Goal: Task Accomplishment & Management: Complete application form

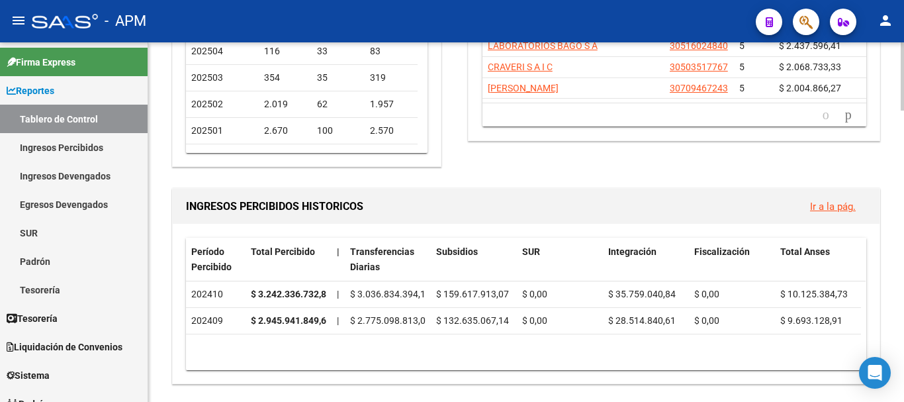
scroll to position [132, 0]
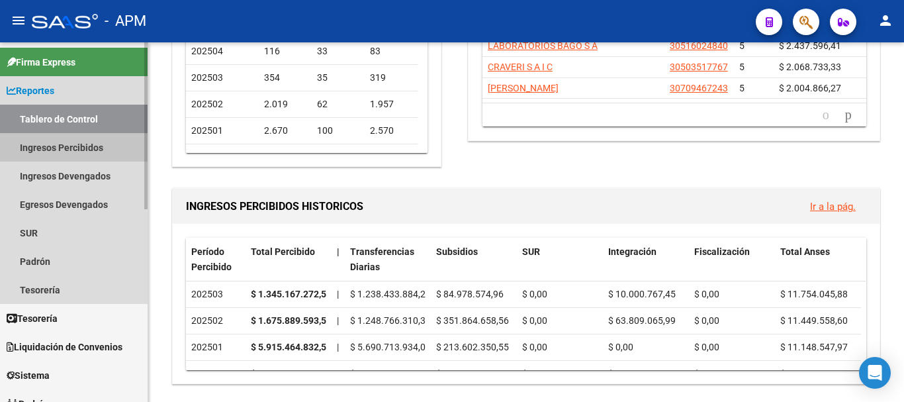
click at [52, 143] on link "Ingresos Percibidos" at bounding box center [74, 147] width 148 height 28
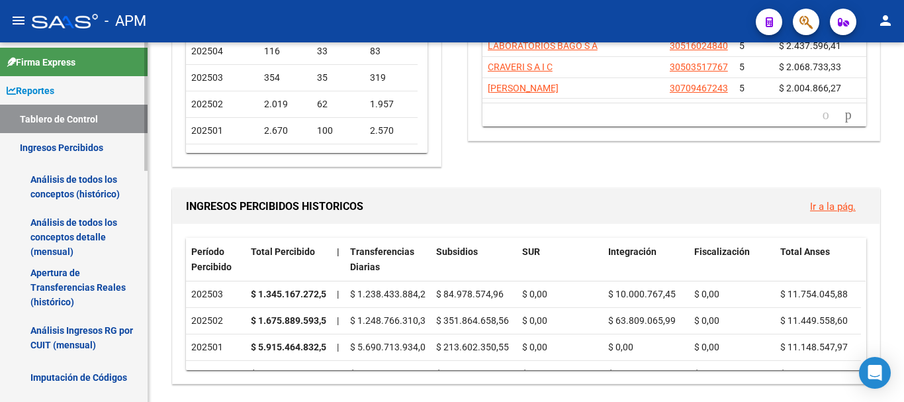
click at [62, 244] on link "Análisis de todos los conceptos detalle (mensual)" at bounding box center [74, 237] width 148 height 50
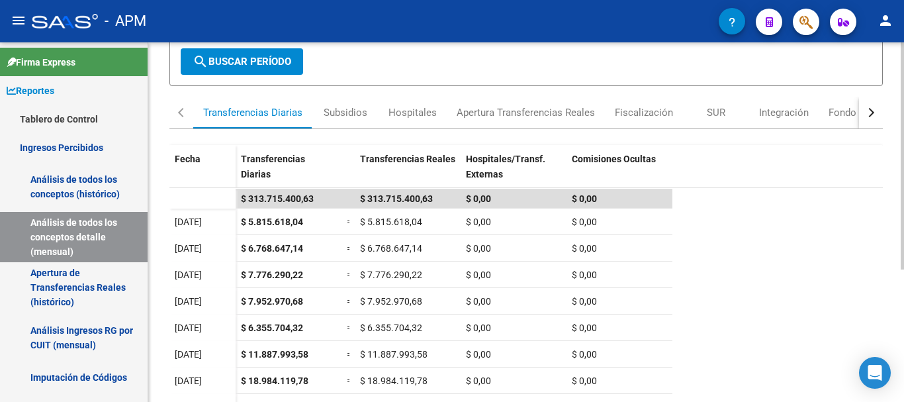
scroll to position [77, 0]
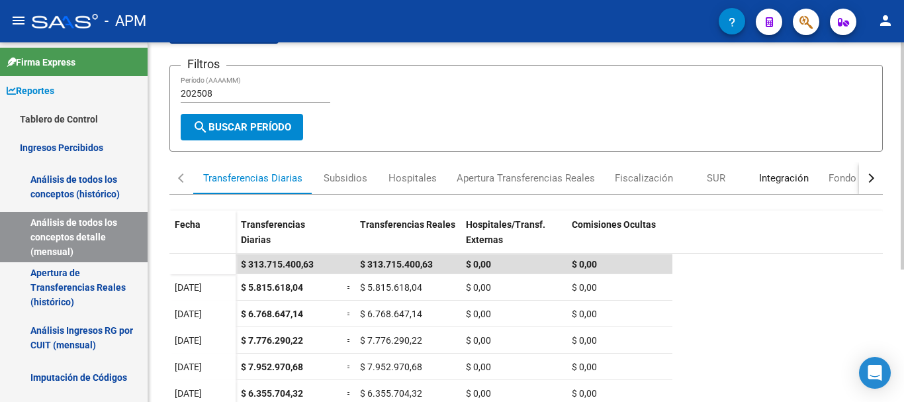
click at [771, 173] on div "Integración" at bounding box center [784, 178] width 50 height 15
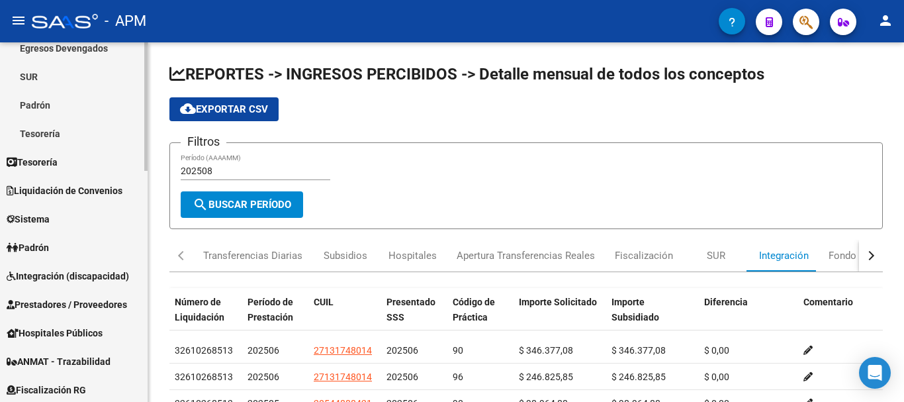
scroll to position [379, 0]
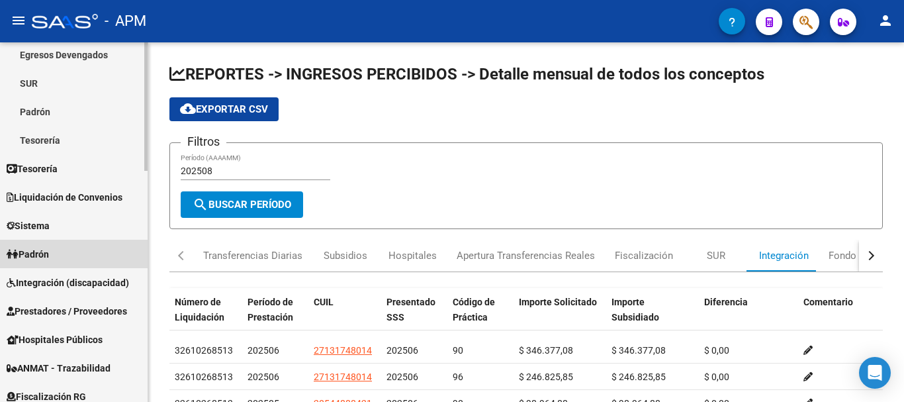
click at [62, 250] on link "Padrón" at bounding box center [74, 254] width 148 height 28
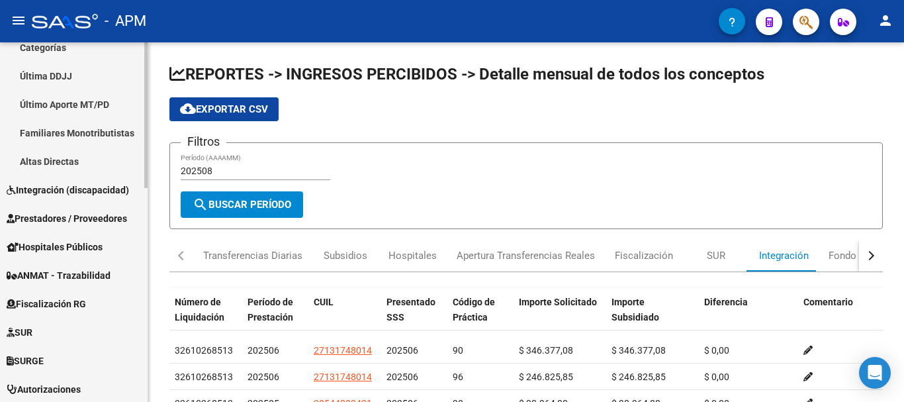
scroll to position [397, 0]
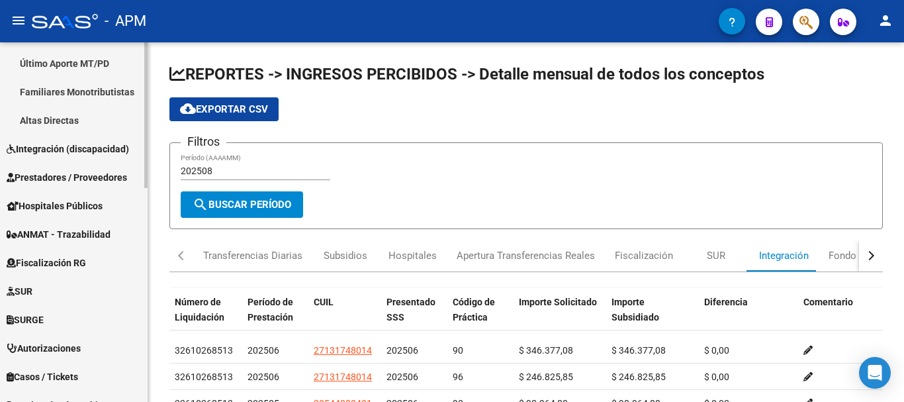
click at [101, 175] on span "Prestadores / Proveedores" at bounding box center [67, 177] width 120 height 15
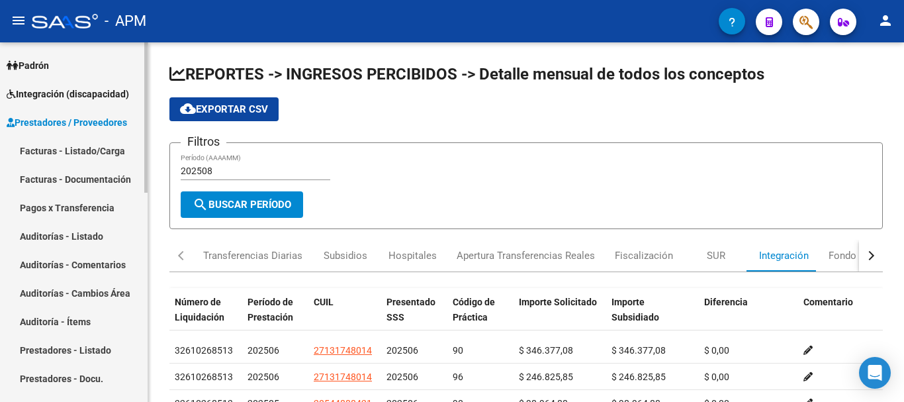
scroll to position [132, 0]
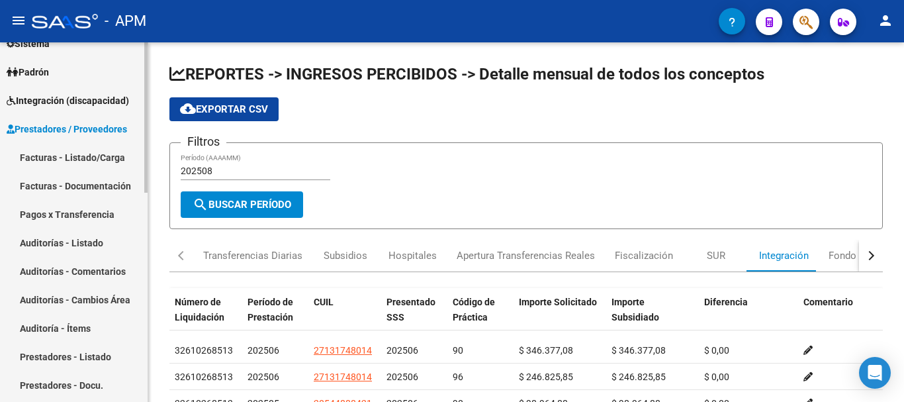
click at [104, 157] on link "Facturas - Listado/Carga" at bounding box center [74, 157] width 148 height 28
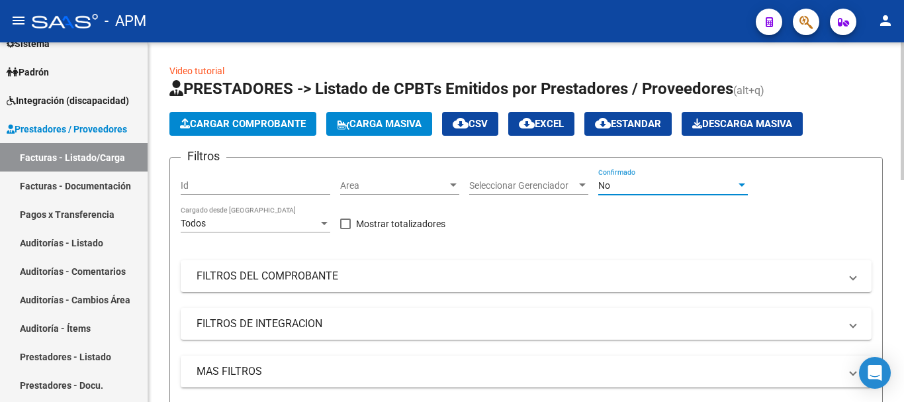
click at [707, 190] on div "No" at bounding box center [667, 185] width 138 height 11
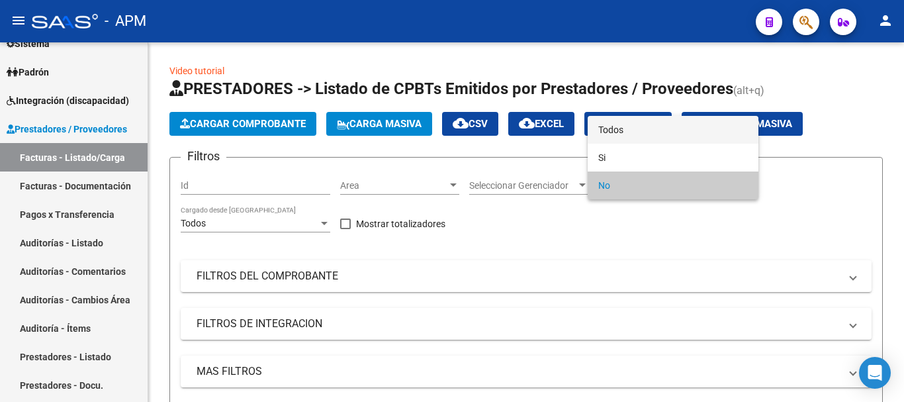
click at [670, 137] on span "Todos" at bounding box center [673, 130] width 150 height 28
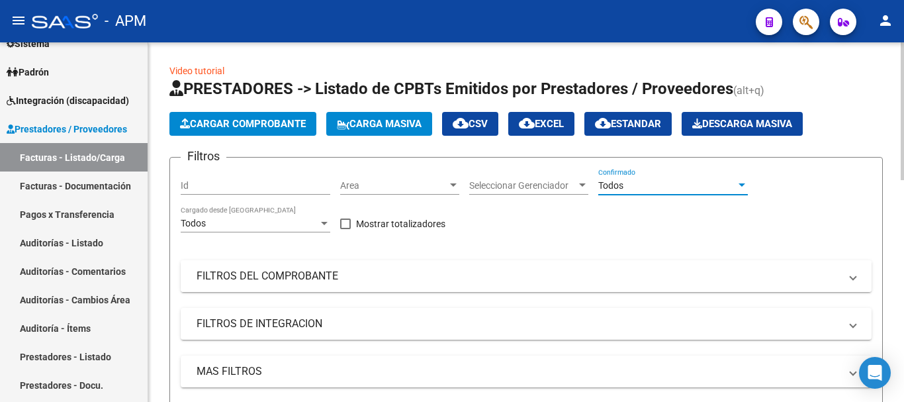
click at [600, 269] on mat-panel-title "FILTROS DEL COMPROBANTE" at bounding box center [518, 276] width 643 height 15
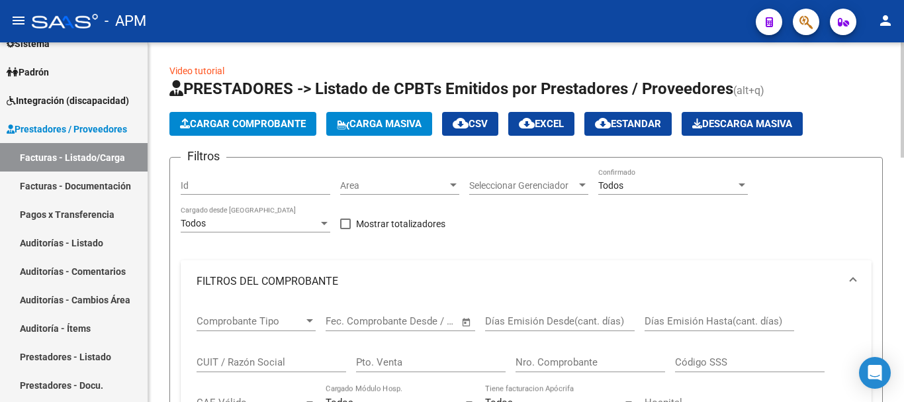
scroll to position [66, 0]
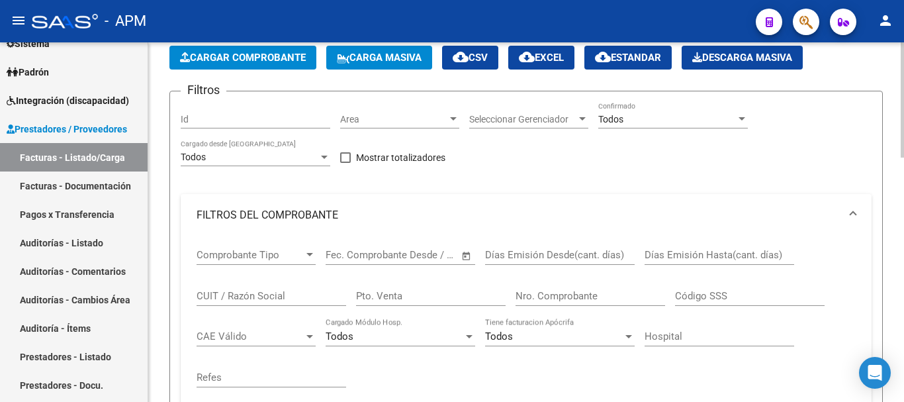
click at [290, 290] on input "CUIT / Razón Social" at bounding box center [272, 296] width 150 height 12
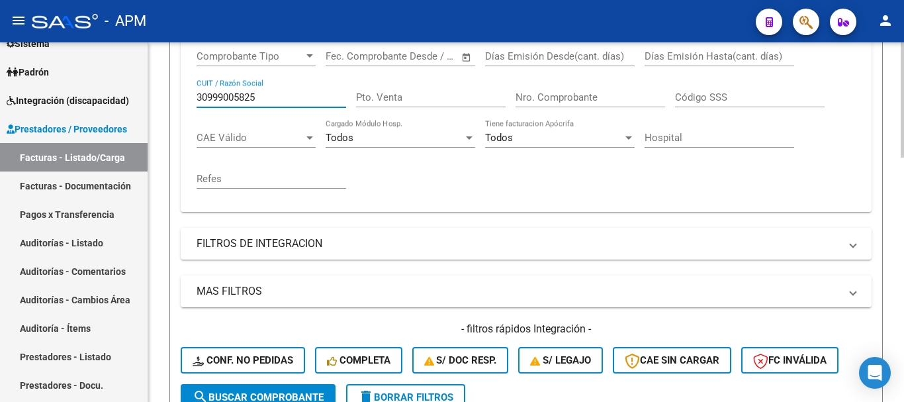
scroll to position [397, 0]
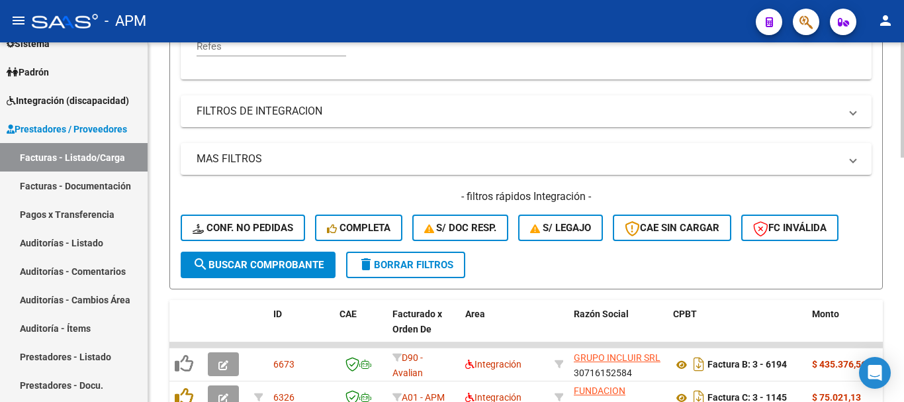
type input "30999005825"
click at [302, 277] on button "search Buscar Comprobante" at bounding box center [258, 264] width 155 height 26
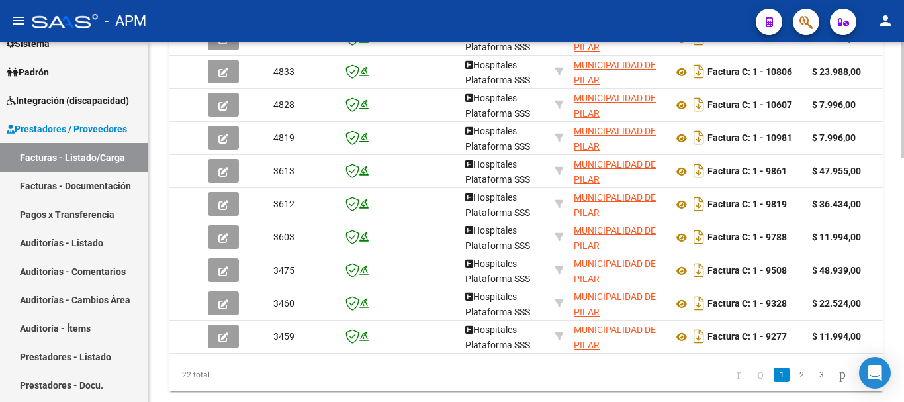
scroll to position [728, 0]
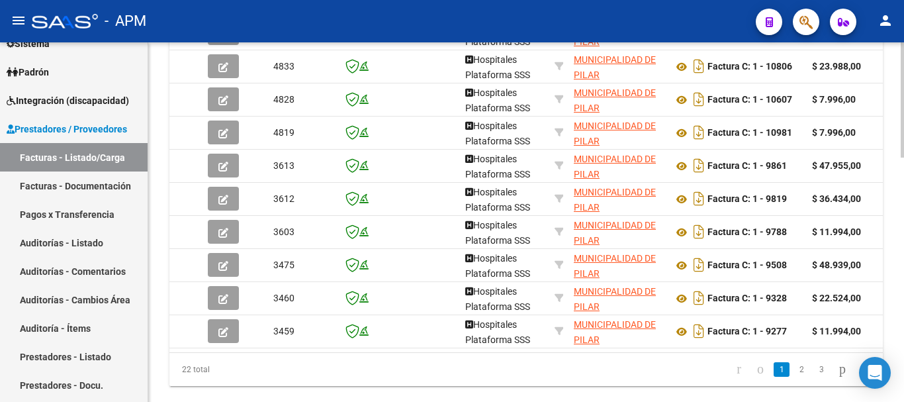
drag, startPoint x: 271, startPoint y: 363, endPoint x: 321, endPoint y: 367, distance: 50.4
click at [321, 367] on div "22 total 1 2 3" at bounding box center [525, 369] width 713 height 33
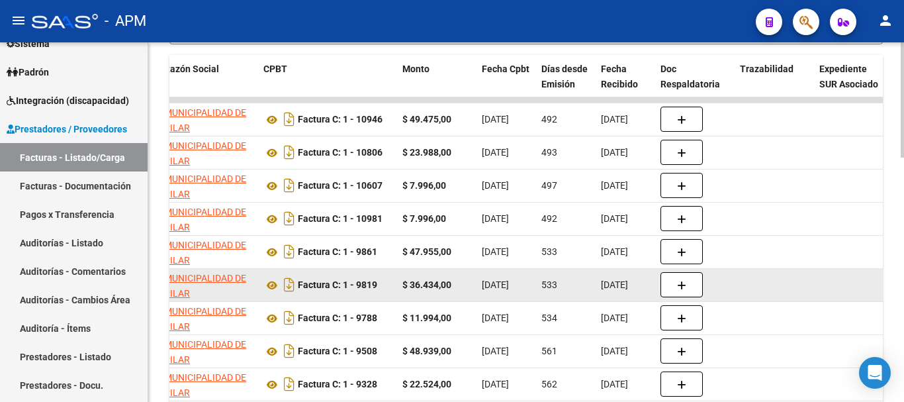
scroll to position [662, 0]
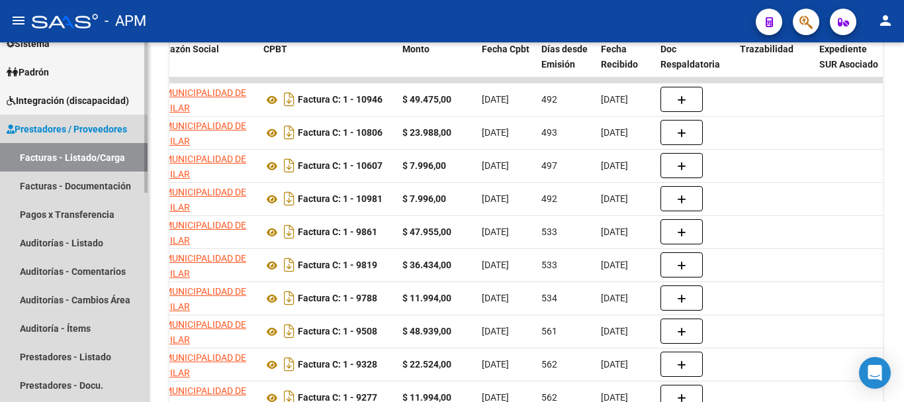
click at [107, 156] on link "Facturas - Listado/Carga" at bounding box center [74, 157] width 148 height 28
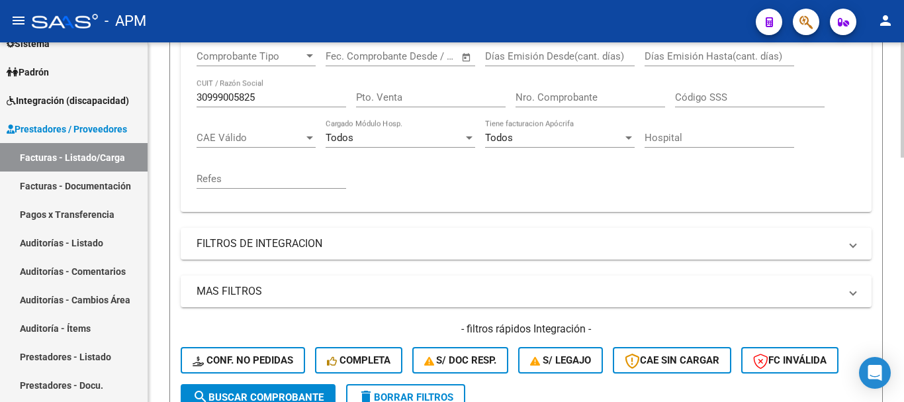
scroll to position [0, 0]
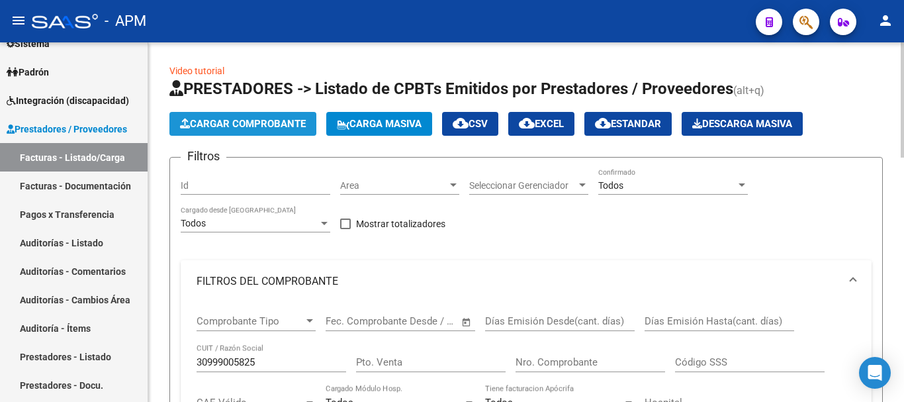
click at [283, 125] on span "Cargar Comprobante" at bounding box center [243, 124] width 126 height 12
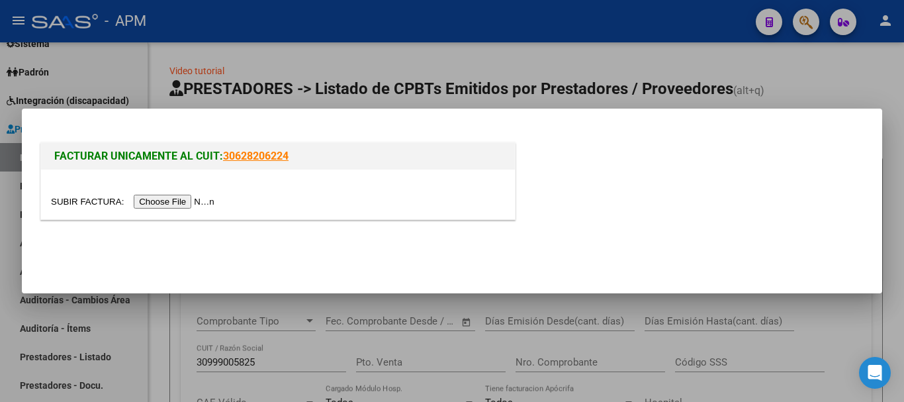
click at [183, 199] on input "file" at bounding box center [134, 202] width 167 height 14
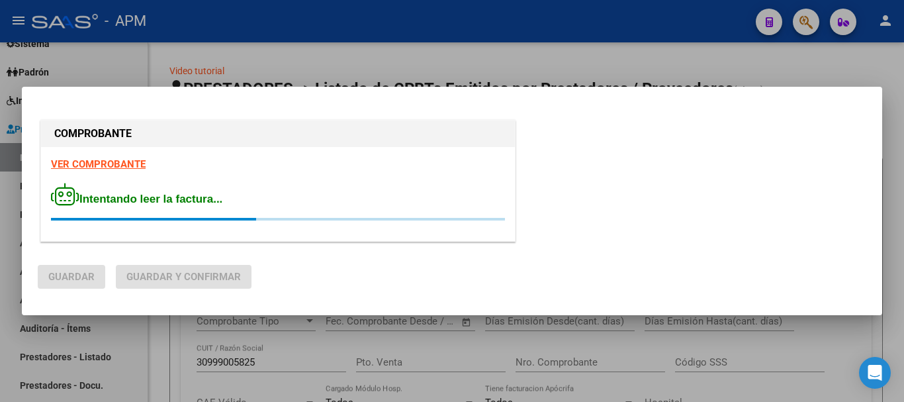
click at [133, 162] on strong "VER COMPROBANTE" at bounding box center [98, 164] width 95 height 12
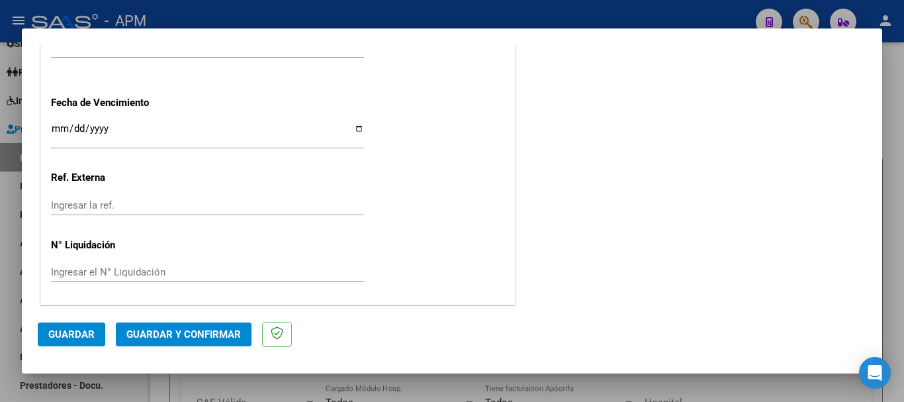
scroll to position [846, 0]
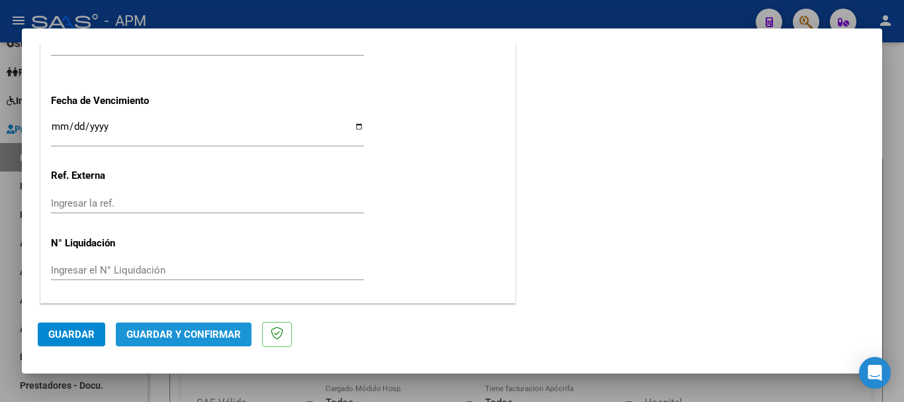
click at [210, 336] on span "Guardar y Confirmar" at bounding box center [183, 334] width 114 height 12
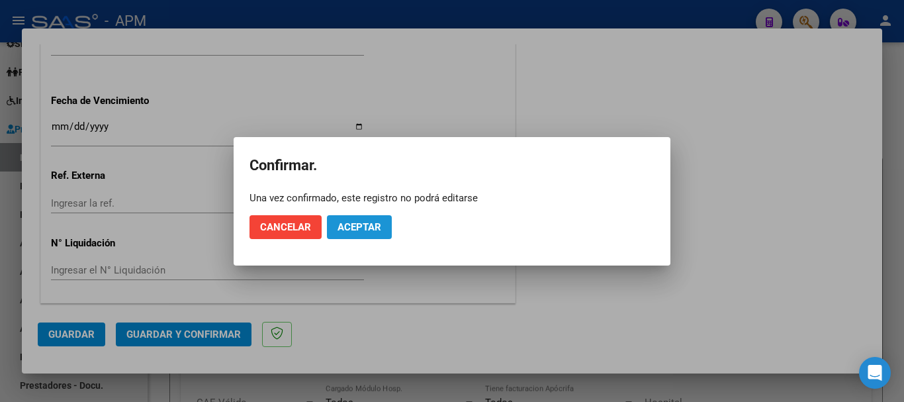
click at [376, 232] on span "Aceptar" at bounding box center [359, 227] width 44 height 12
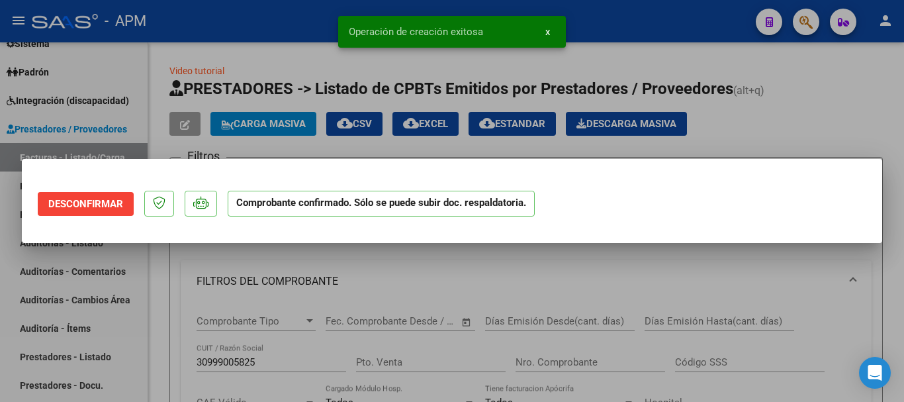
scroll to position [0, 0]
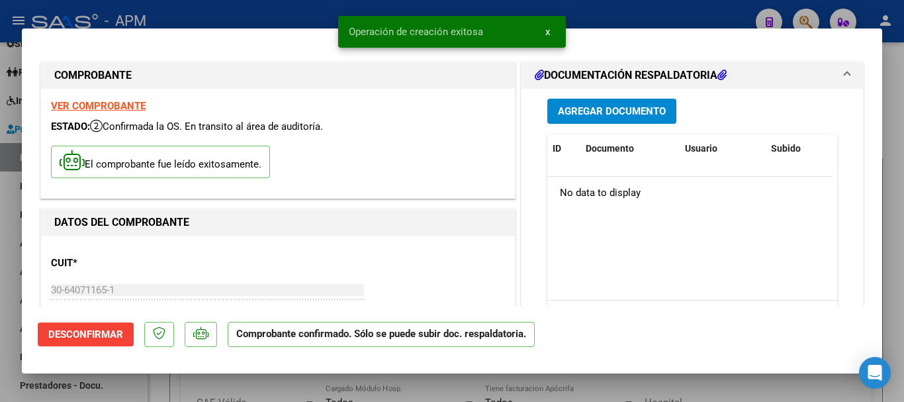
click at [420, 394] on div at bounding box center [452, 201] width 904 height 402
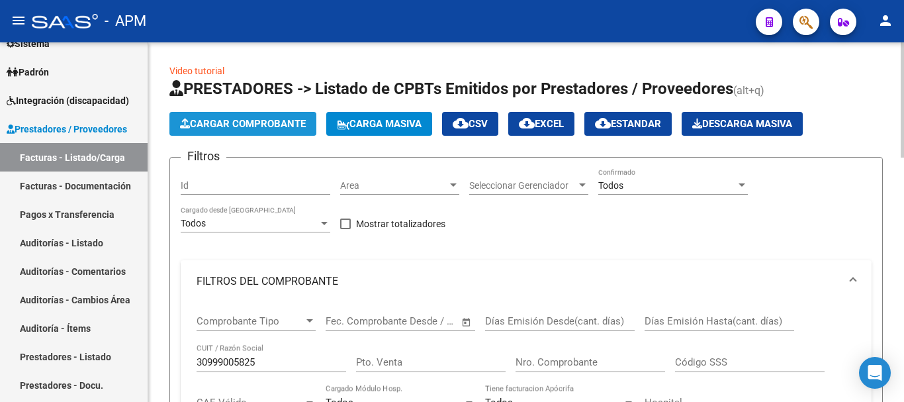
click at [272, 121] on span "Cargar Comprobante" at bounding box center [243, 124] width 126 height 12
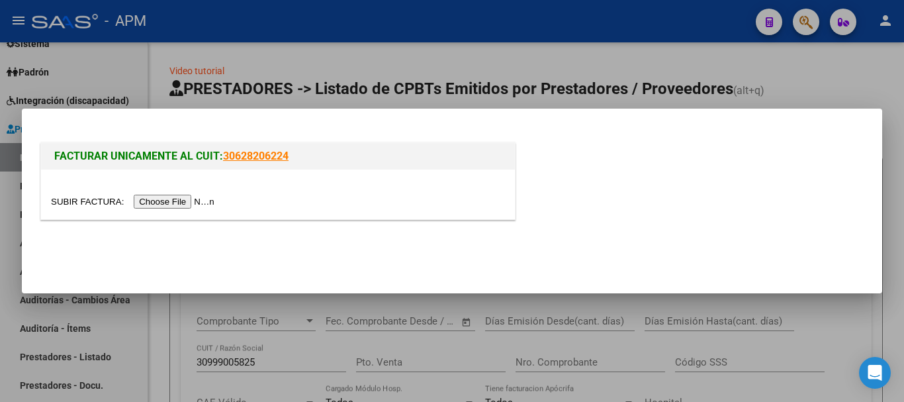
click at [191, 199] on input "file" at bounding box center [134, 202] width 167 height 14
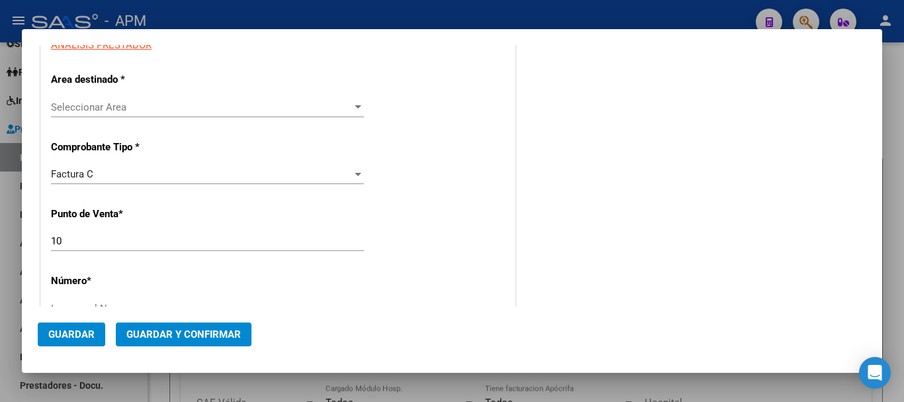
scroll to position [265, 0]
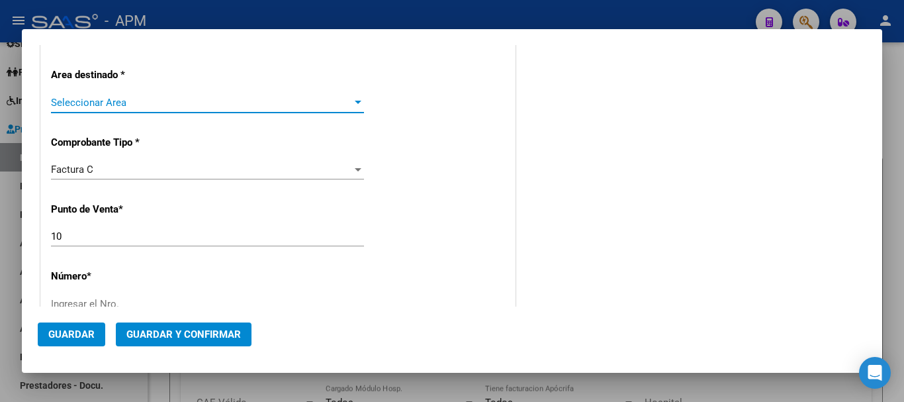
click at [346, 105] on span "Seleccionar Area" at bounding box center [201, 103] width 301 height 12
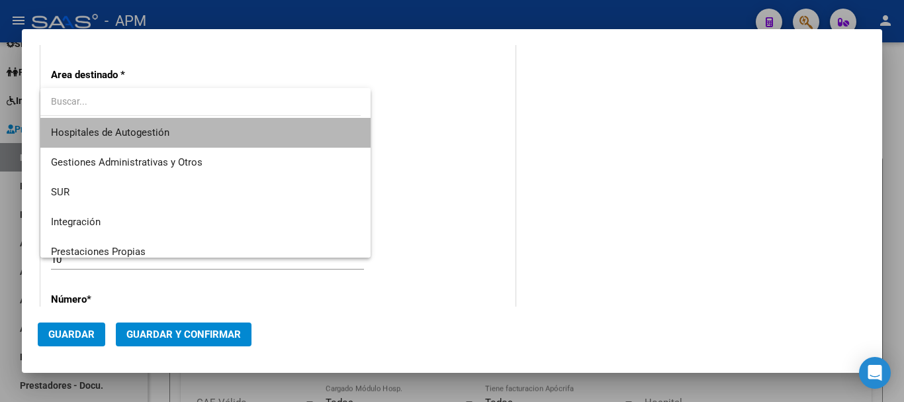
click at [273, 136] on span "Hospitales de Autogestión" at bounding box center [205, 133] width 309 height 30
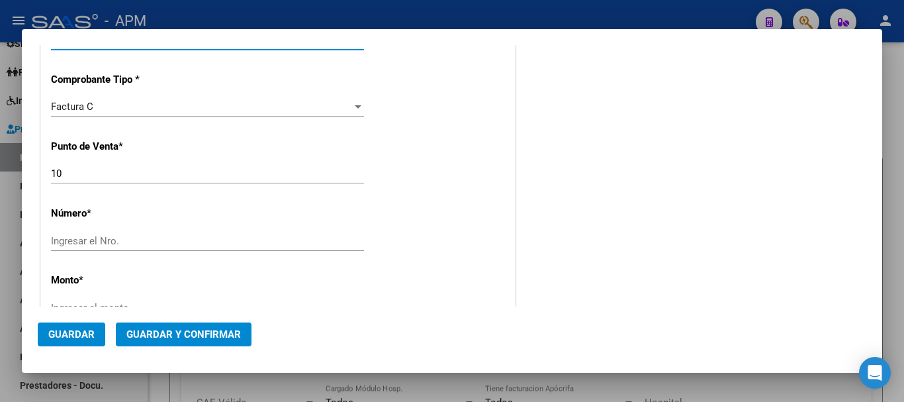
scroll to position [331, 0]
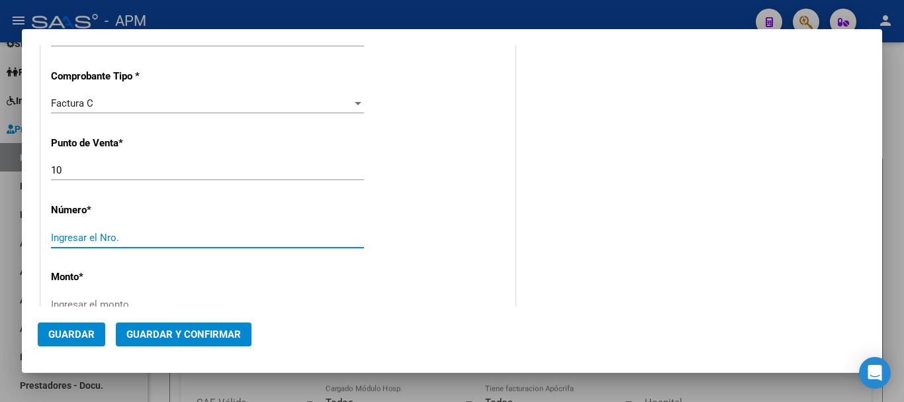
click at [135, 236] on input "Ingresar el Nro." at bounding box center [207, 238] width 313 height 12
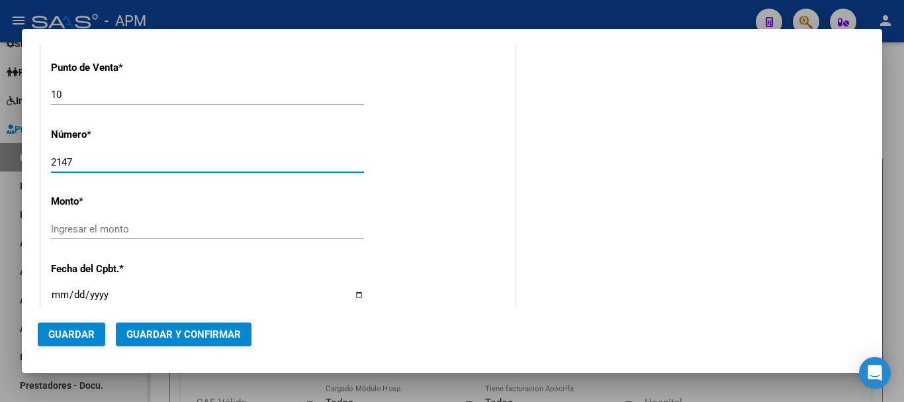
scroll to position [529, 0]
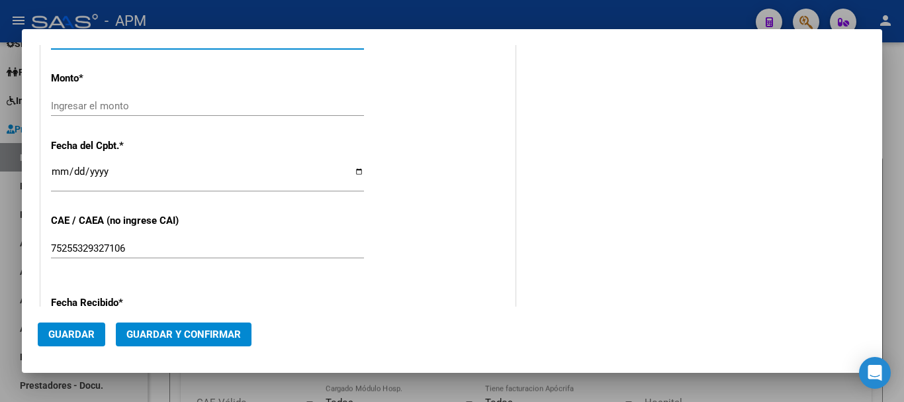
type input "2147"
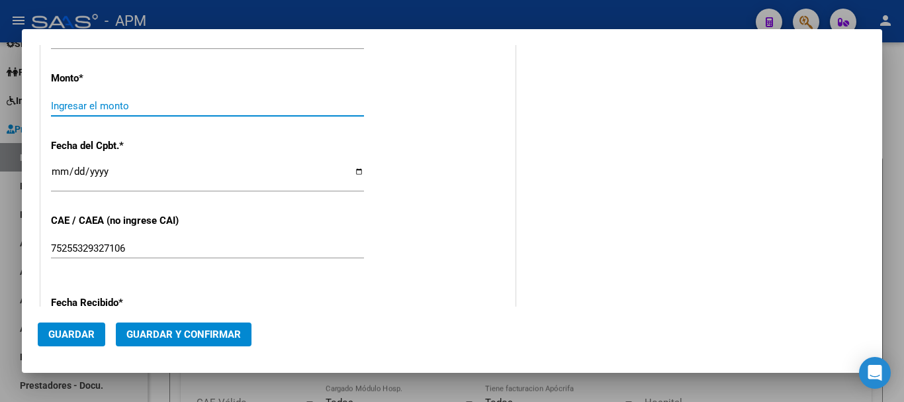
click at [356, 106] on input "Ingresar el monto" at bounding box center [207, 106] width 313 height 12
type input "$ 476.565,00"
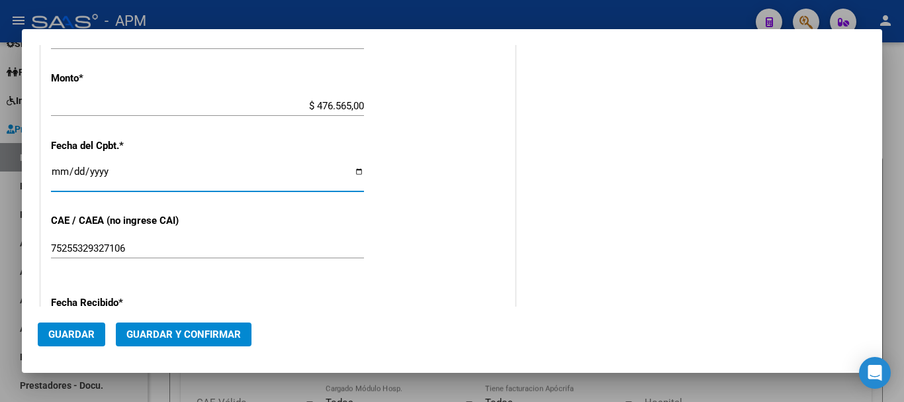
click at [62, 169] on input "Ingresar la fecha" at bounding box center [207, 176] width 313 height 21
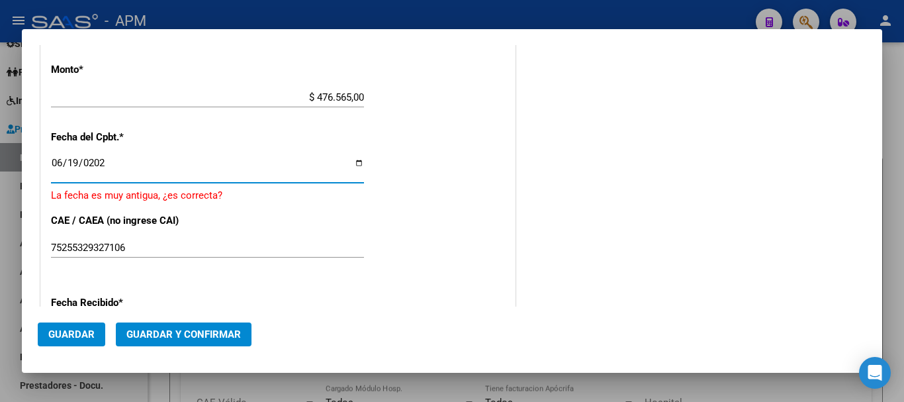
type input "[DATE]"
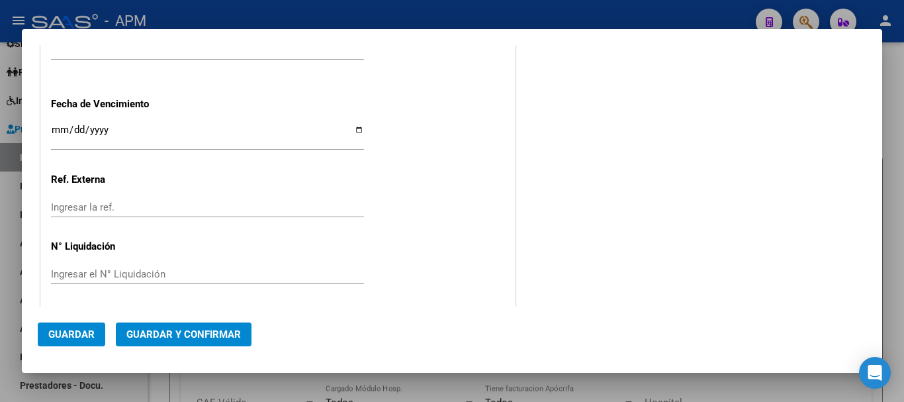
scroll to position [821, 0]
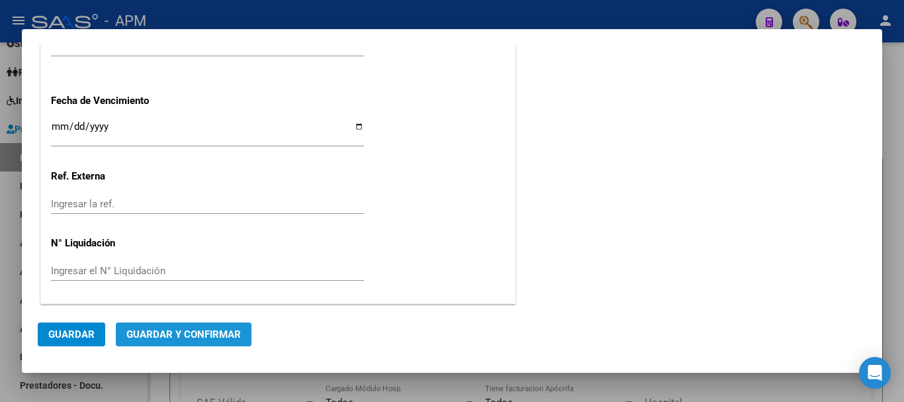
click at [210, 334] on span "Guardar y Confirmar" at bounding box center [183, 334] width 114 height 12
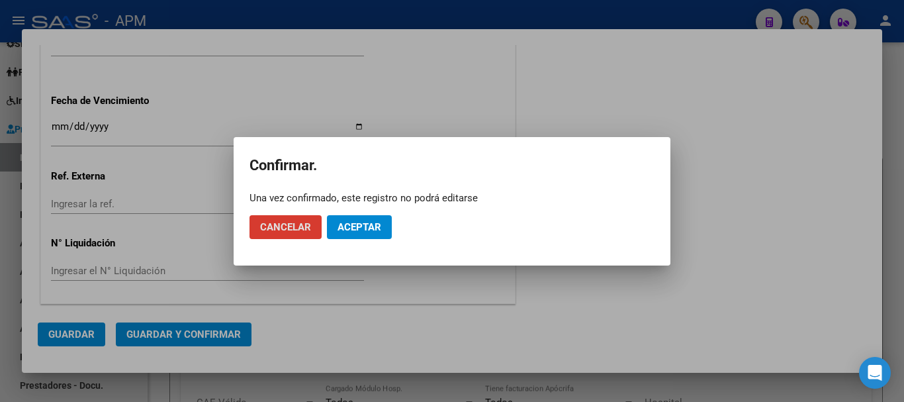
click at [338, 228] on span "Aceptar" at bounding box center [359, 227] width 44 height 12
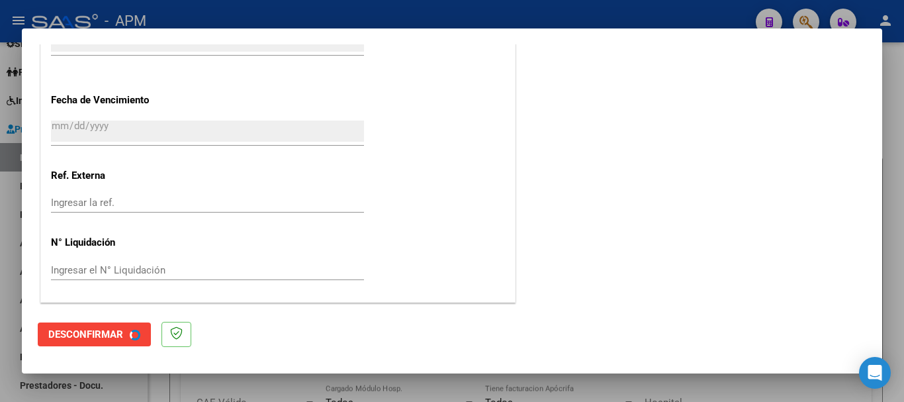
scroll to position [0, 0]
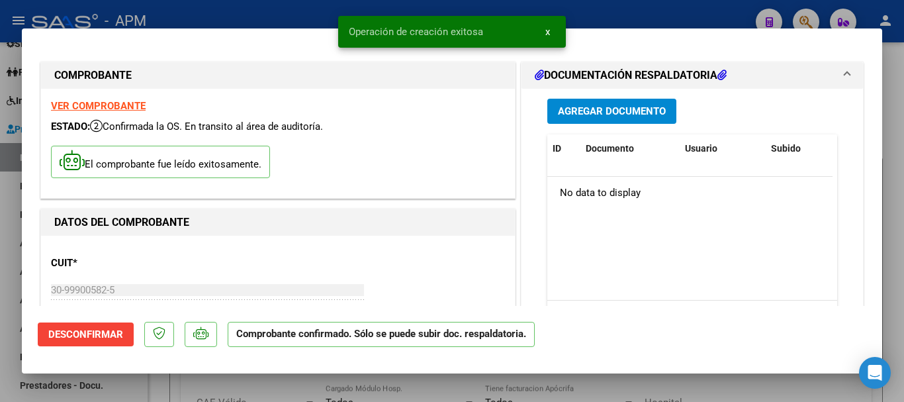
click at [354, 387] on div at bounding box center [452, 201] width 904 height 402
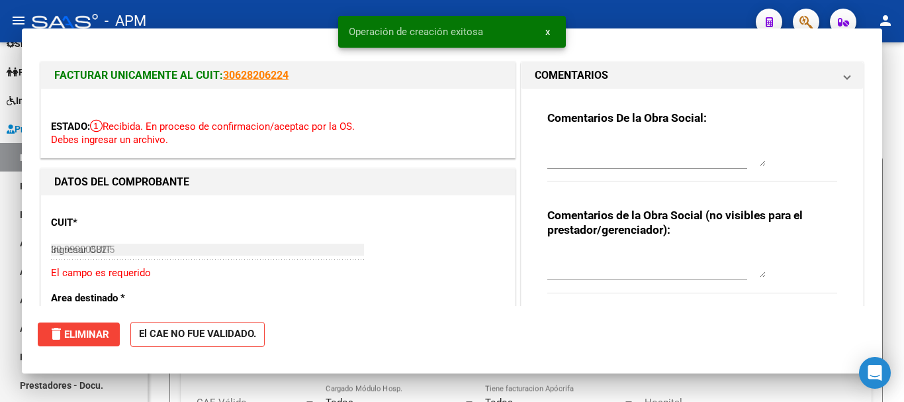
type input "$ 0,00"
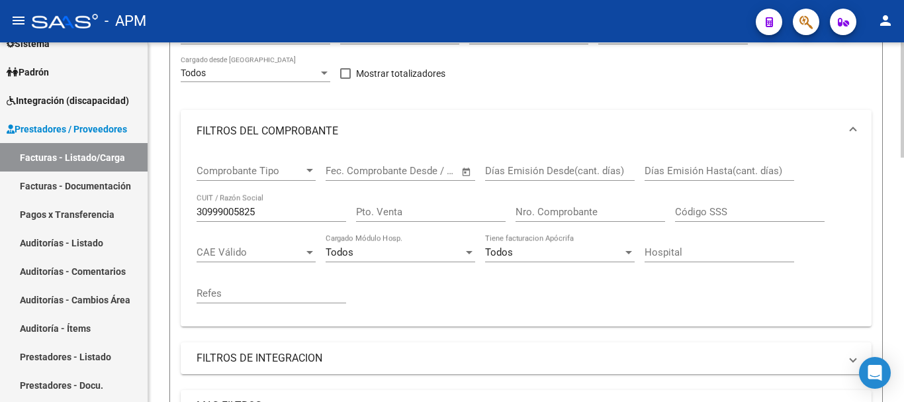
scroll to position [199, 0]
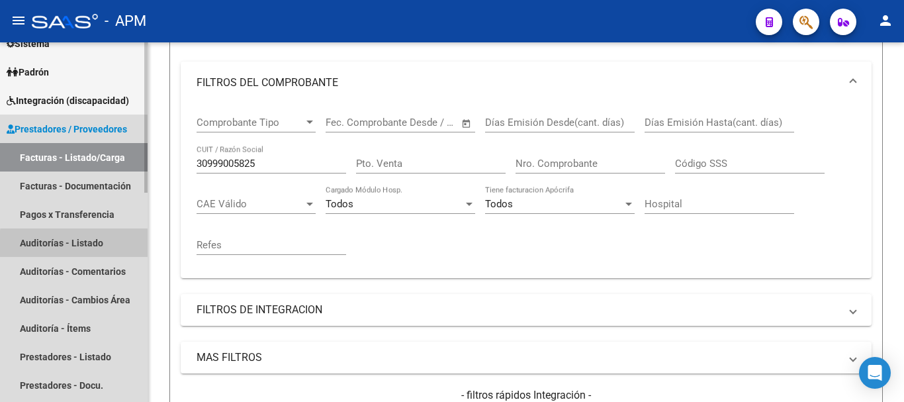
click at [83, 245] on link "Auditorías - Listado" at bounding box center [74, 242] width 148 height 28
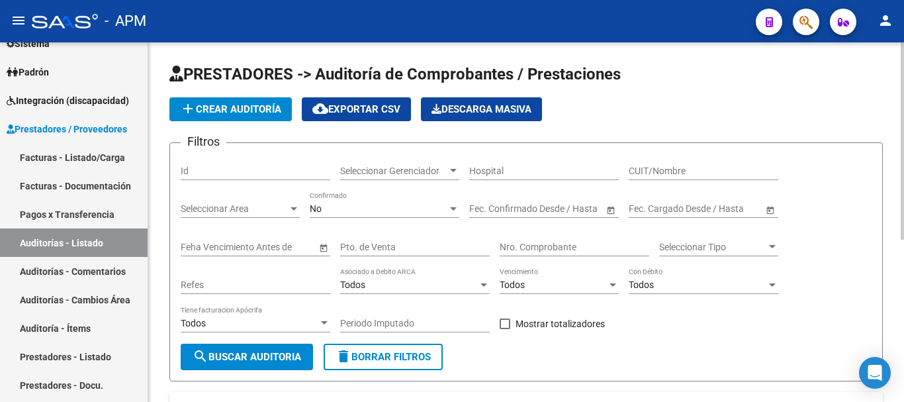
click at [449, 212] on div at bounding box center [453, 208] width 12 height 11
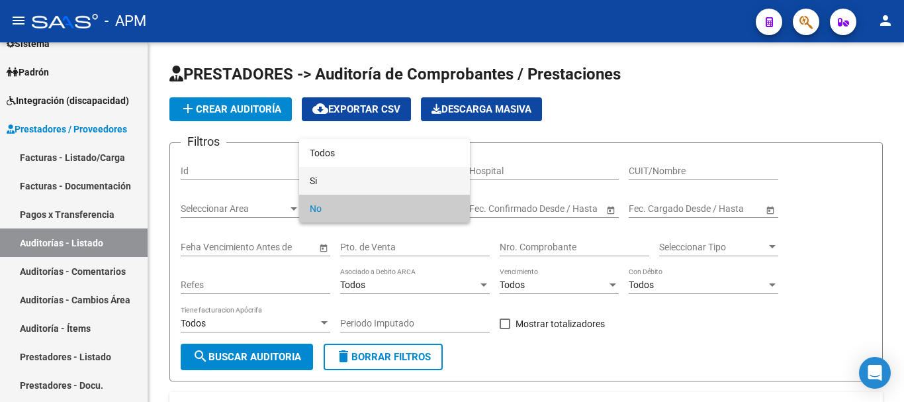
click at [417, 175] on span "Si" at bounding box center [385, 181] width 150 height 28
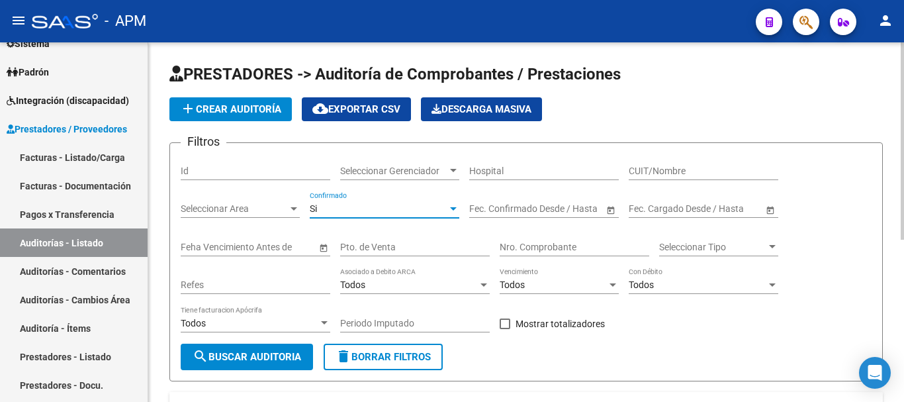
click at [232, 104] on span "add Crear Auditoría" at bounding box center [230, 109] width 101 height 12
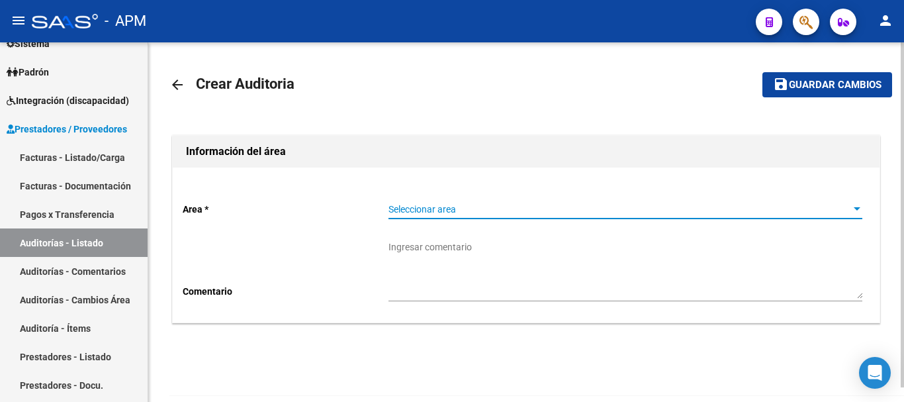
click at [749, 210] on span "Seleccionar area" at bounding box center [619, 209] width 462 height 11
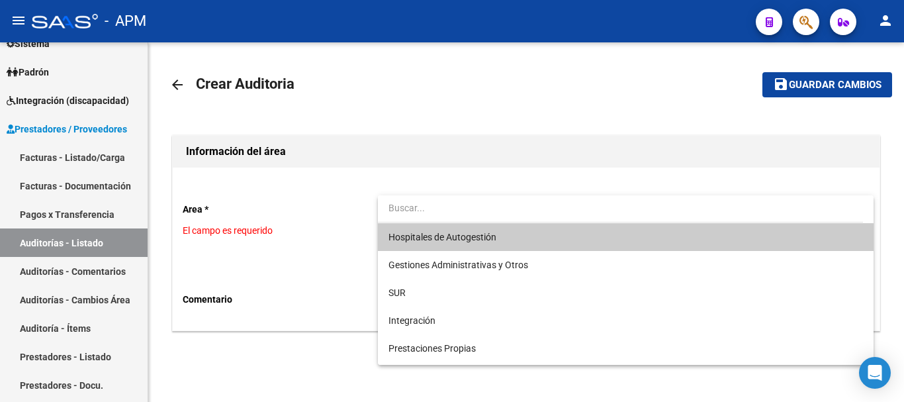
click at [537, 241] on span "Hospitales de Autogestión" at bounding box center [625, 237] width 474 height 28
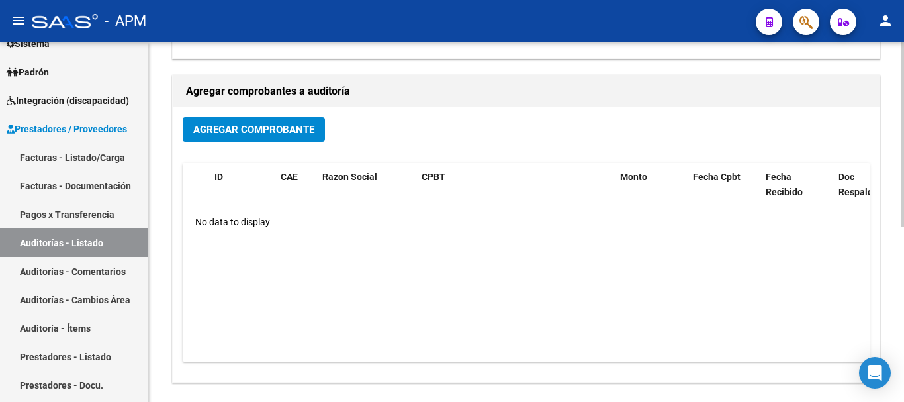
scroll to position [265, 0]
click at [288, 134] on span "Agregar Comprobante" at bounding box center [253, 129] width 121 height 12
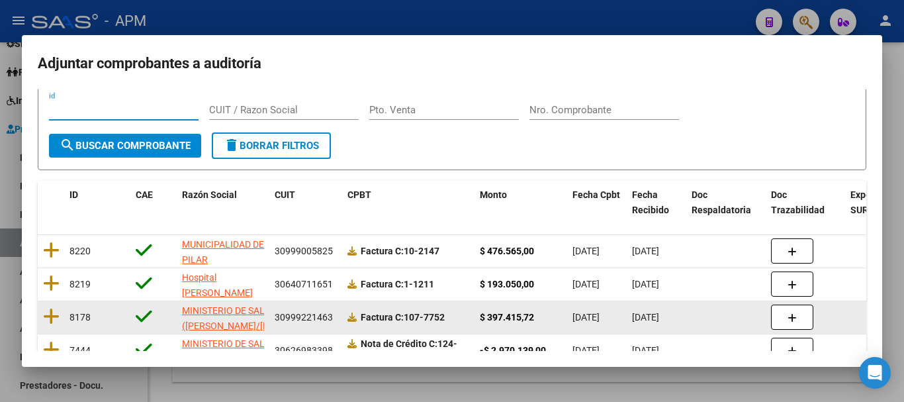
scroll to position [66, 0]
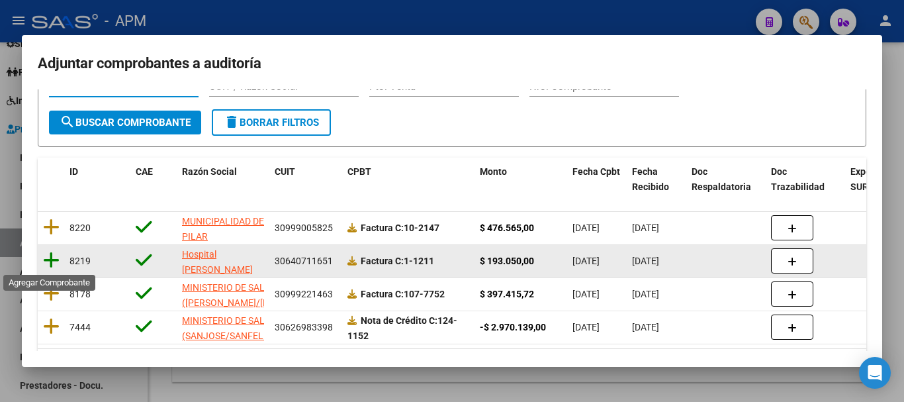
click at [47, 257] on icon at bounding box center [51, 260] width 17 height 19
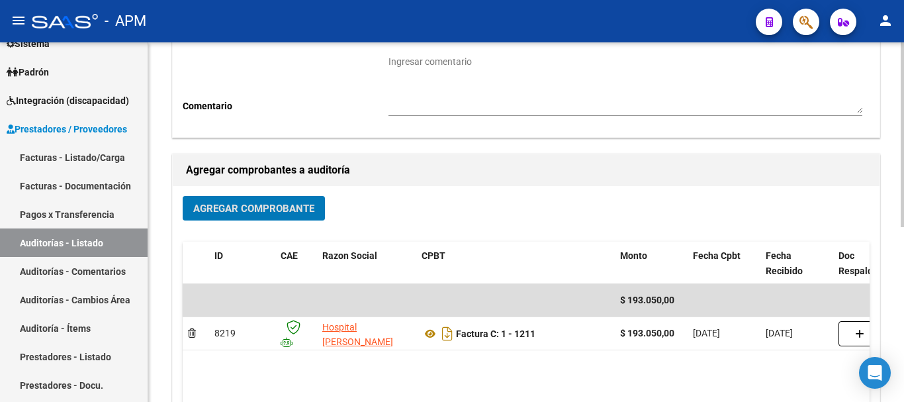
scroll to position [0, 0]
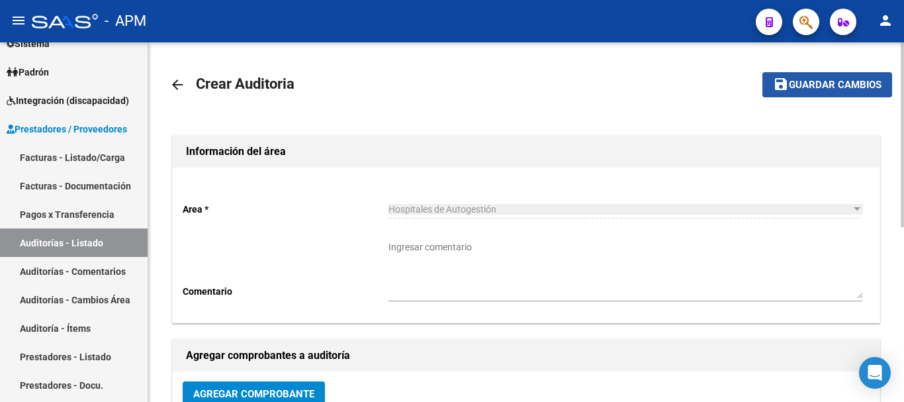
click at [811, 88] on span "Guardar cambios" at bounding box center [835, 85] width 93 height 12
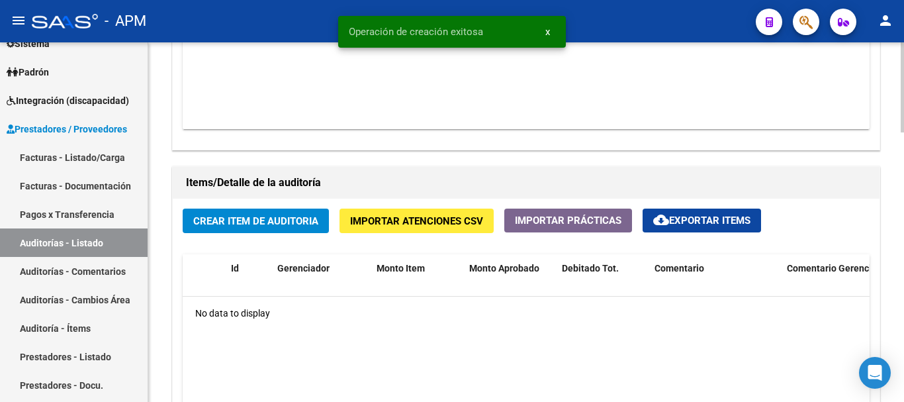
scroll to position [860, 0]
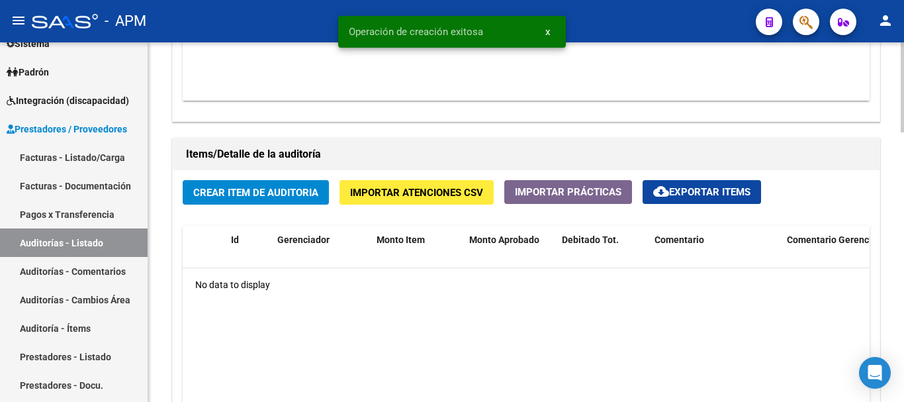
click at [289, 196] on span "Crear Item de Auditoria" at bounding box center [255, 193] width 125 height 12
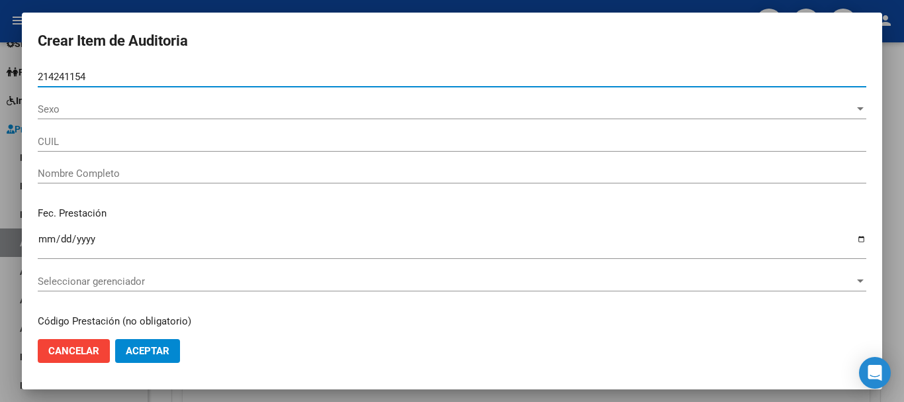
type input "21424115"
type input "20214241154"
type input "[PERSON_NAME]"
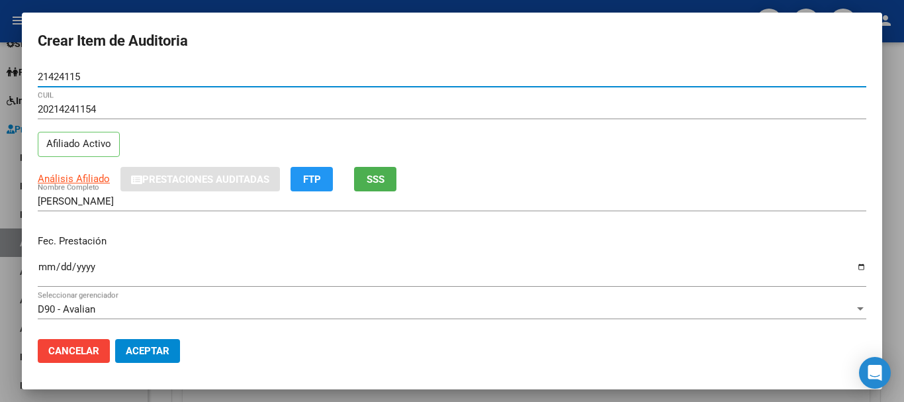
type input "21424115"
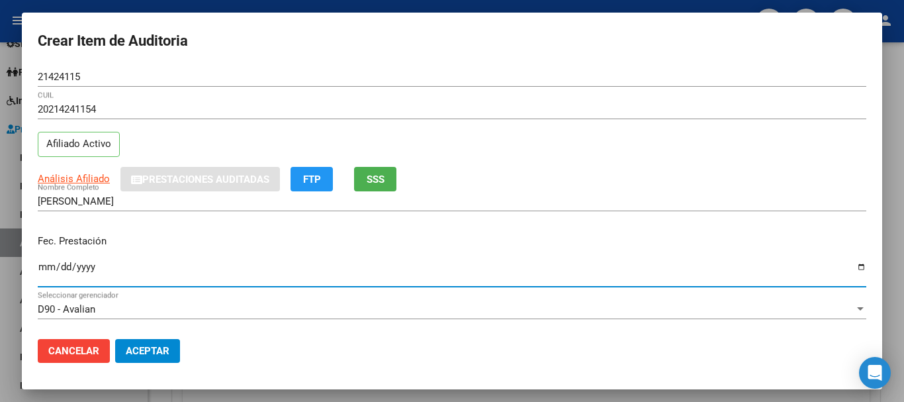
click at [41, 267] on input "Ingresar la fecha" at bounding box center [452, 271] width 828 height 21
type input "[DATE]"
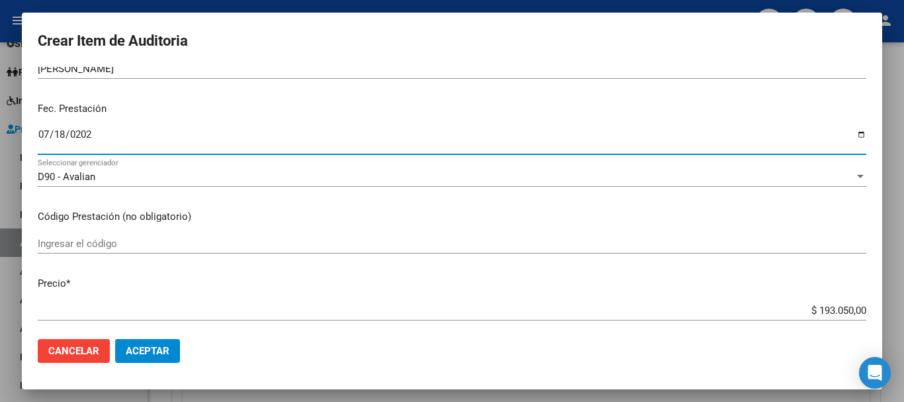
scroll to position [199, 0]
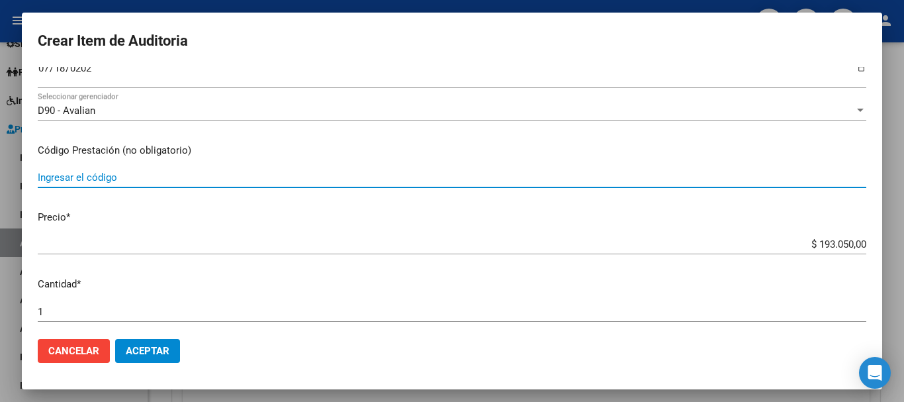
click at [111, 179] on input "Ingresar el código" at bounding box center [452, 177] width 828 height 12
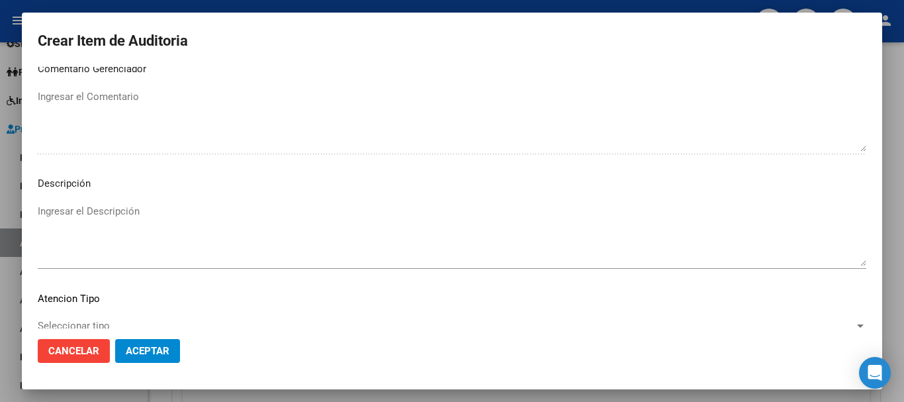
scroll to position [816, 0]
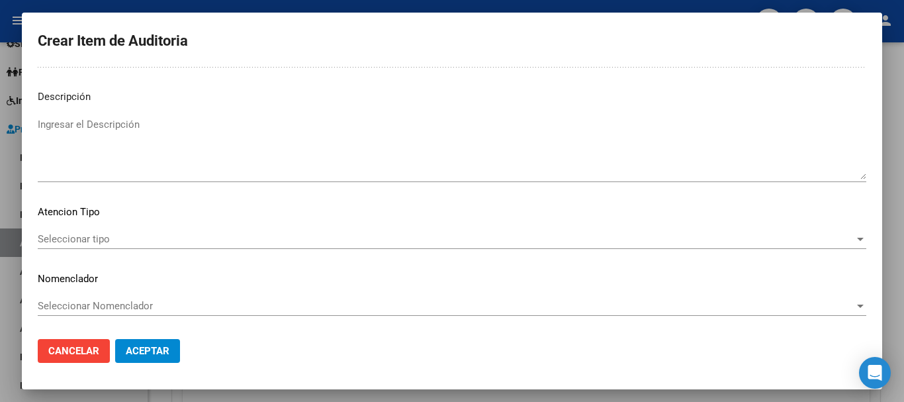
type input "Módulo consulta"
click at [789, 241] on span "Seleccionar tipo" at bounding box center [446, 239] width 817 height 12
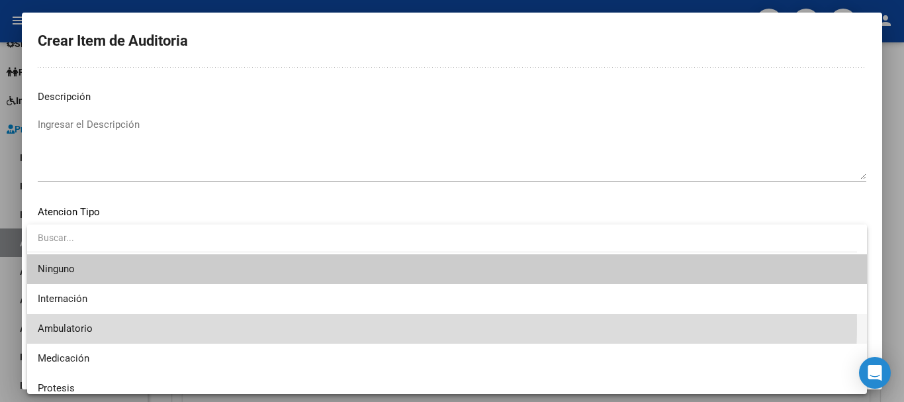
click at [204, 323] on span "Ambulatorio" at bounding box center [447, 329] width 819 height 30
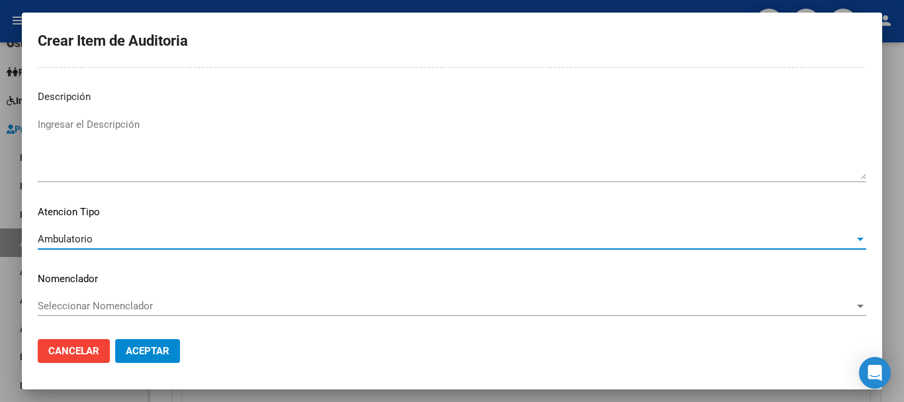
click at [159, 349] on span "Aceptar" at bounding box center [148, 351] width 44 height 12
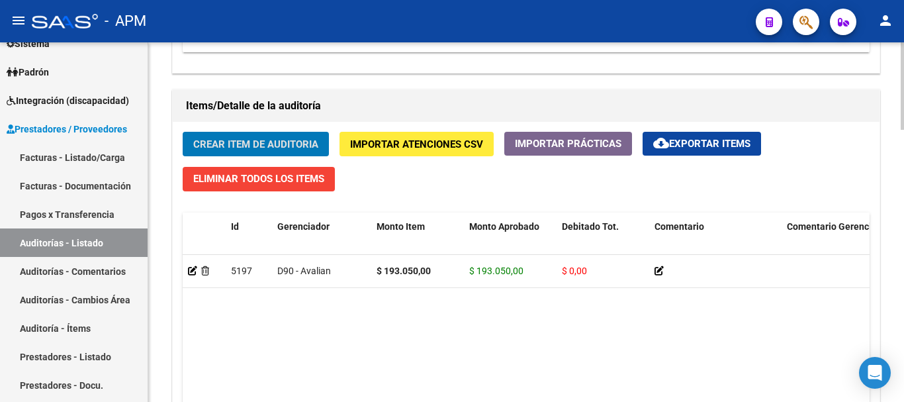
scroll to position [1116, 0]
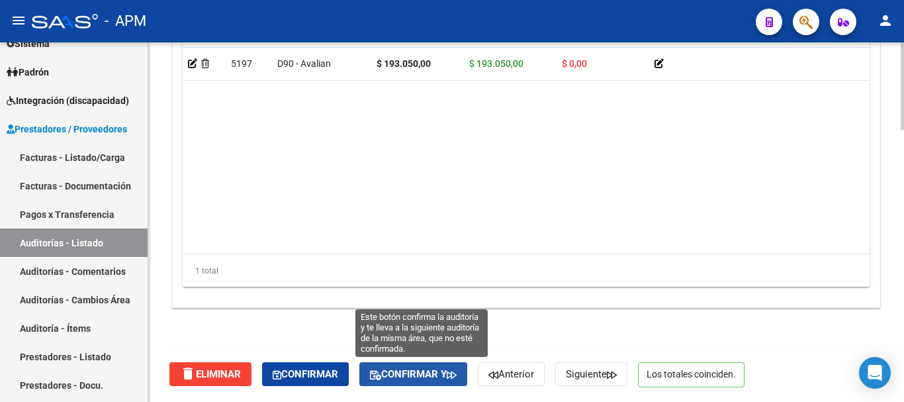
click at [414, 373] on span "Confirmar y" at bounding box center [413, 374] width 87 height 12
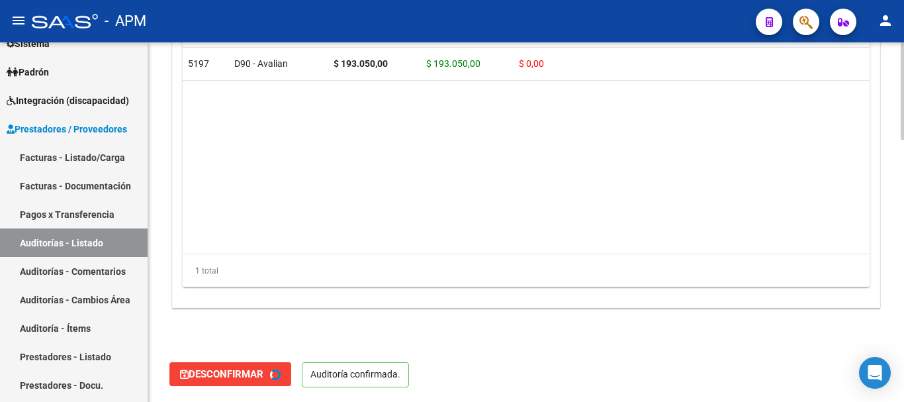
type input "202508"
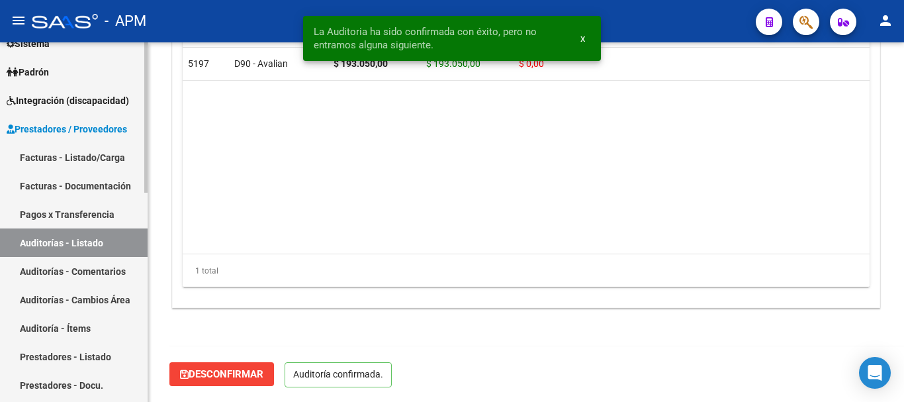
click at [88, 238] on link "Auditorías - Listado" at bounding box center [74, 242] width 148 height 28
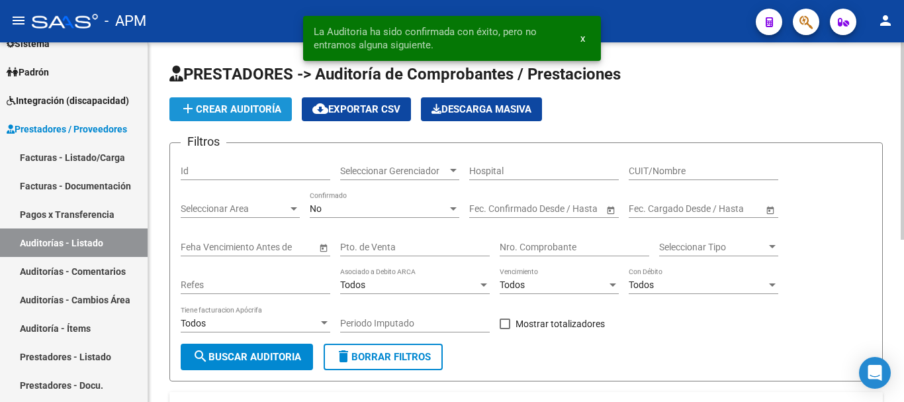
click at [210, 107] on span "add Crear Auditoría" at bounding box center [230, 109] width 101 height 12
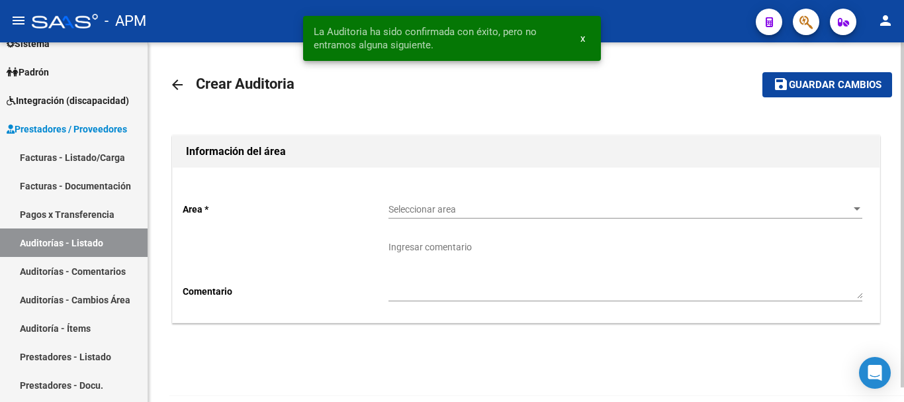
click at [607, 210] on span "Seleccionar area" at bounding box center [619, 209] width 462 height 11
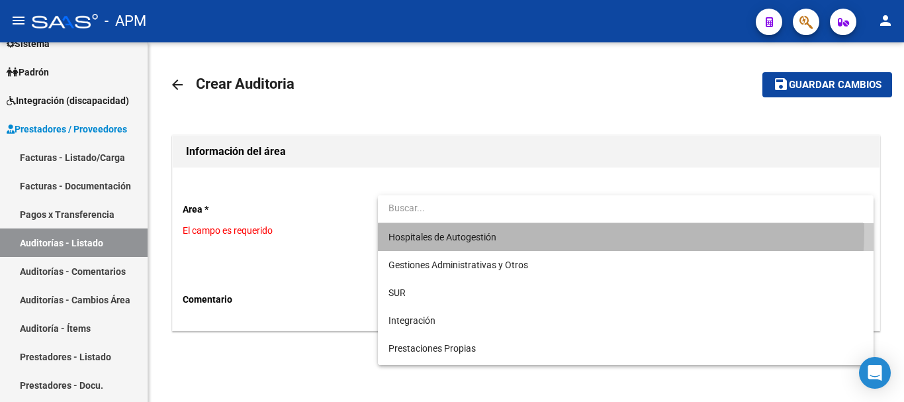
click at [583, 231] on span "Hospitales de Autogestión" at bounding box center [625, 237] width 474 height 28
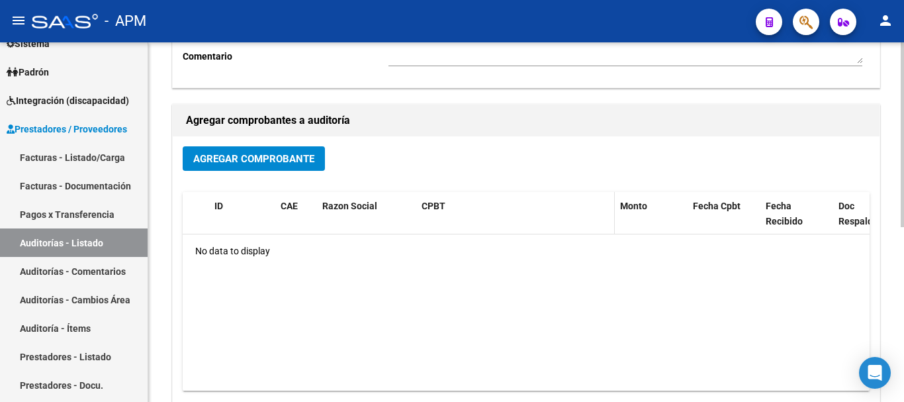
scroll to position [265, 0]
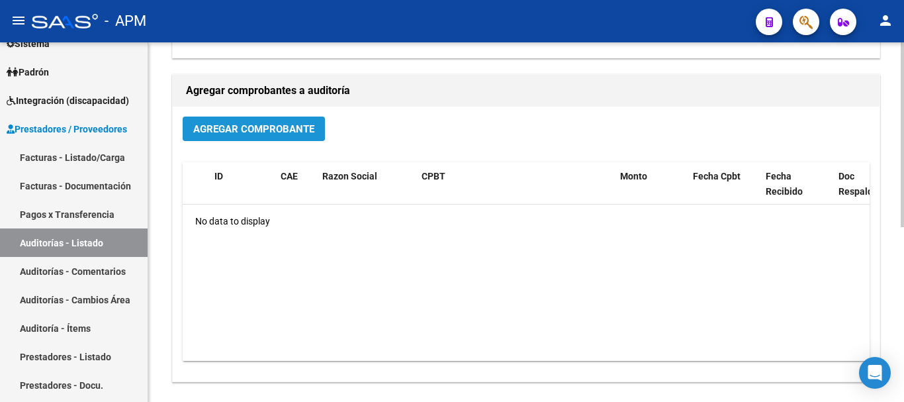
click at [228, 122] on button "Agregar Comprobante" at bounding box center [254, 128] width 142 height 24
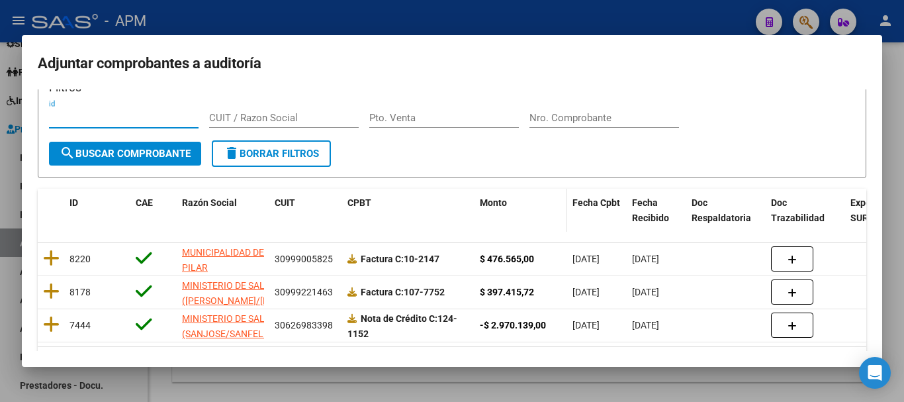
scroll to position [66, 0]
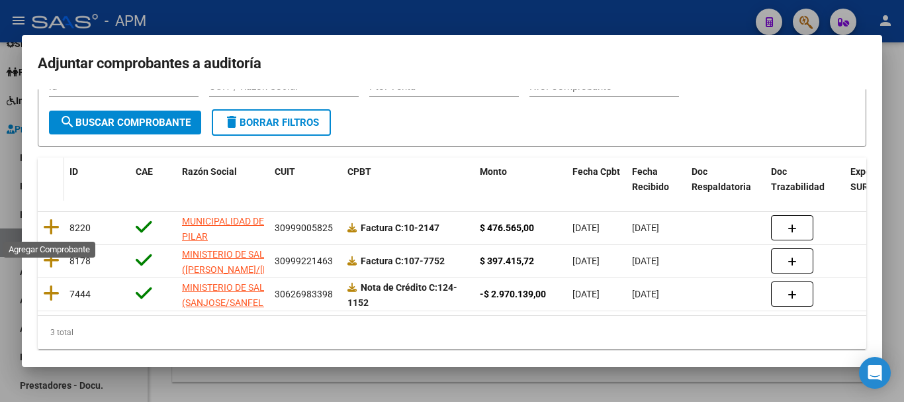
click at [54, 225] on icon at bounding box center [51, 227] width 17 height 19
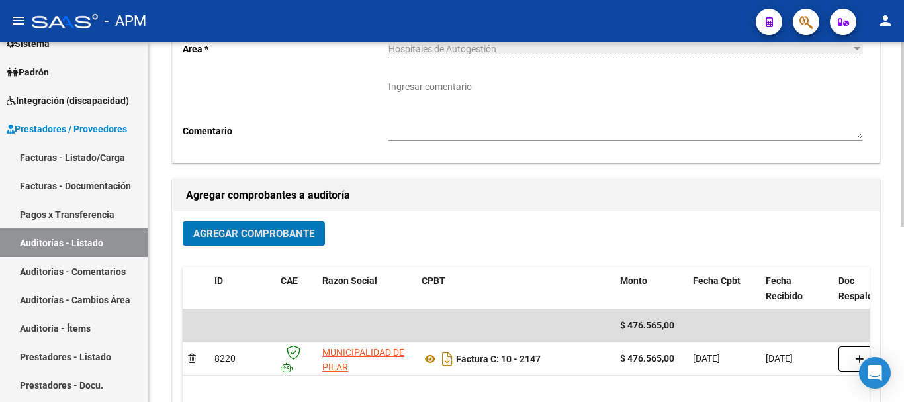
scroll to position [0, 0]
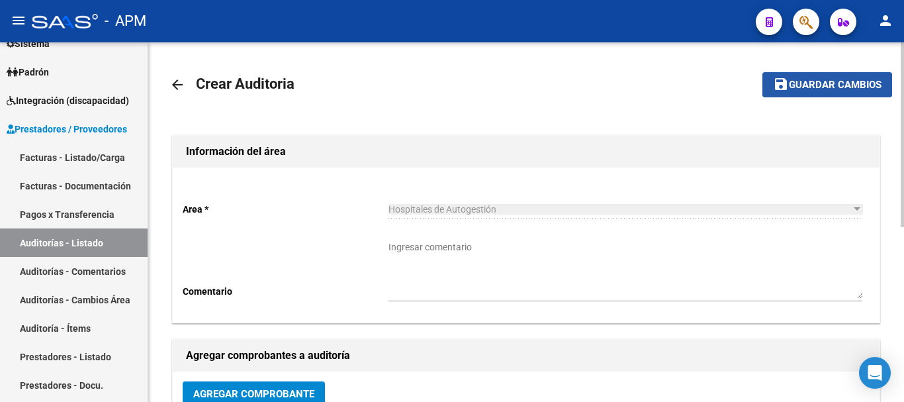
click at [832, 89] on span "Guardar cambios" at bounding box center [835, 85] width 93 height 12
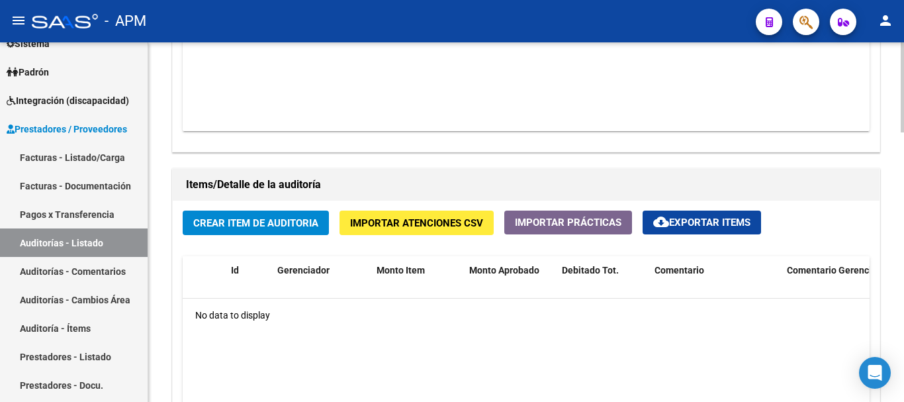
scroll to position [926, 0]
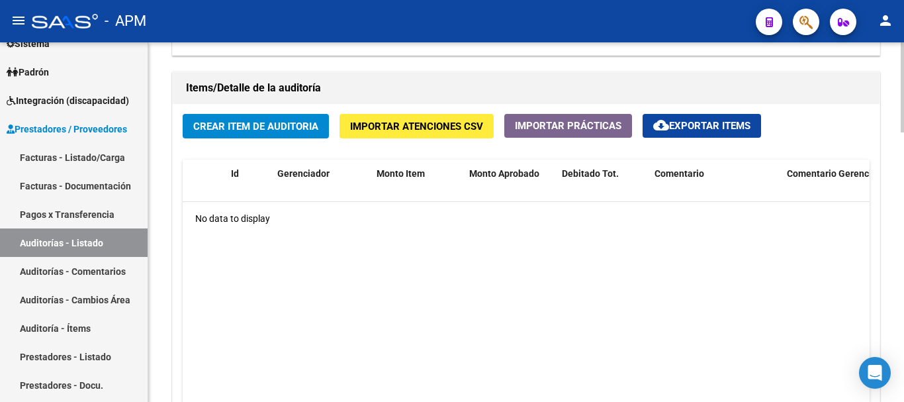
click at [243, 126] on span "Crear Item de Auditoria" at bounding box center [255, 126] width 125 height 12
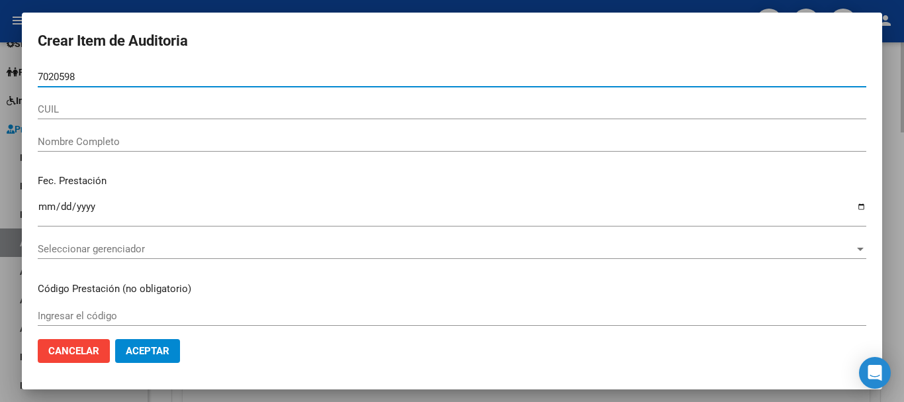
type input "70205989"
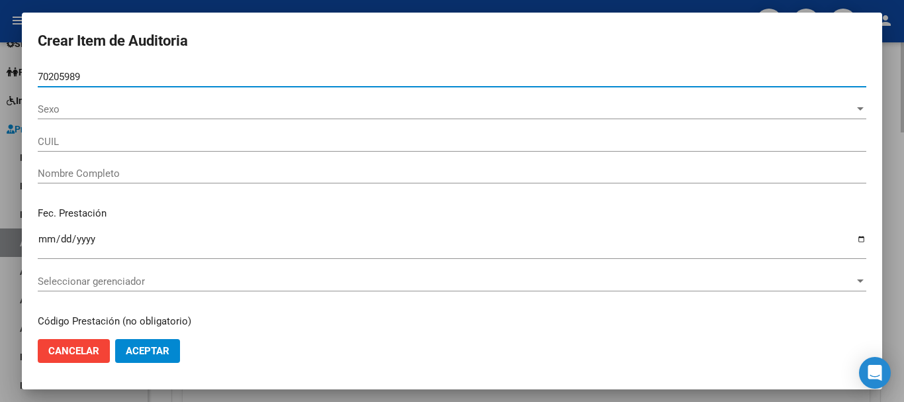
type input "20702059896"
type input "[PERSON_NAME] [PERSON_NAME] -"
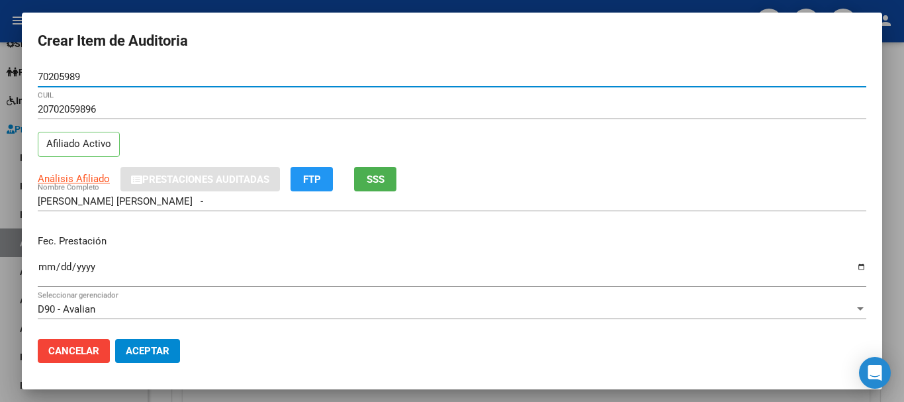
type input "70205989"
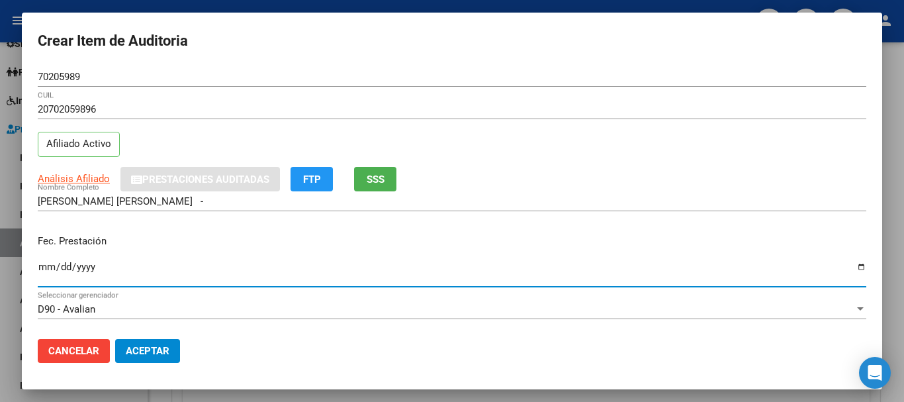
click at [45, 265] on input "Ingresar la fecha" at bounding box center [452, 271] width 828 height 21
type input "[DATE]"
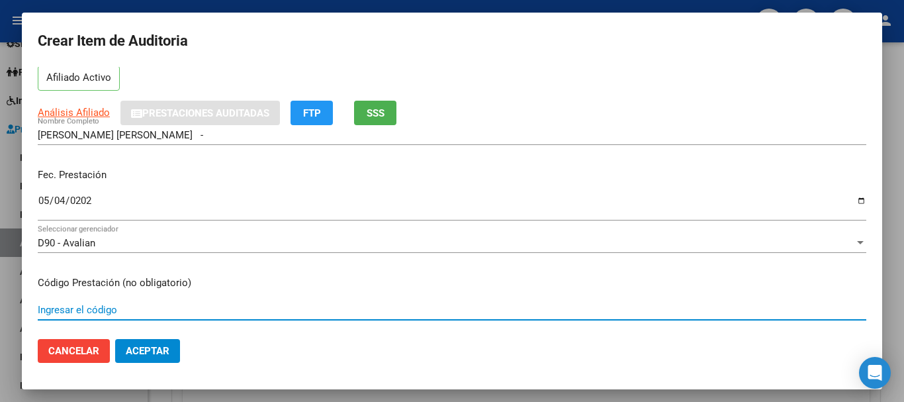
click at [85, 311] on input "Ingresar el código" at bounding box center [452, 310] width 828 height 12
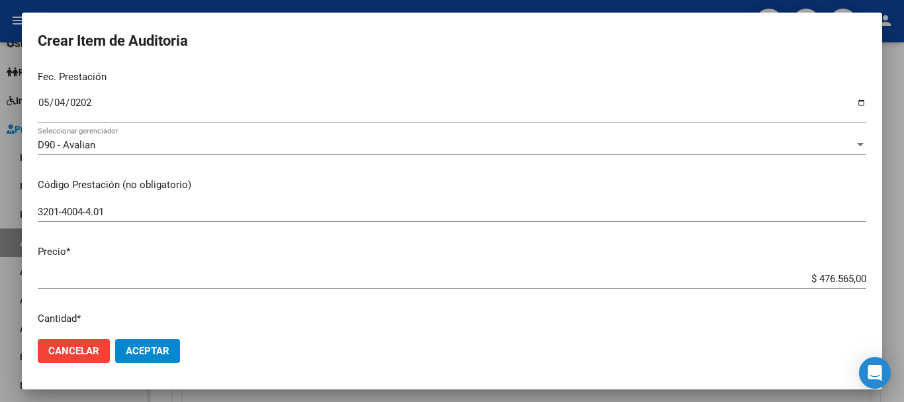
scroll to position [265, 0]
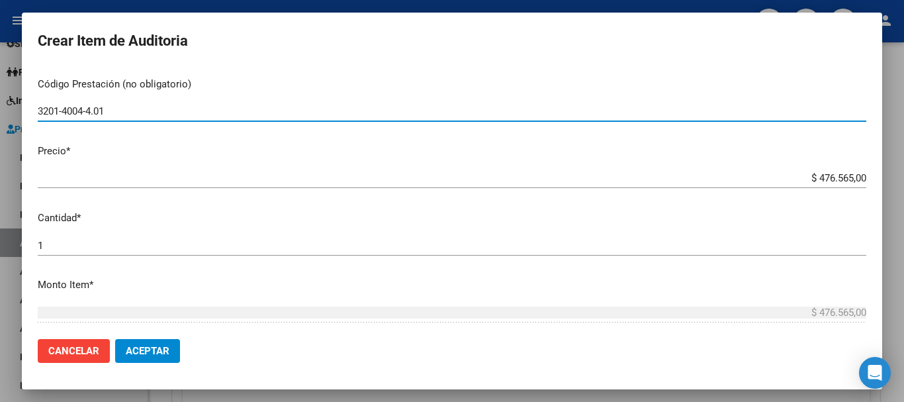
click at [47, 112] on input "3201-4004-4.01" at bounding box center [452, 111] width 828 height 12
click at [76, 110] on input "32.01-4004-4.01" at bounding box center [452, 111] width 828 height 12
type input "32.01-40.04-4.01"
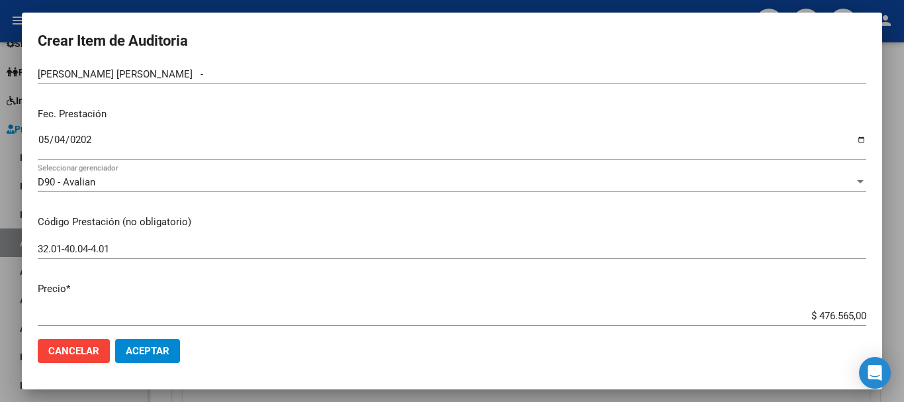
scroll to position [132, 0]
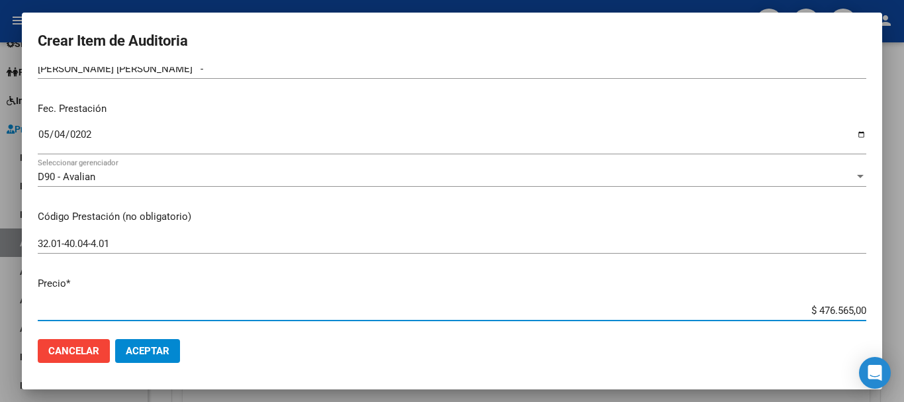
drag, startPoint x: 807, startPoint y: 309, endPoint x: 869, endPoint y: 309, distance: 62.2
click at [869, 309] on mat-dialog-content "70205989 Nro Documento 20702059896 CUIL Afiliado Activo Análisis Afiliado Prest…" at bounding box center [452, 197] width 860 height 261
type input "$ 0,04"
type input "$ 0,44"
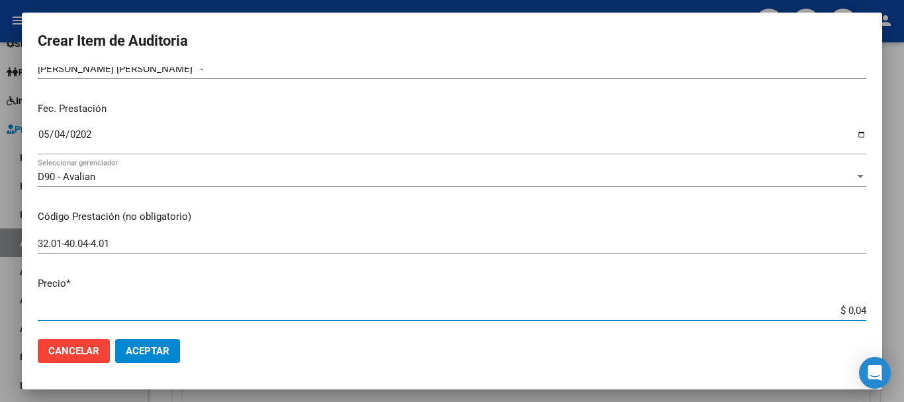
type input "$ 0,44"
type input "$ 4,42"
type input "$ 44,25"
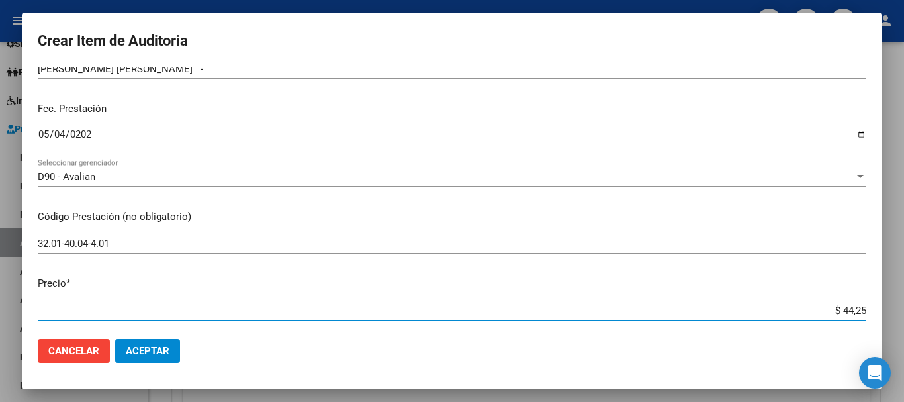
type input "$ 442,55"
type input "$ 4.425,50"
type input "$ 44.255,00"
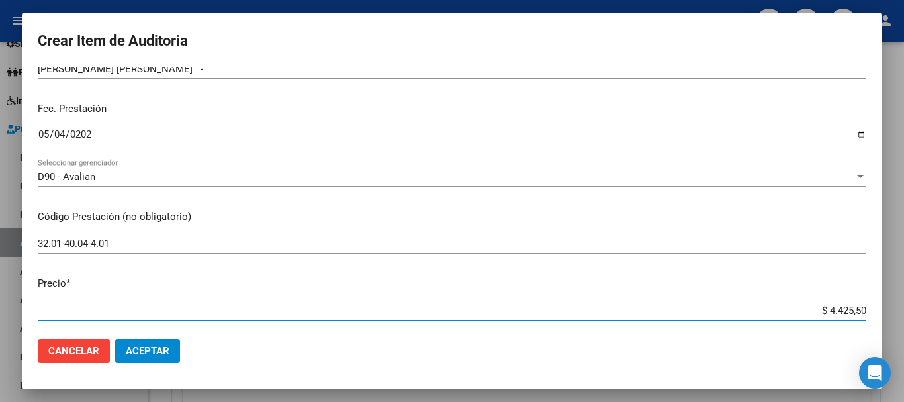
type input "$ 44.255,00"
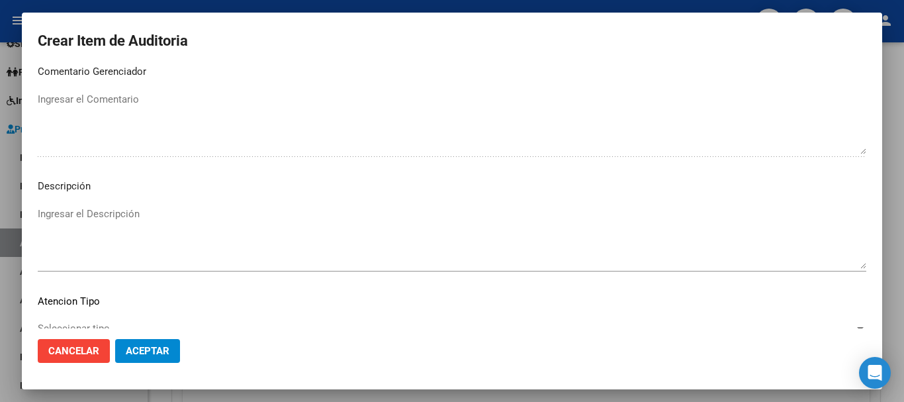
scroll to position [816, 0]
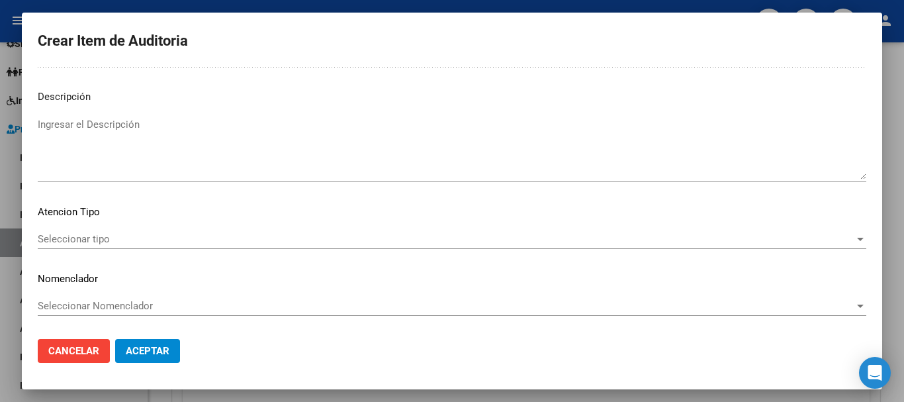
click at [767, 245] on div "Seleccionar tipo Seleccionar tipo" at bounding box center [452, 239] width 828 height 20
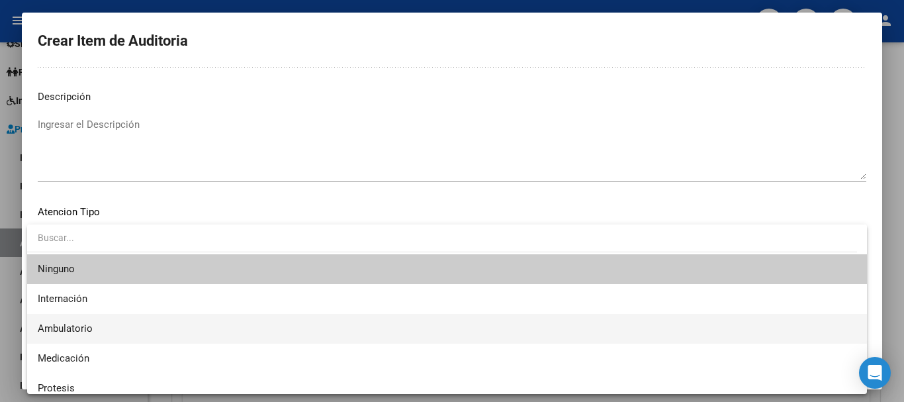
click at [287, 314] on span "Ambulatorio" at bounding box center [447, 329] width 819 height 30
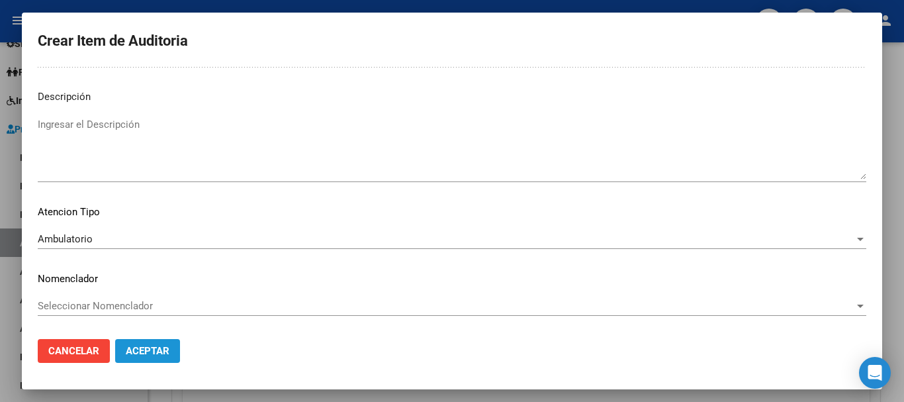
click at [156, 349] on span "Aceptar" at bounding box center [148, 351] width 44 height 12
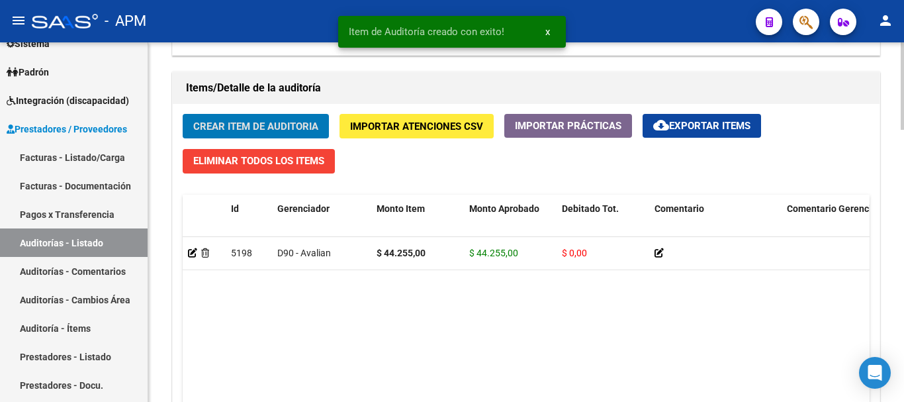
scroll to position [927, 0]
click at [281, 124] on span "Crear Item de Auditoria" at bounding box center [255, 126] width 125 height 12
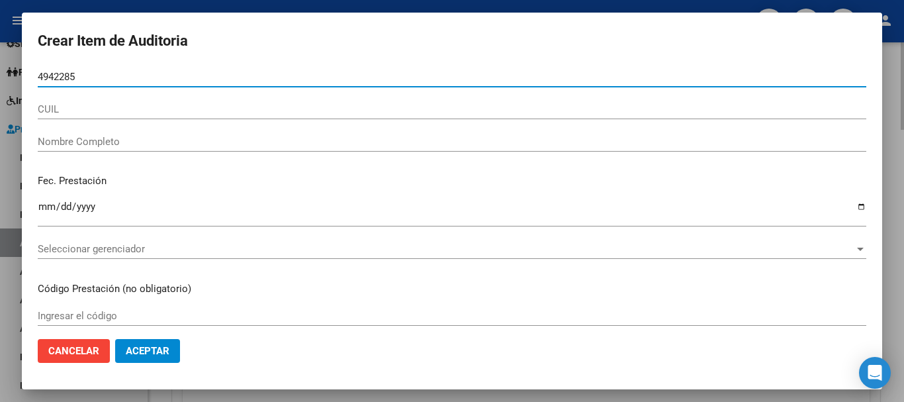
type input "49422854"
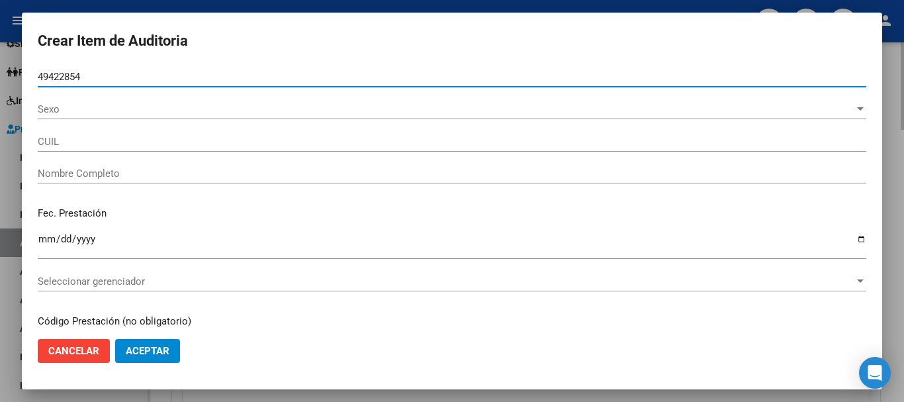
type input "27494228543"
type input "[PERSON_NAME]"
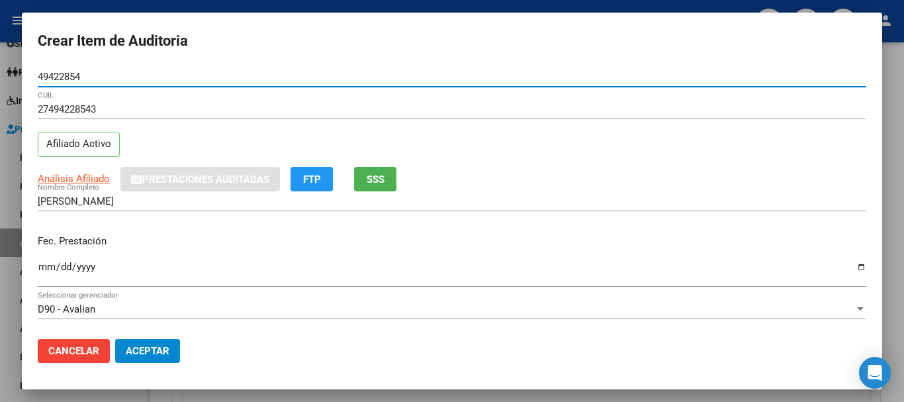
type input "49422854"
click at [50, 271] on input "Ingresar la fecha" at bounding box center [452, 271] width 828 height 21
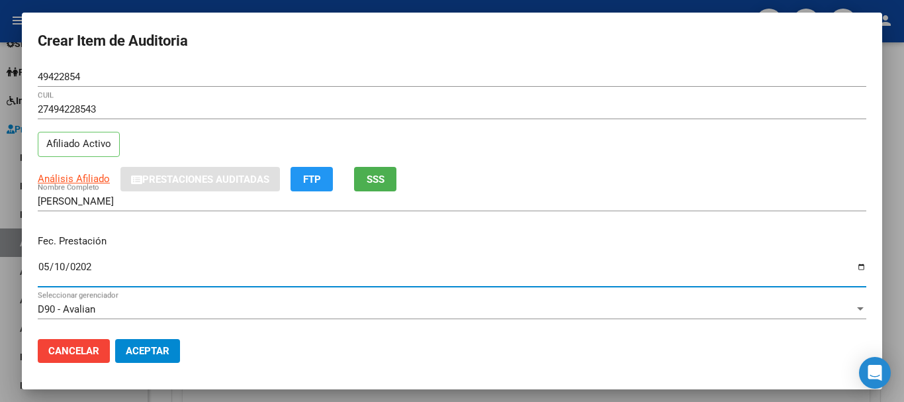
type input "[DATE]"
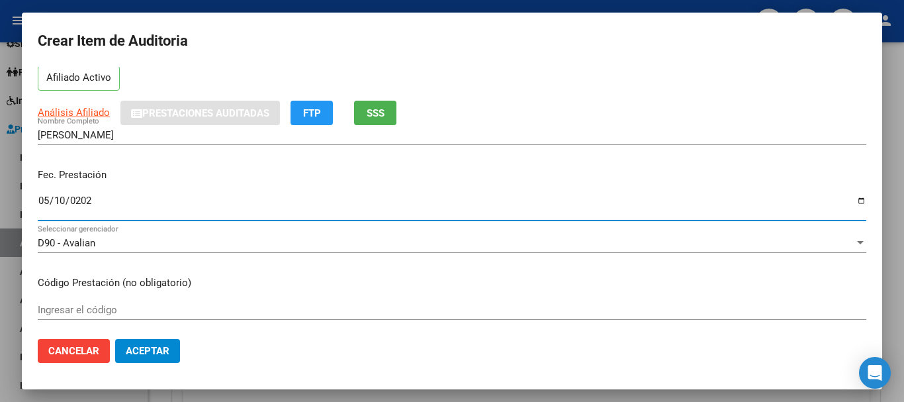
click at [81, 305] on input "Ingresar el código" at bounding box center [452, 310] width 828 height 12
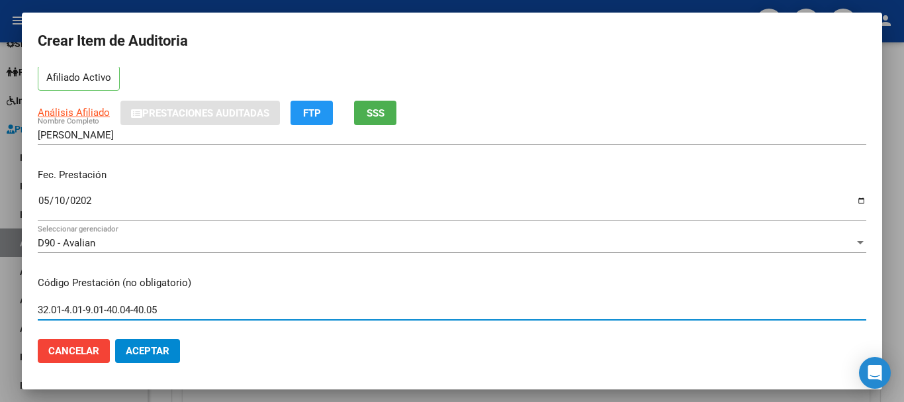
type input "32.01-4.01-9.01-40.04-40.05"
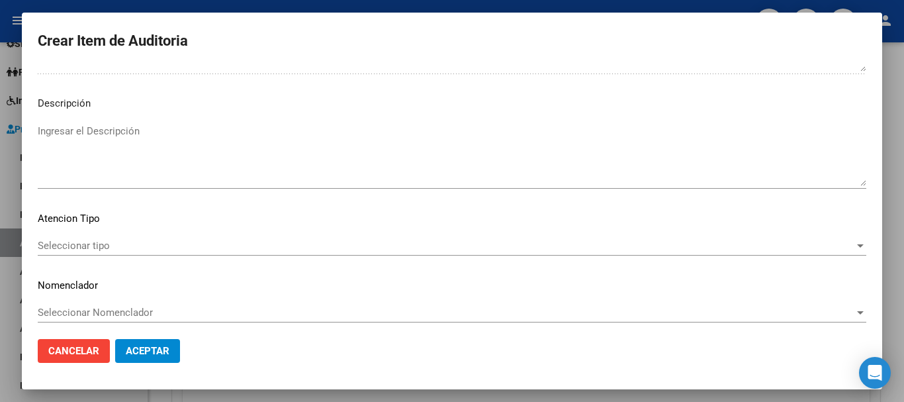
scroll to position [816, 0]
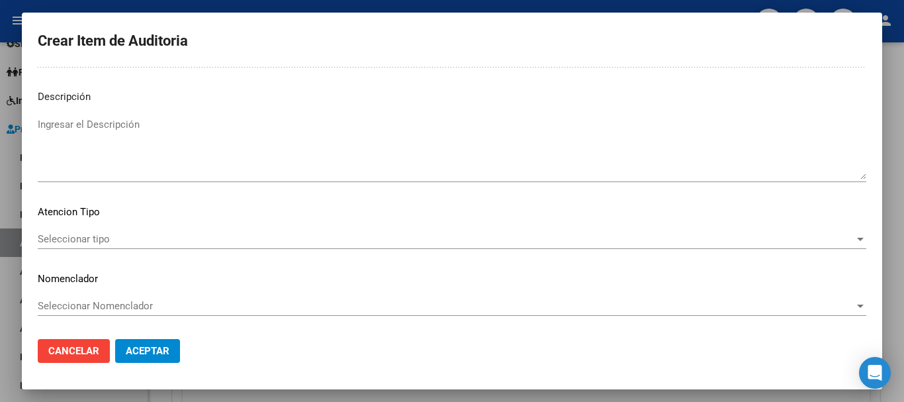
click at [838, 247] on div "Seleccionar tipo Seleccionar tipo" at bounding box center [452, 239] width 828 height 20
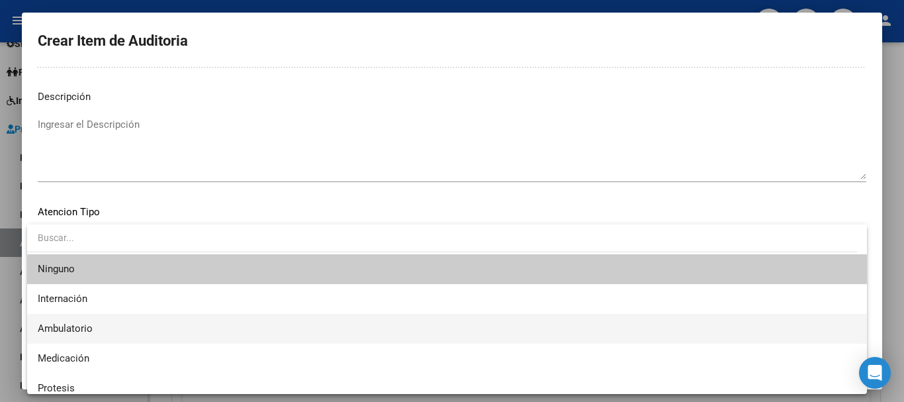
click at [282, 322] on span "Ambulatorio" at bounding box center [447, 329] width 819 height 30
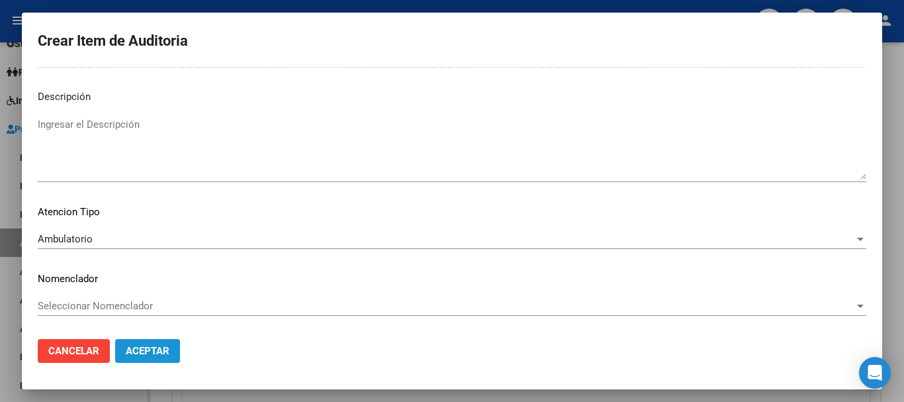
click at [148, 345] on span "Aceptar" at bounding box center [148, 351] width 44 height 12
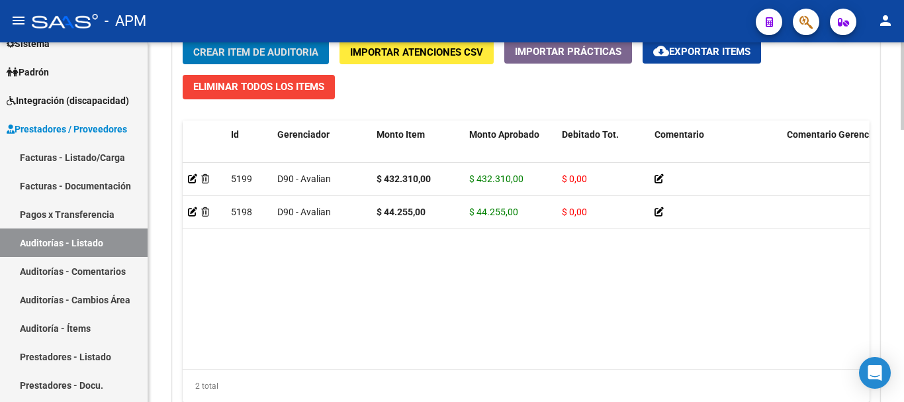
scroll to position [1116, 0]
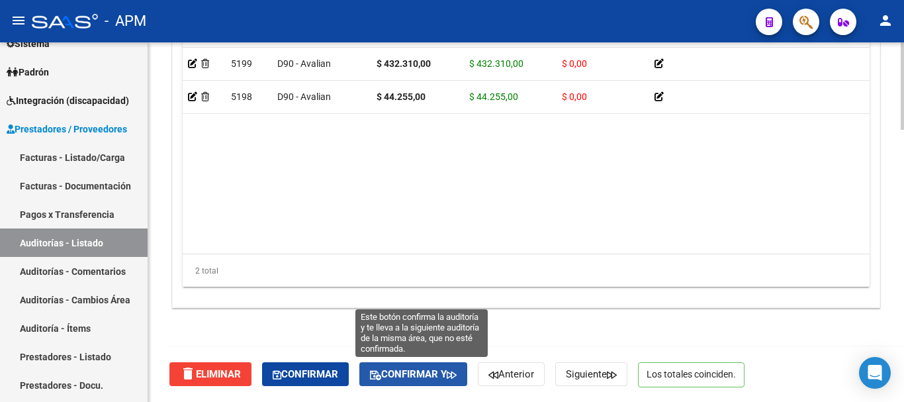
click at [414, 374] on span "Confirmar y" at bounding box center [413, 374] width 87 height 12
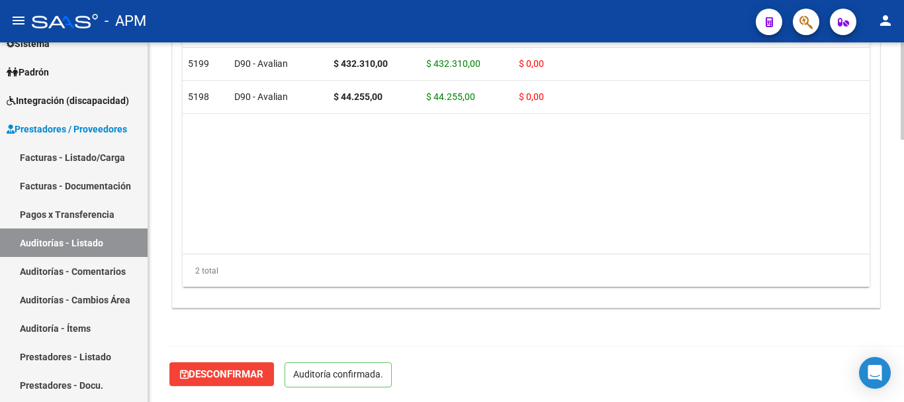
scroll to position [967, 0]
type input "202508"
click at [41, 67] on span "Padrón" at bounding box center [28, 72] width 42 height 15
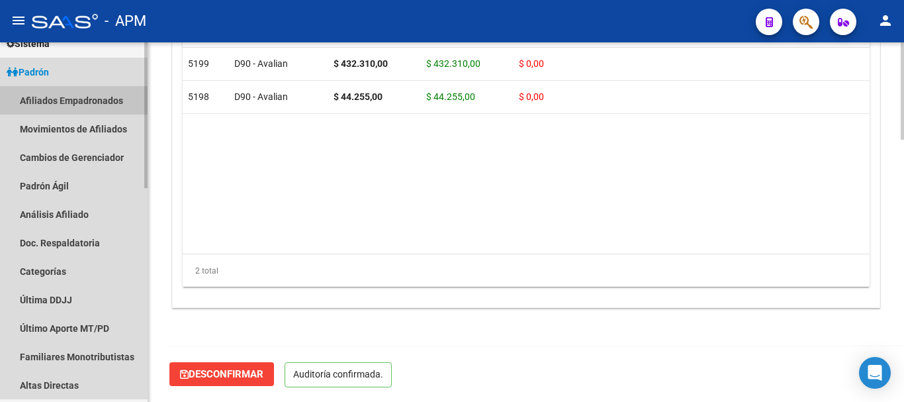
click at [81, 101] on link "Afiliados Empadronados" at bounding box center [74, 100] width 148 height 28
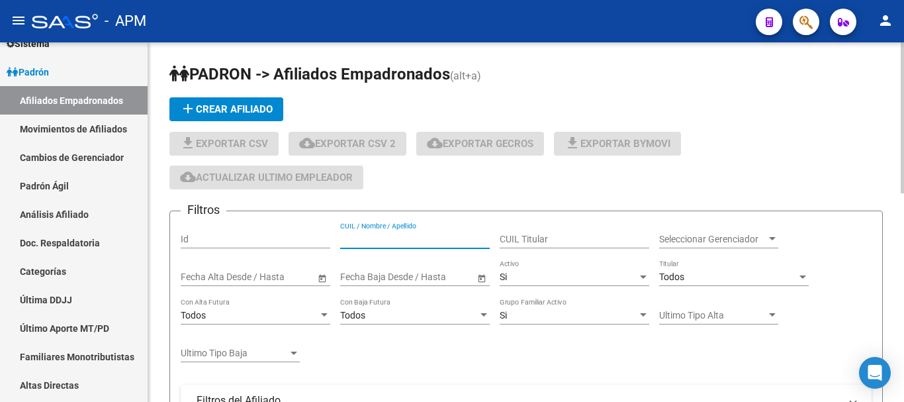
click at [410, 238] on input "CUIL / Nombre / Apellido" at bounding box center [415, 239] width 150 height 11
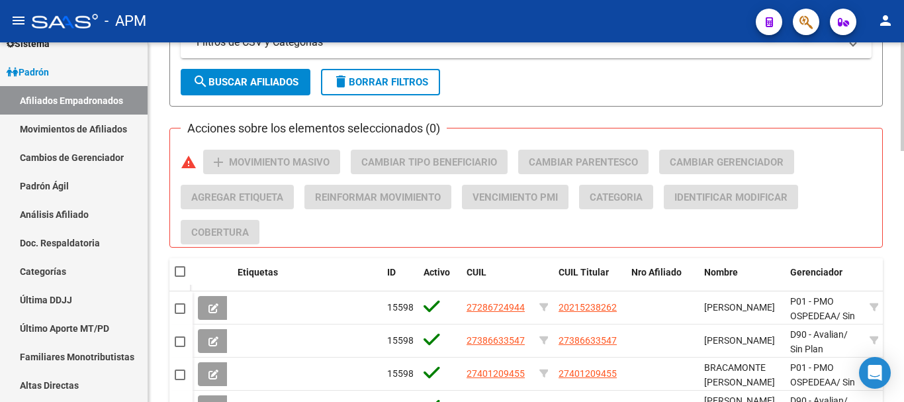
scroll to position [529, 0]
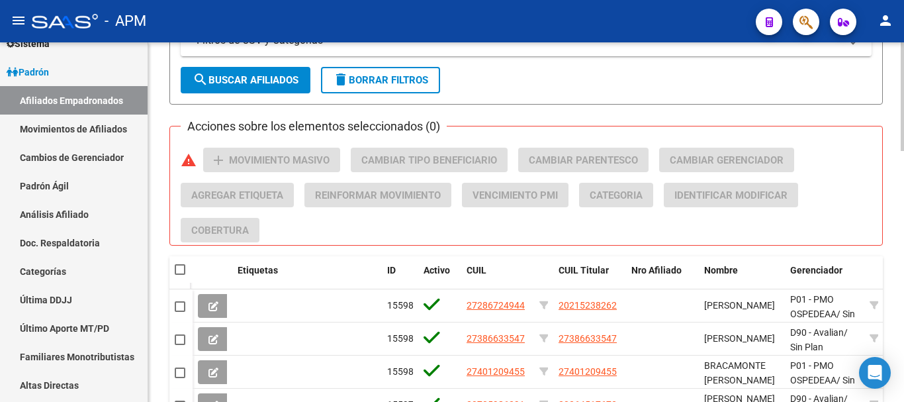
type input "16861172"
click at [281, 80] on span "search Buscar Afiliados" at bounding box center [246, 80] width 106 height 12
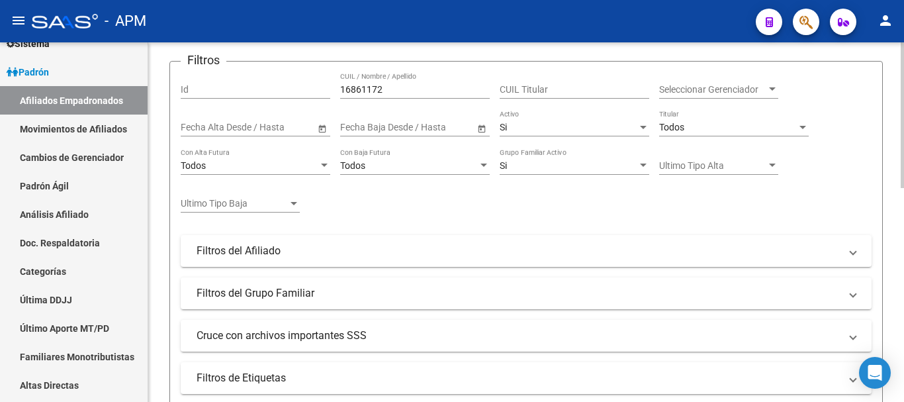
scroll to position [129, 0]
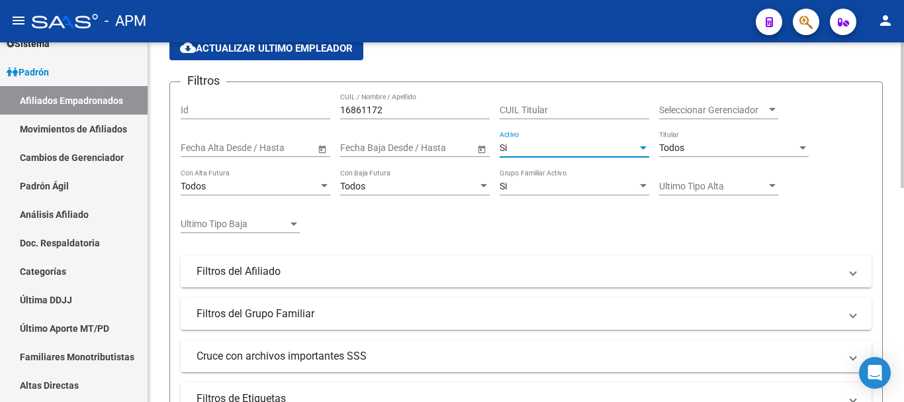
click at [625, 147] on div "Si" at bounding box center [569, 147] width 138 height 11
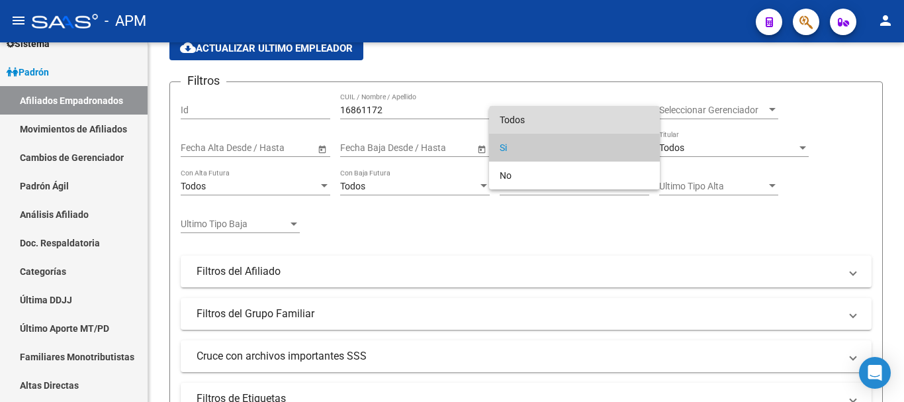
click at [607, 126] on span "Todos" at bounding box center [575, 120] width 150 height 28
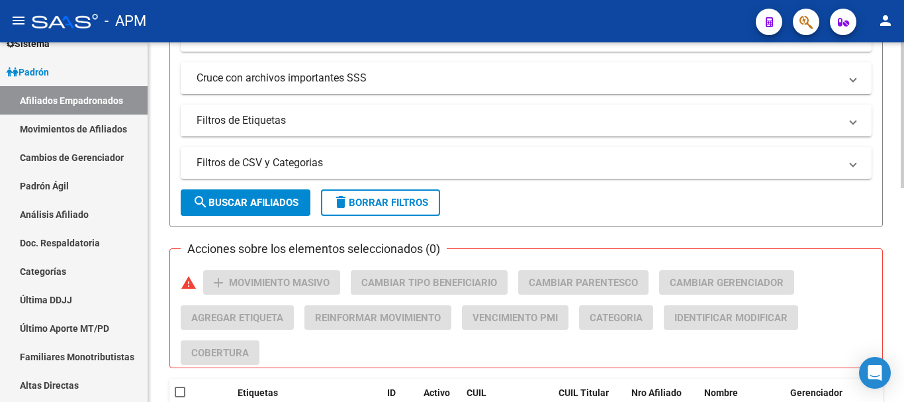
scroll to position [460, 0]
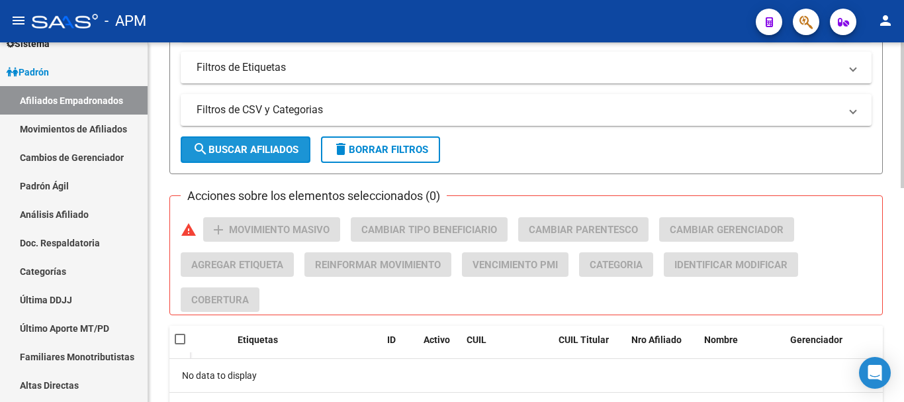
click at [245, 144] on span "search Buscar Afiliados" at bounding box center [246, 150] width 106 height 12
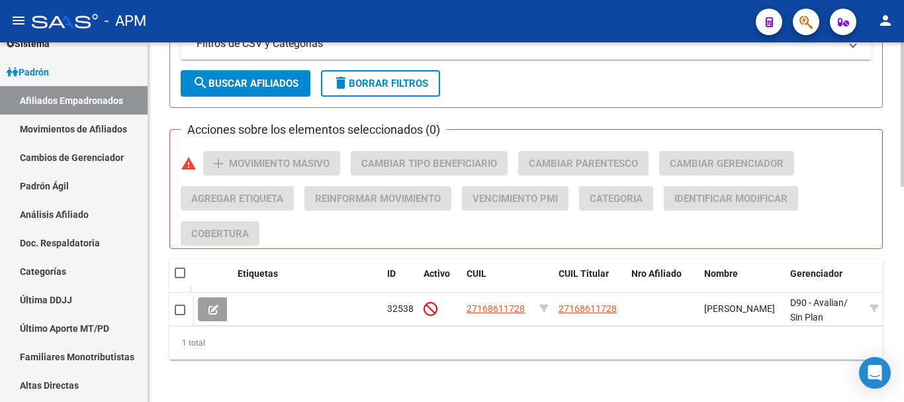
scroll to position [536, 0]
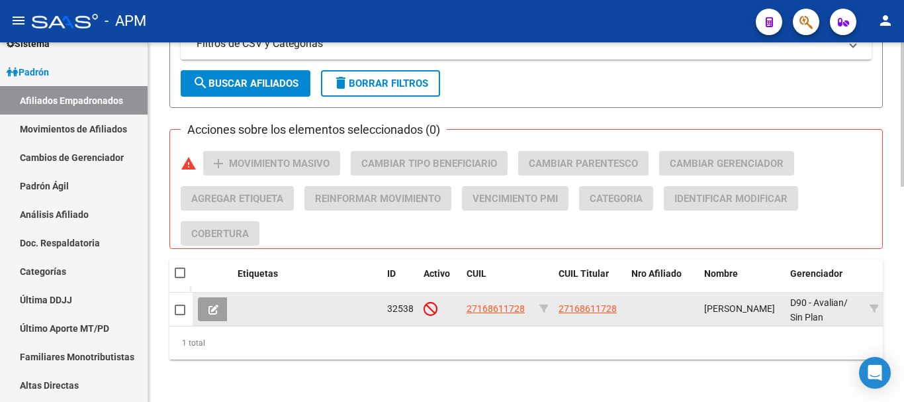
click at [215, 304] on icon at bounding box center [213, 309] width 10 height 10
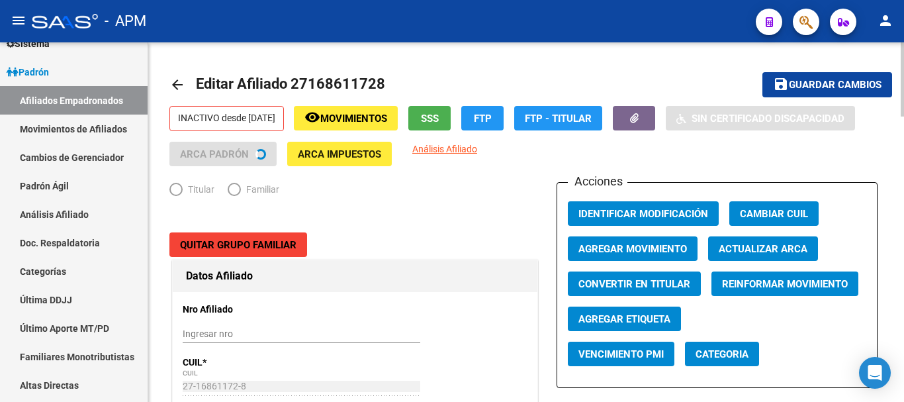
radio input "true"
type input "30-54608885-1"
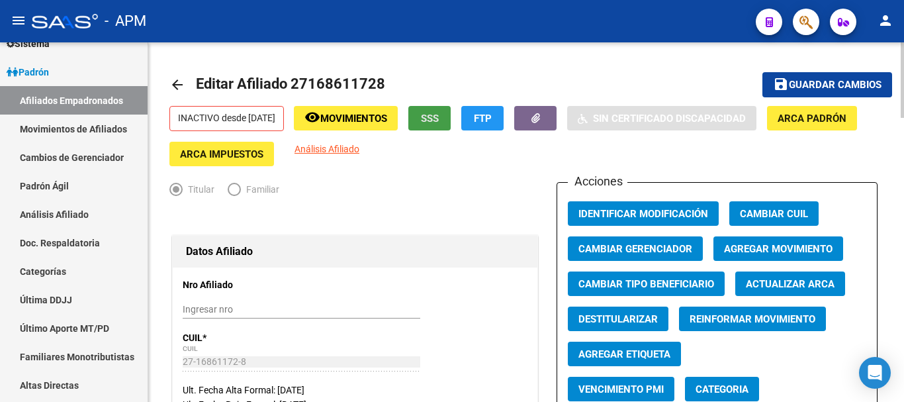
click at [439, 119] on span "SSS" at bounding box center [430, 118] width 18 height 12
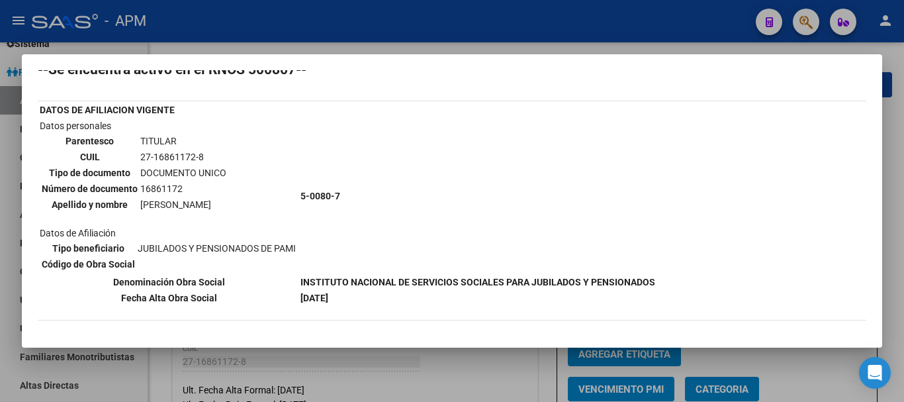
scroll to position [66, 0]
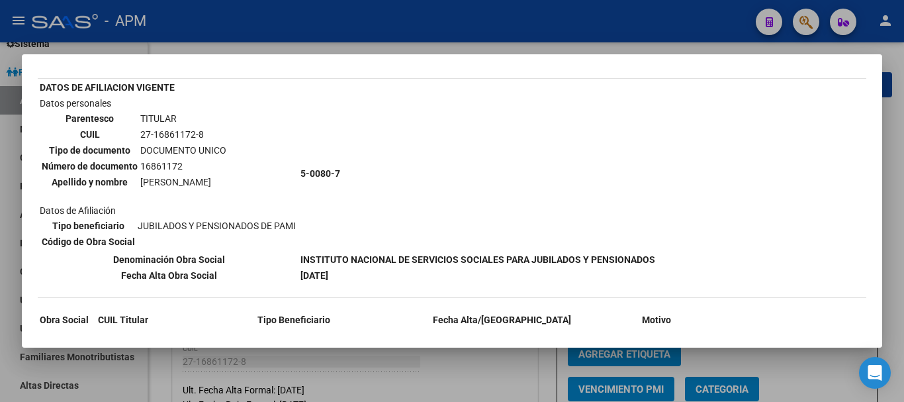
click at [426, 386] on div at bounding box center [452, 201] width 904 height 402
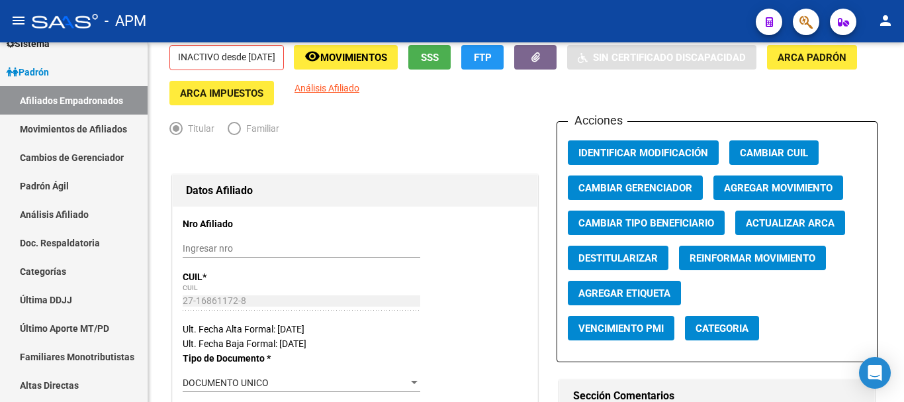
scroll to position [0, 0]
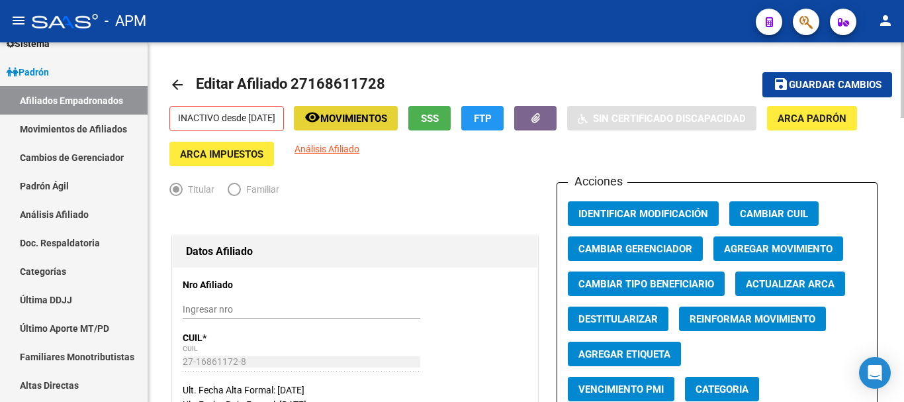
click at [385, 116] on span "Movimientos" at bounding box center [353, 118] width 67 height 12
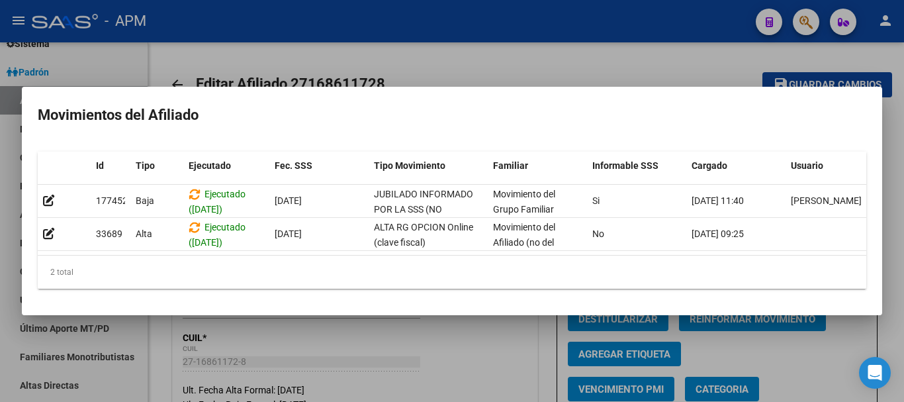
click at [446, 356] on div at bounding box center [452, 201] width 904 height 402
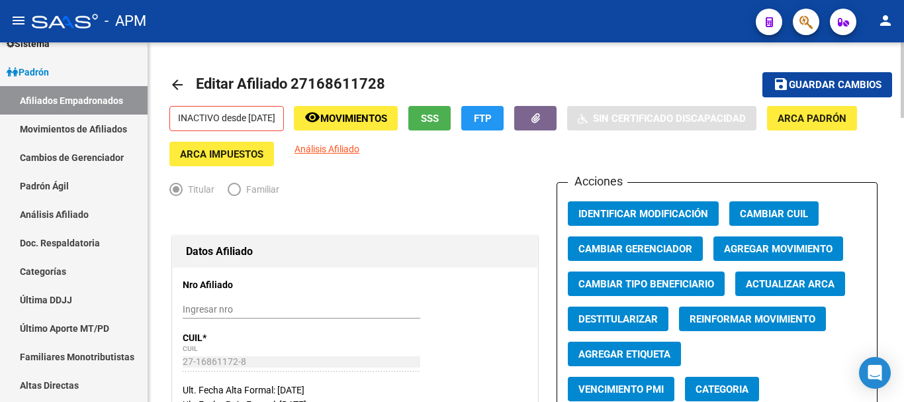
click at [439, 120] on span "SSS" at bounding box center [430, 118] width 18 height 12
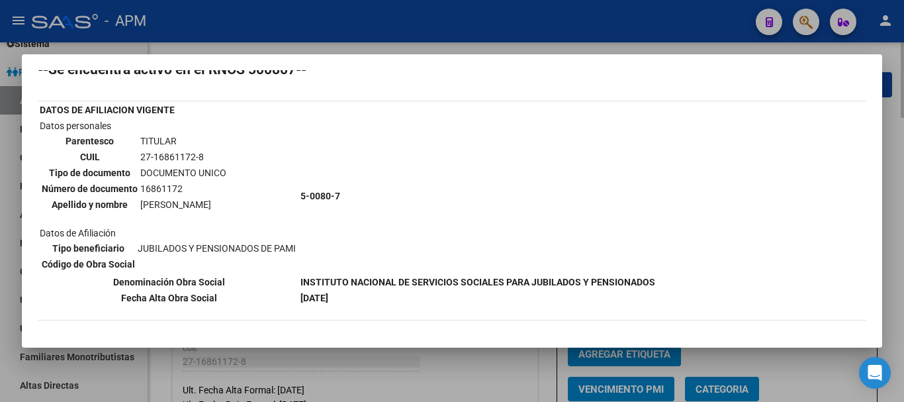
scroll to position [66, 0]
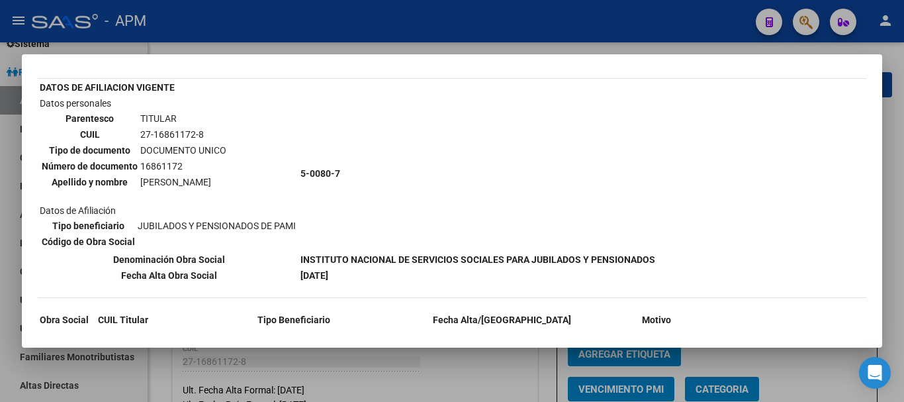
click at [431, 389] on div at bounding box center [452, 201] width 904 height 402
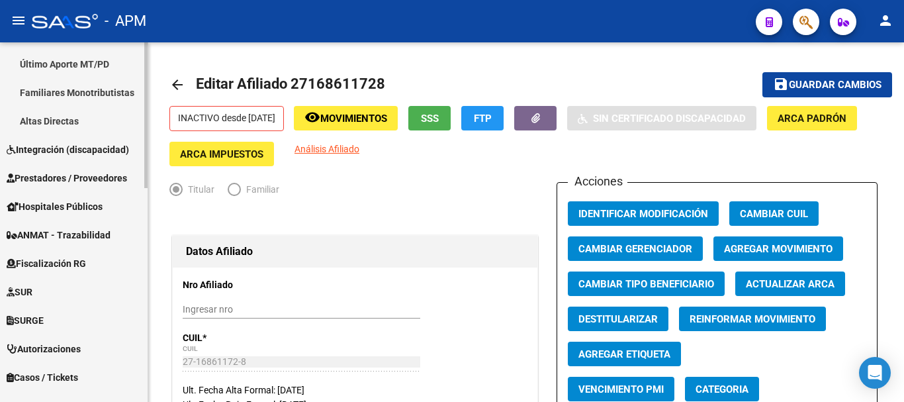
scroll to position [396, 0]
click at [108, 176] on span "Prestadores / Proveedores" at bounding box center [67, 178] width 120 height 15
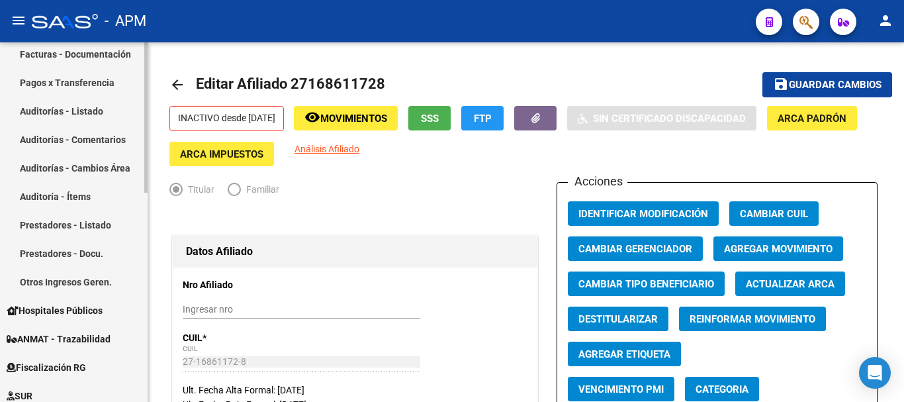
scroll to position [263, 0]
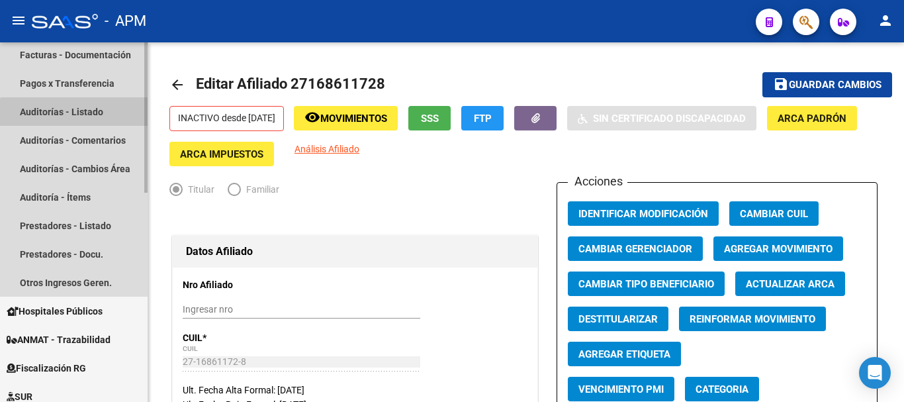
click at [81, 114] on link "Auditorías - Listado" at bounding box center [74, 111] width 148 height 28
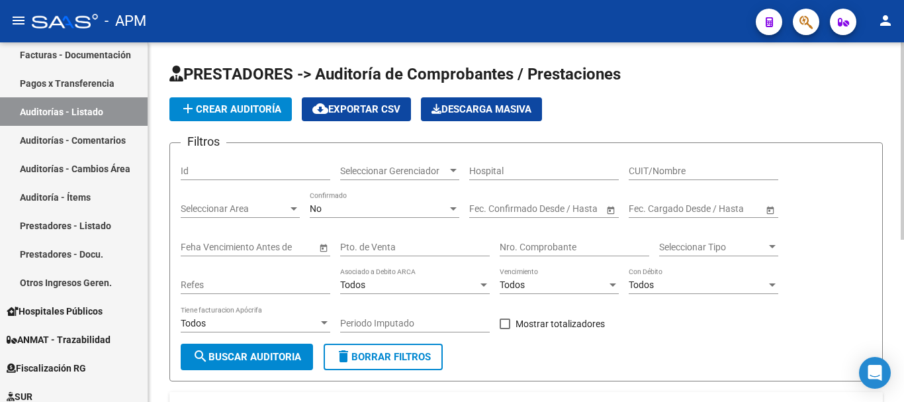
click at [440, 207] on div "No" at bounding box center [379, 208] width 138 height 11
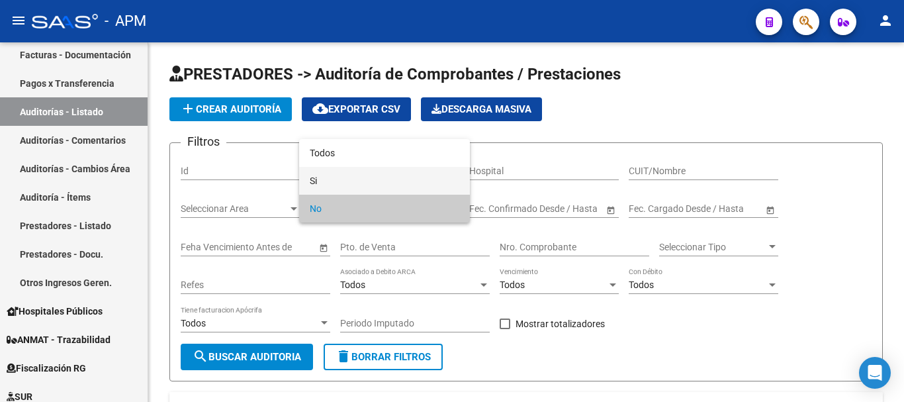
click at [403, 179] on span "Si" at bounding box center [385, 181] width 150 height 28
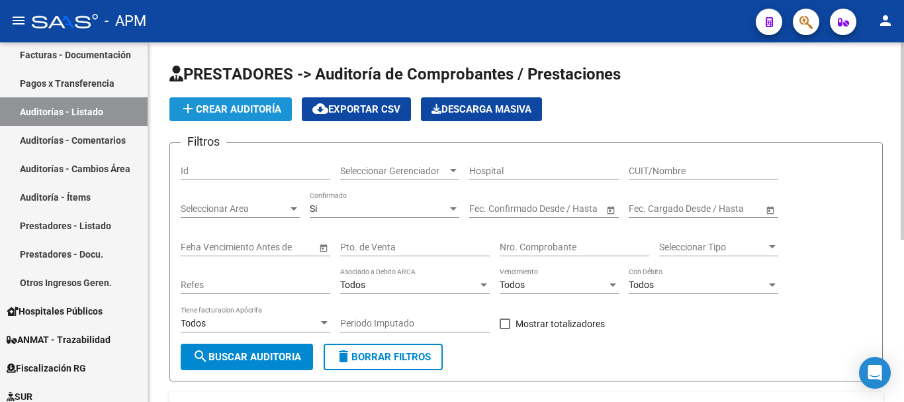
click at [241, 112] on span "add Crear Auditoría" at bounding box center [230, 109] width 101 height 12
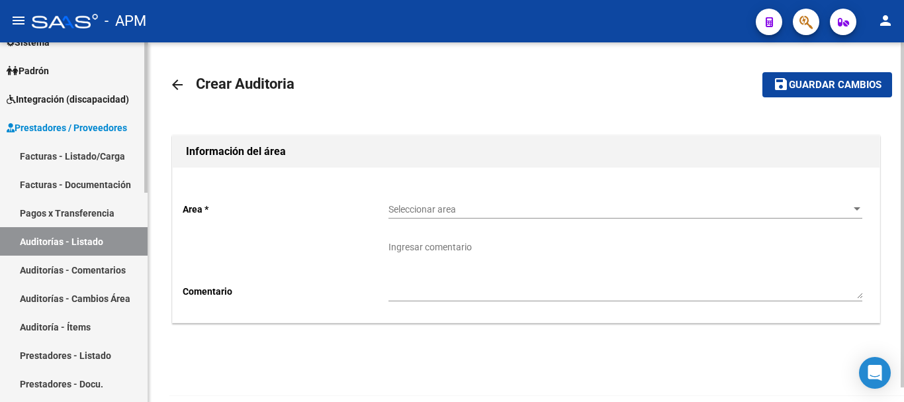
scroll to position [131, 0]
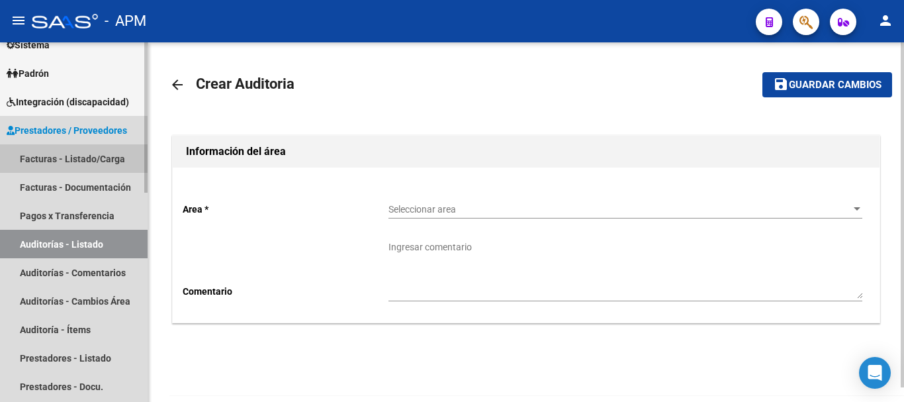
click at [82, 150] on link "Facturas - Listado/Carga" at bounding box center [74, 158] width 148 height 28
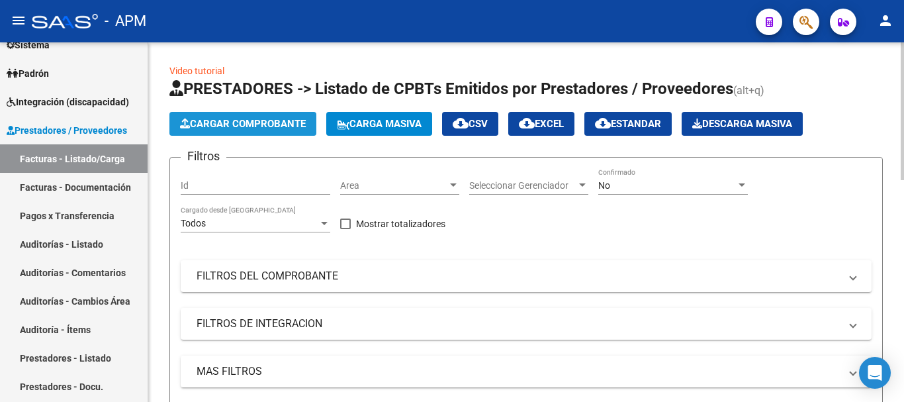
click at [250, 121] on span "Cargar Comprobante" at bounding box center [243, 124] width 126 height 12
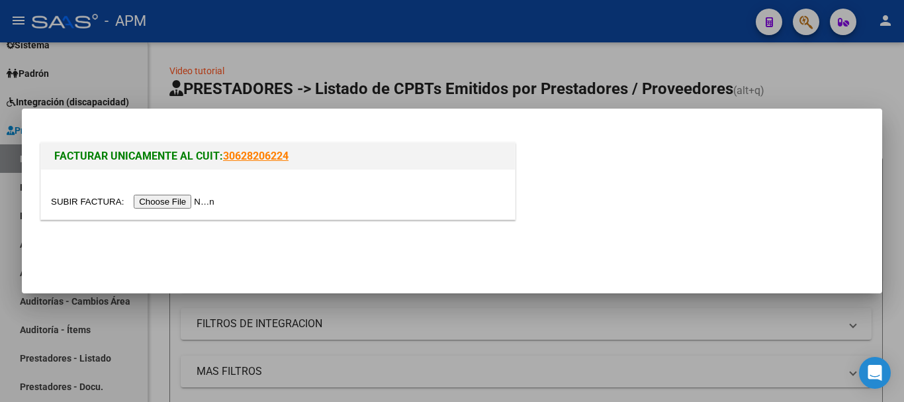
click at [187, 197] on input "file" at bounding box center [134, 202] width 167 height 14
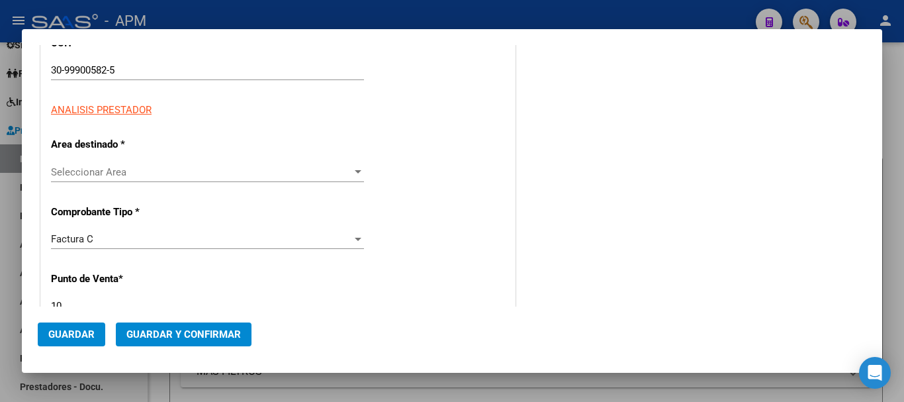
scroll to position [199, 0]
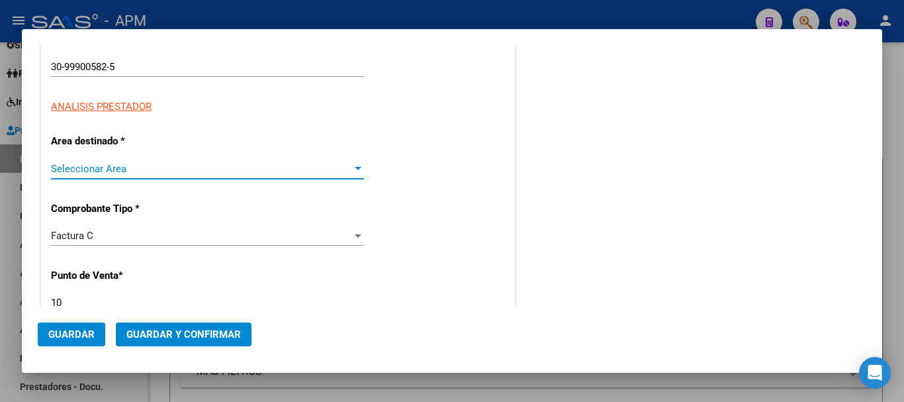
click at [335, 167] on span "Seleccionar Area" at bounding box center [201, 169] width 301 height 12
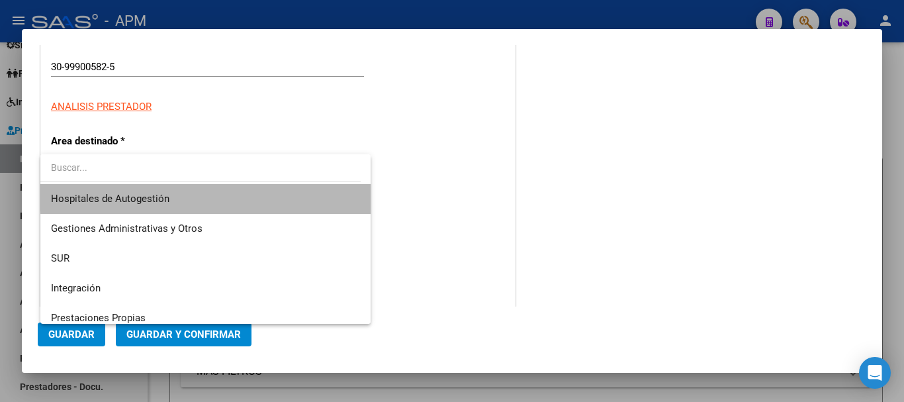
click at [269, 193] on span "Hospitales de Autogestión" at bounding box center [205, 199] width 309 height 30
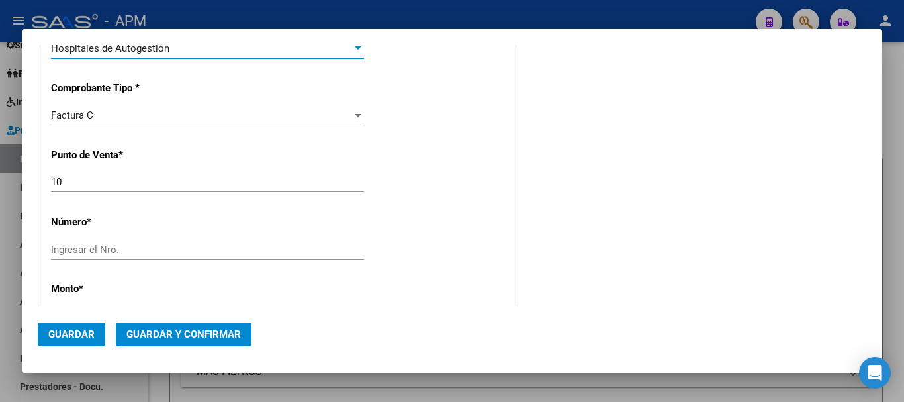
scroll to position [331, 0]
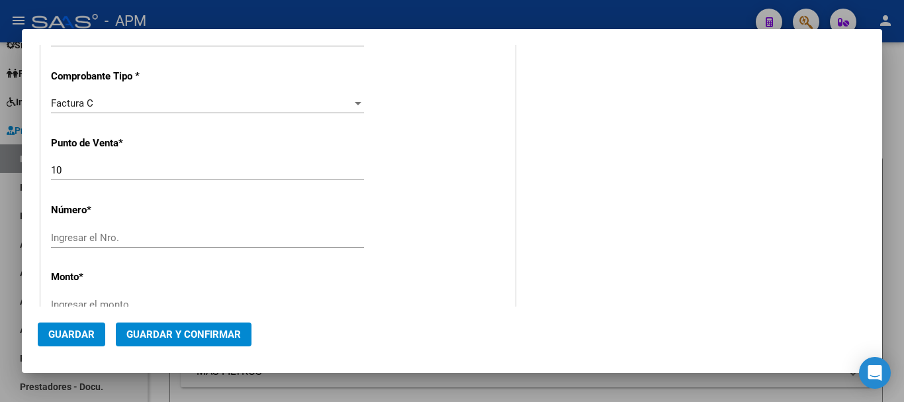
click at [195, 230] on div "Ingresar el Nro." at bounding box center [207, 238] width 313 height 20
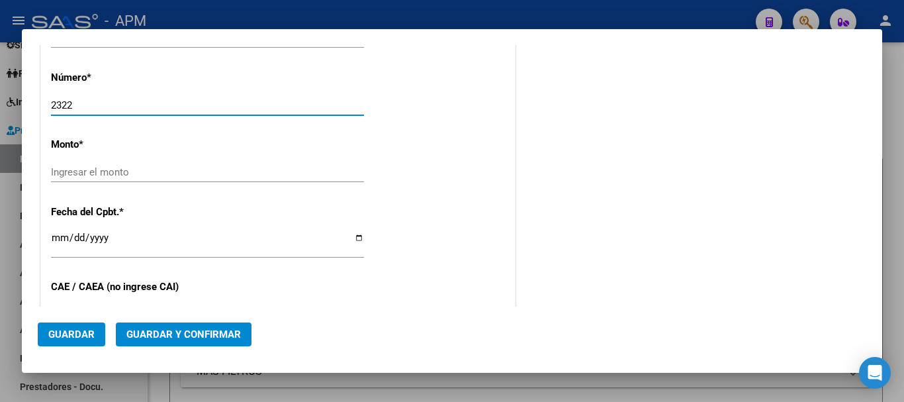
type input "2322"
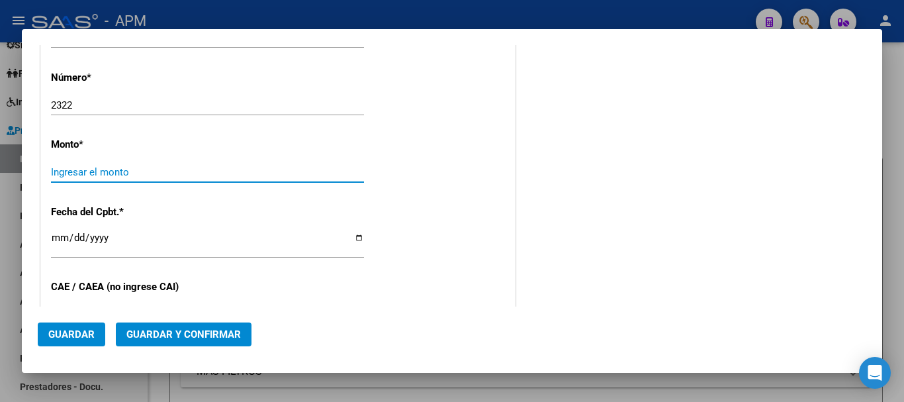
click at [357, 174] on input "Ingresar el monto" at bounding box center [207, 172] width 313 height 12
type input "$ 3.998,00"
click at [56, 240] on input "Ingresar la fecha" at bounding box center [207, 242] width 313 height 21
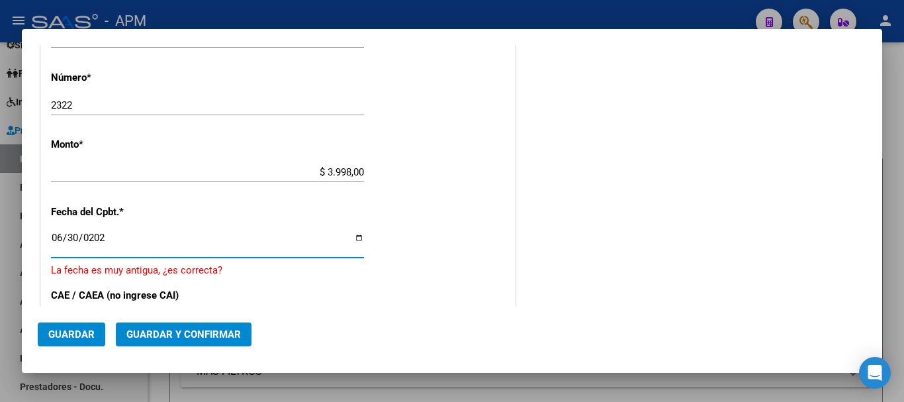
type input "[DATE]"
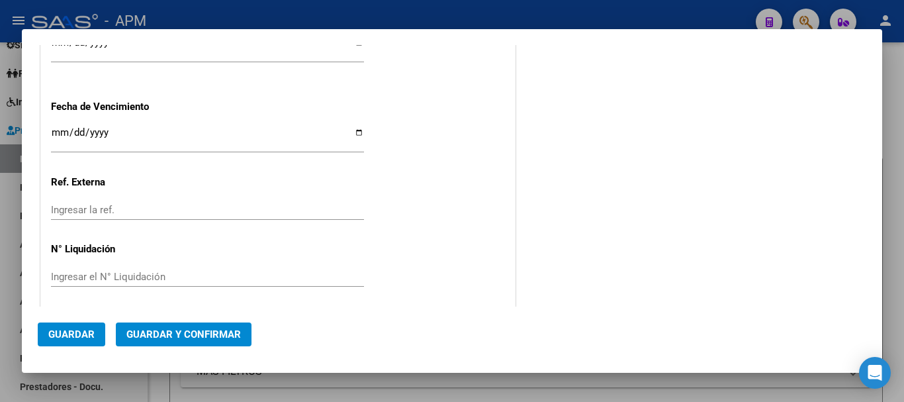
scroll to position [821, 0]
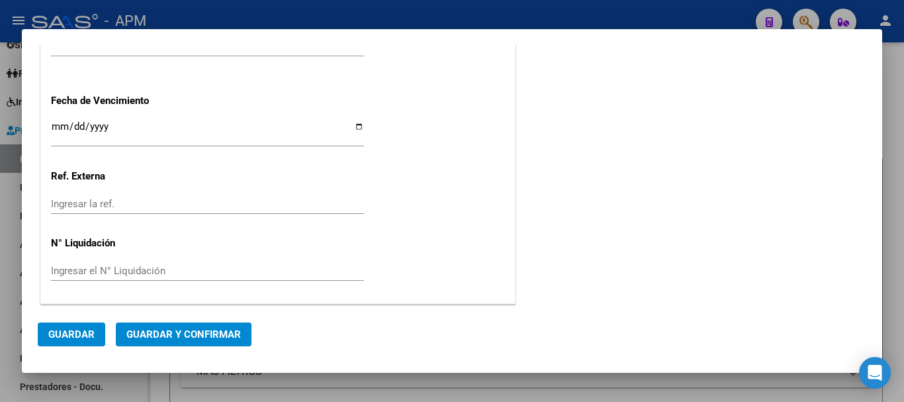
click at [164, 336] on span "Guardar y Confirmar" at bounding box center [183, 334] width 114 height 12
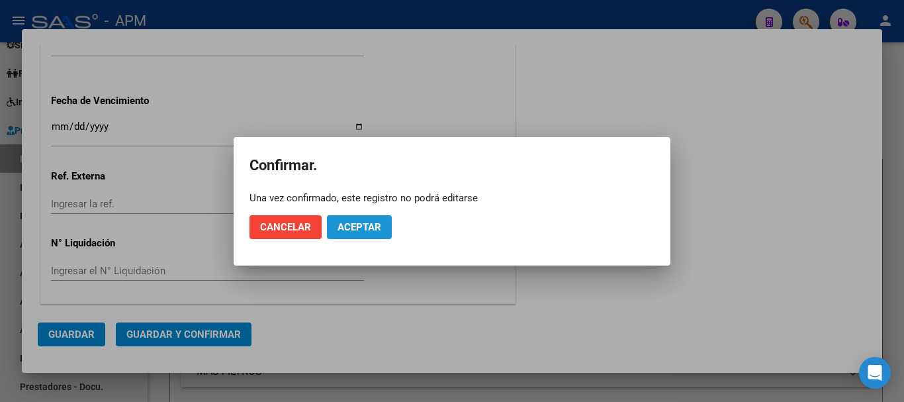
click at [349, 218] on button "Aceptar" at bounding box center [359, 227] width 65 height 24
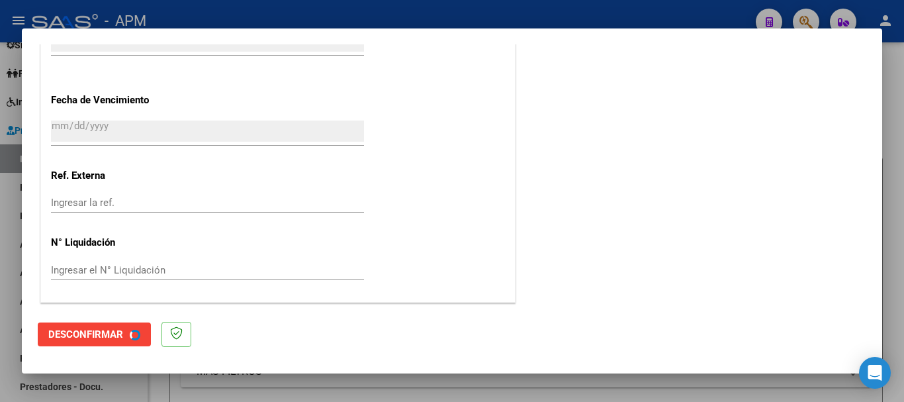
scroll to position [0, 0]
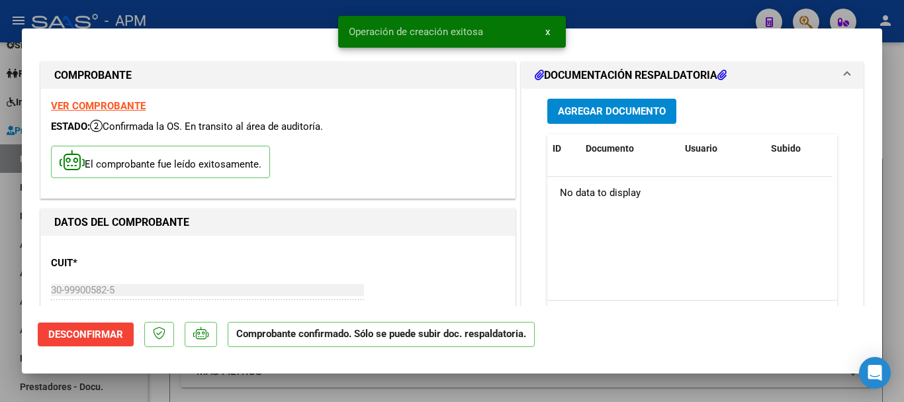
click at [397, 394] on div at bounding box center [452, 201] width 904 height 402
type input "$ 0,00"
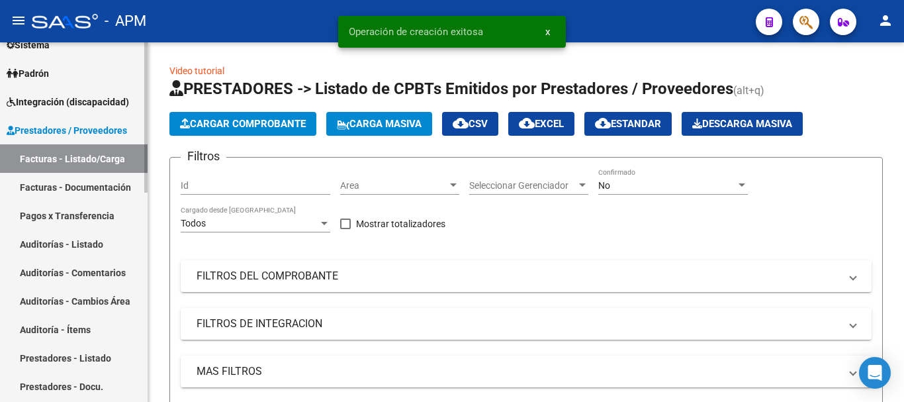
click at [87, 243] on link "Auditorías - Listado" at bounding box center [74, 244] width 148 height 28
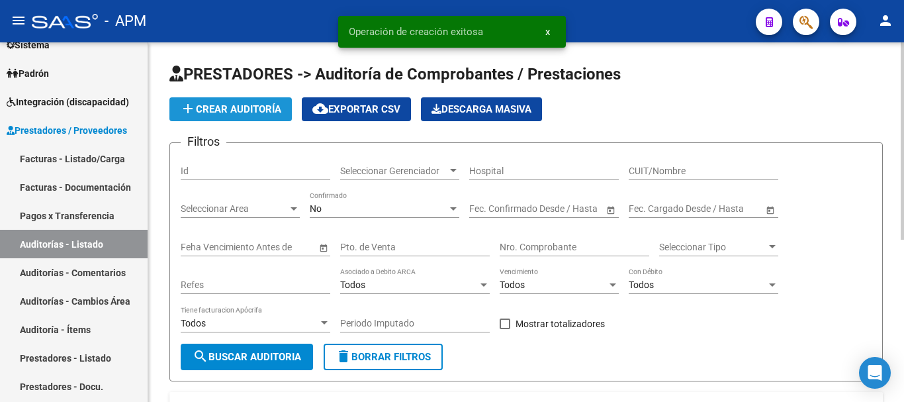
click at [230, 105] on span "add Crear Auditoría" at bounding box center [230, 109] width 101 height 12
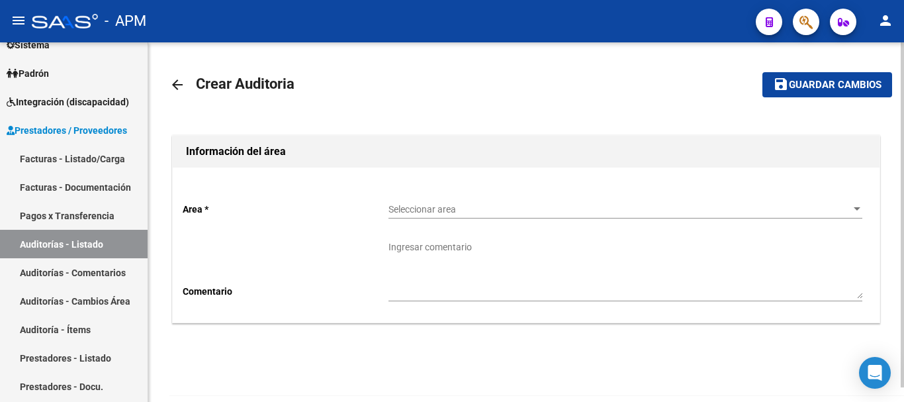
click at [744, 218] on div "Seleccionar area Seleccionar area" at bounding box center [625, 211] width 474 height 38
click at [746, 211] on span "Seleccionar area" at bounding box center [619, 209] width 462 height 11
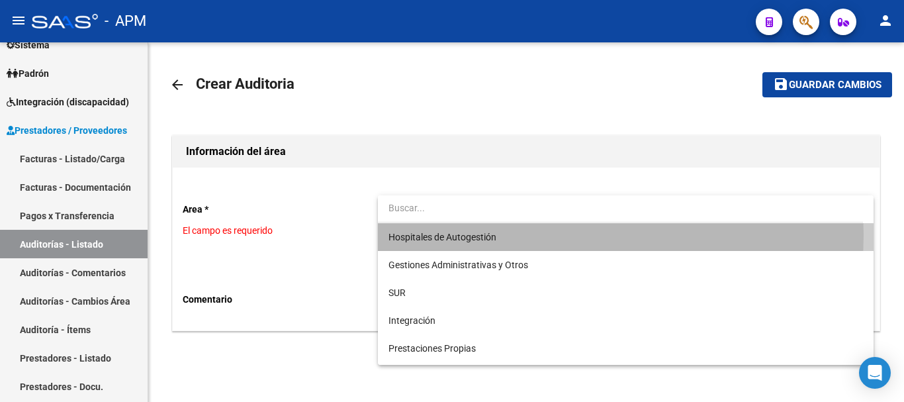
click at [573, 235] on span "Hospitales de Autogestión" at bounding box center [625, 237] width 474 height 28
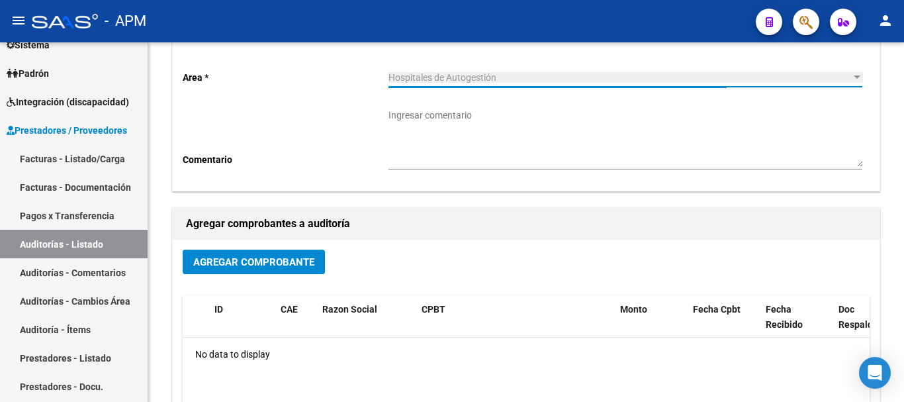
scroll to position [132, 0]
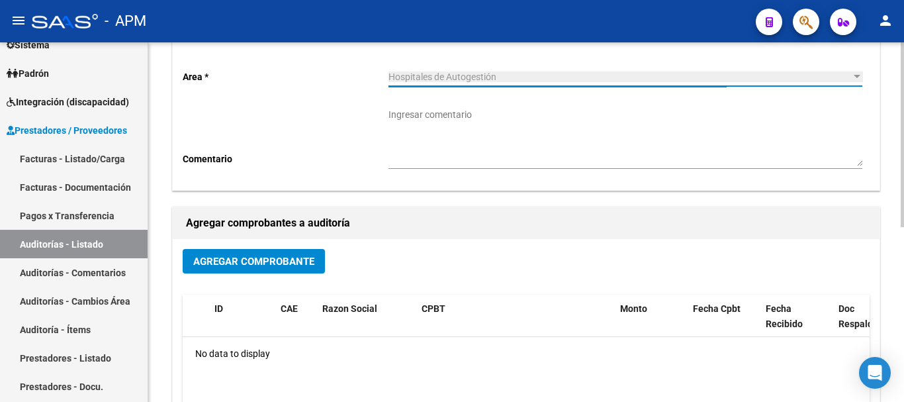
click at [257, 256] on span "Agregar Comprobante" at bounding box center [253, 261] width 121 height 12
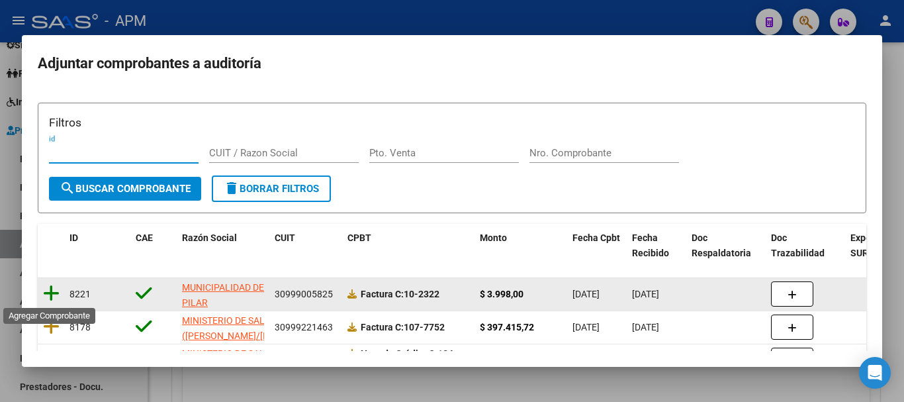
click at [50, 292] on icon at bounding box center [51, 293] width 17 height 19
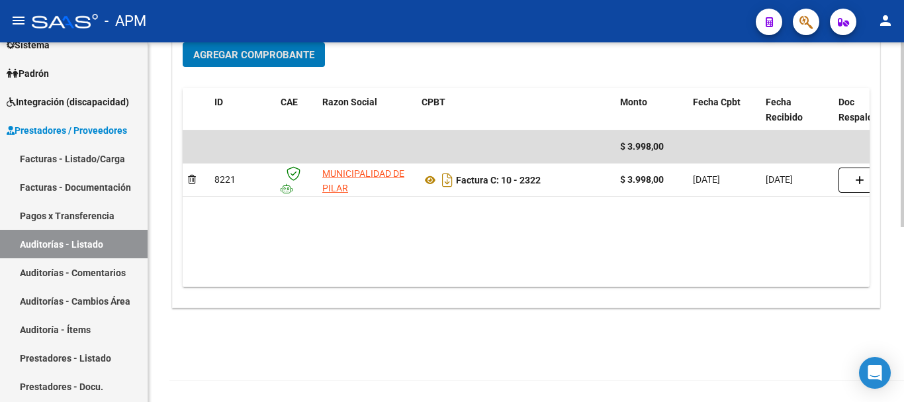
scroll to position [0, 0]
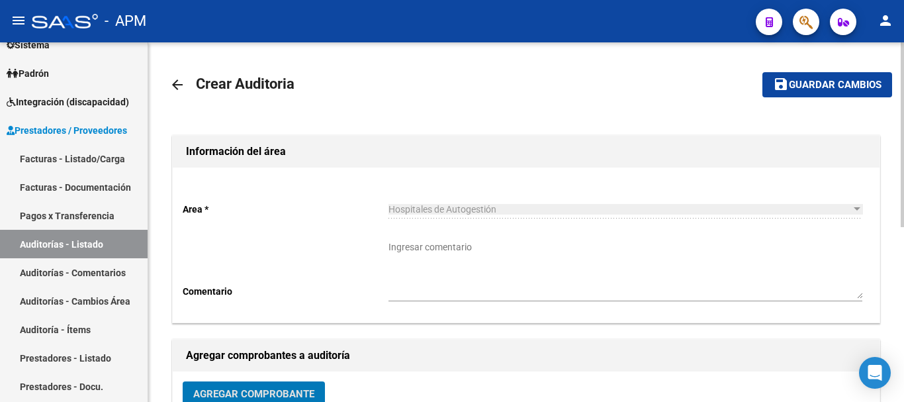
click at [847, 87] on span "Guardar cambios" at bounding box center [835, 85] width 93 height 12
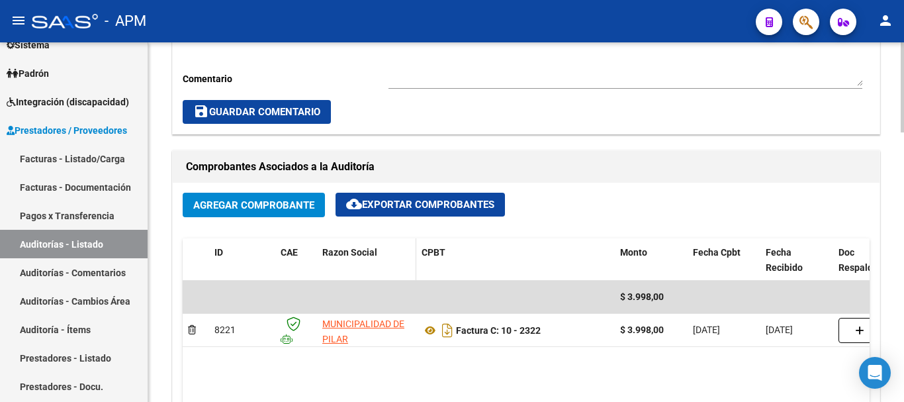
scroll to position [596, 0]
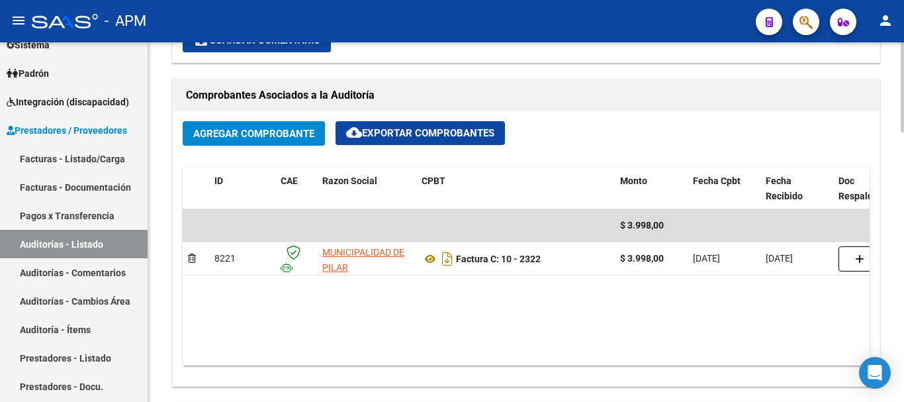
click at [300, 134] on span "Agregar Comprobante" at bounding box center [253, 134] width 121 height 12
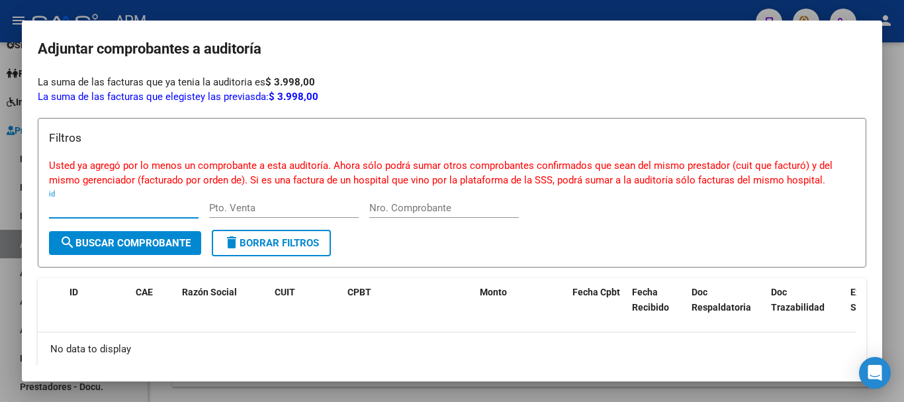
click at [613, 398] on div at bounding box center [452, 201] width 904 height 402
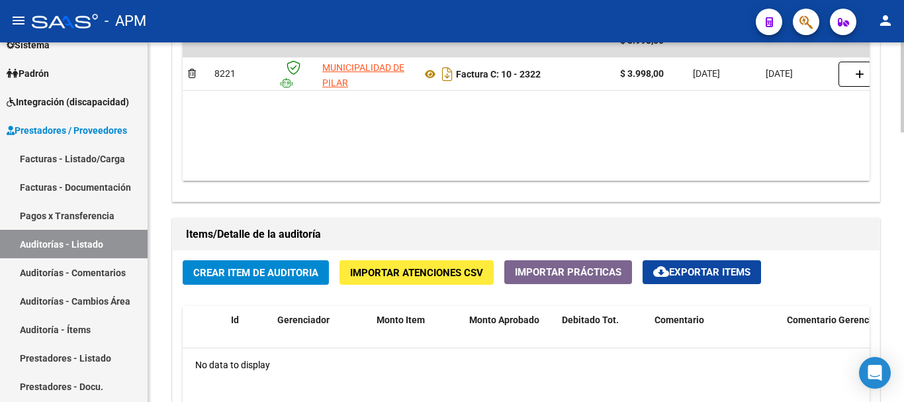
scroll to position [794, 0]
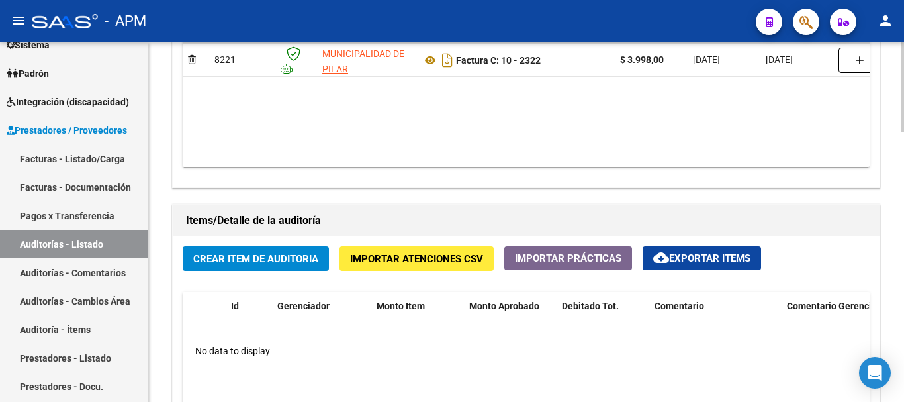
click at [294, 265] on span "Crear Item de Auditoria" at bounding box center [255, 259] width 125 height 12
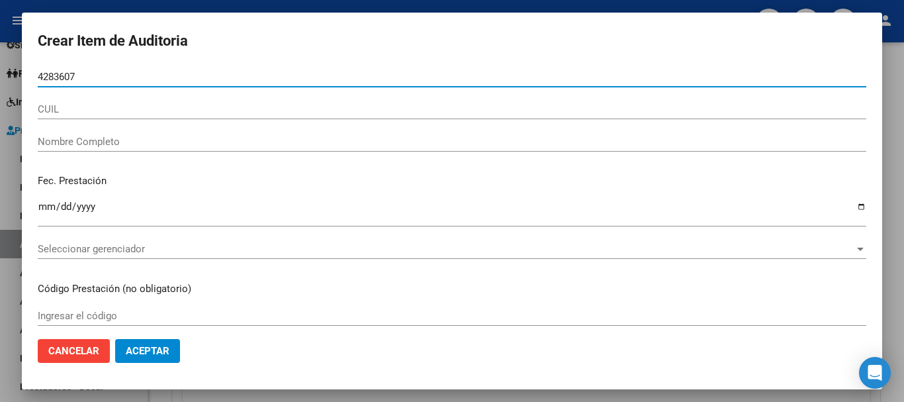
type input "42836076"
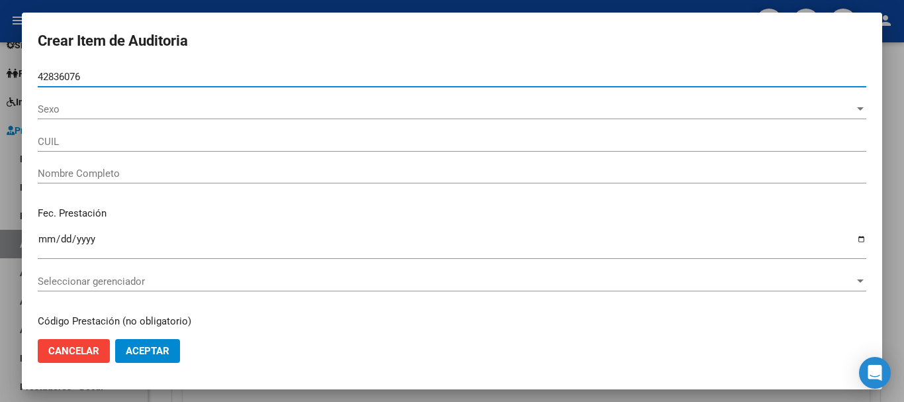
type input "20428360762"
type input "[PERSON_NAME]"
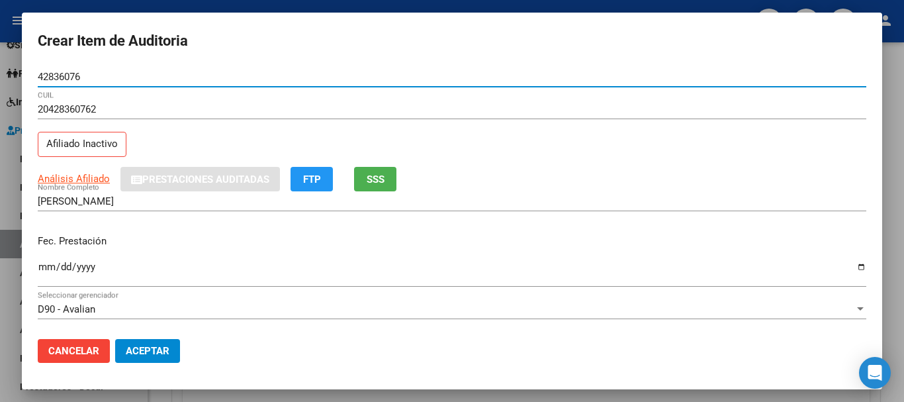
type input "42836076"
click at [50, 266] on input "Ingresar la fecha" at bounding box center [452, 271] width 828 height 21
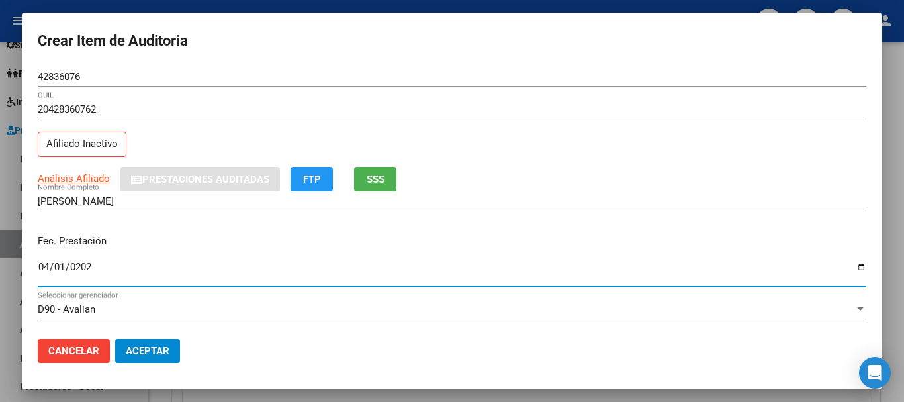
type input "[DATE]"
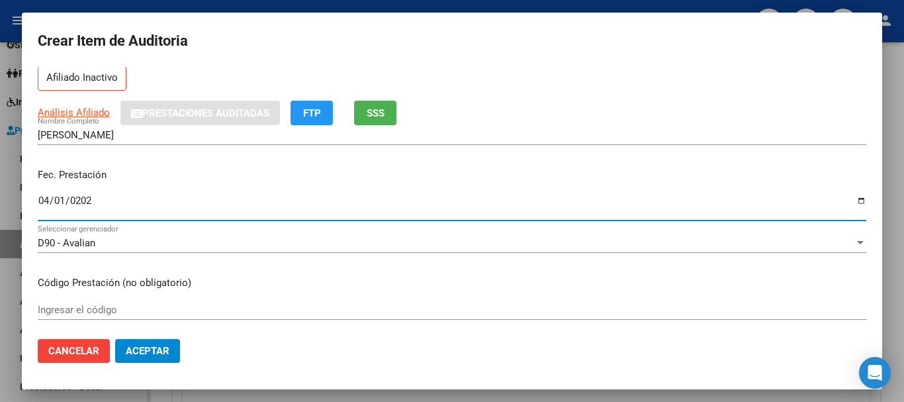
scroll to position [199, 0]
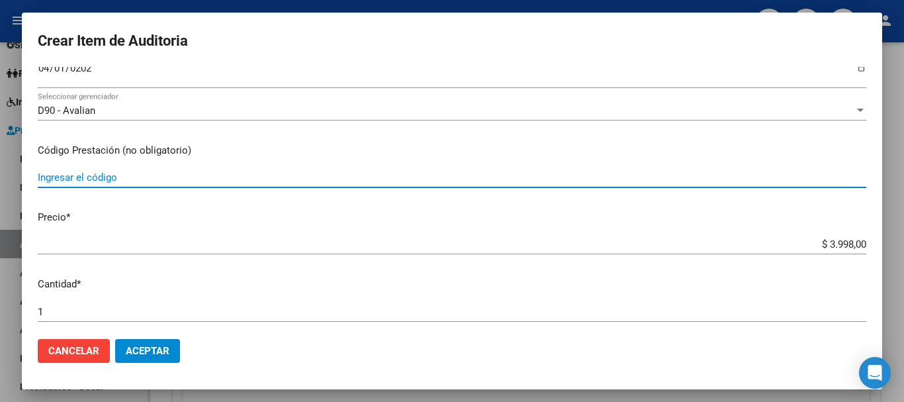
click at [75, 177] on input "Ingresar el código" at bounding box center [452, 177] width 828 height 12
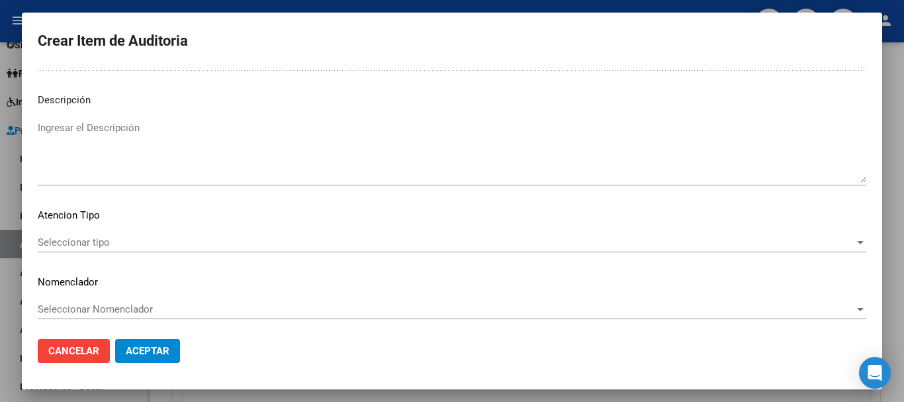
scroll to position [816, 0]
type input "1.04"
click at [734, 246] on div "Seleccionar tipo Seleccionar tipo" at bounding box center [452, 239] width 828 height 20
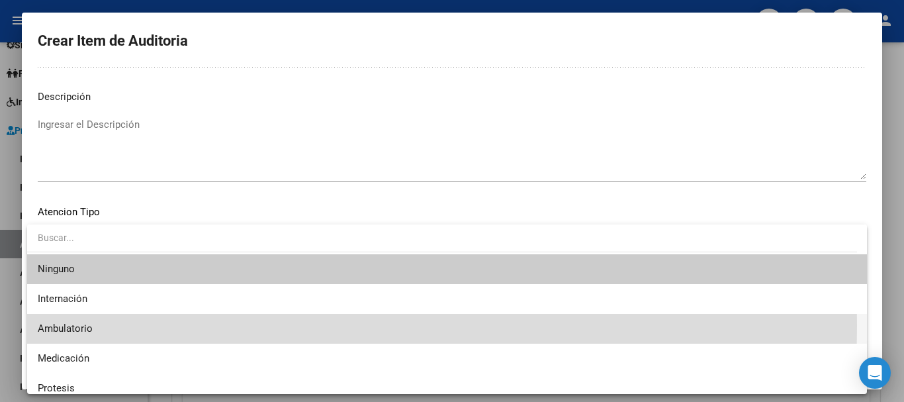
click at [124, 325] on span "Ambulatorio" at bounding box center [447, 329] width 819 height 30
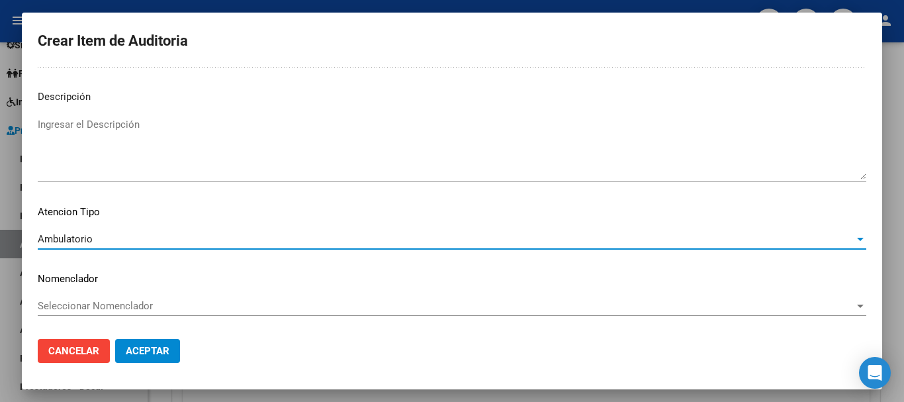
click at [168, 349] on span "Aceptar" at bounding box center [148, 351] width 44 height 12
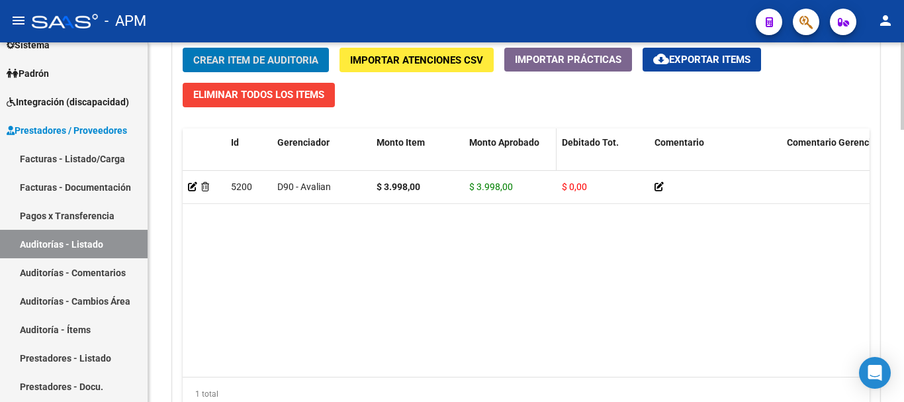
scroll to position [1116, 0]
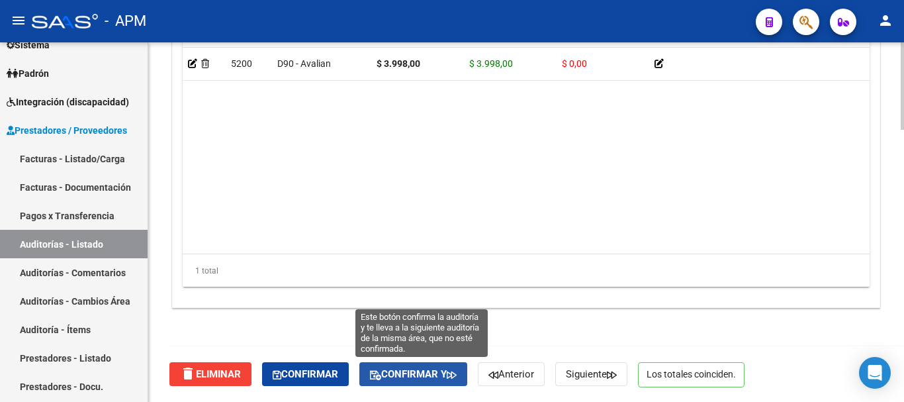
click at [420, 376] on span "Confirmar y" at bounding box center [413, 374] width 87 height 12
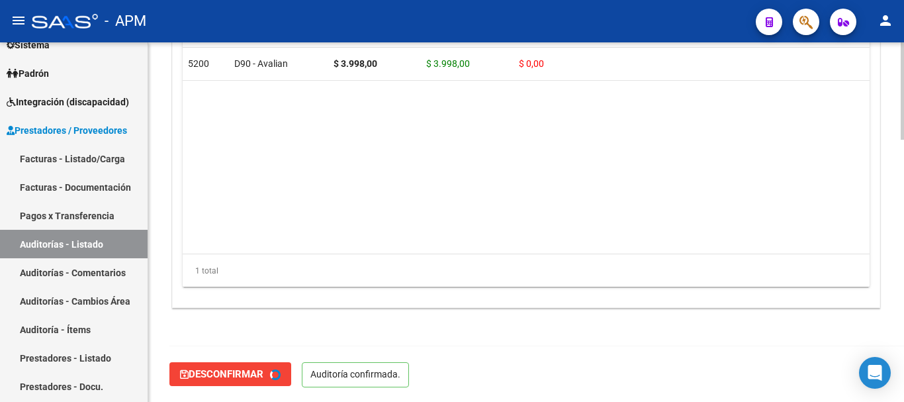
type input "202508"
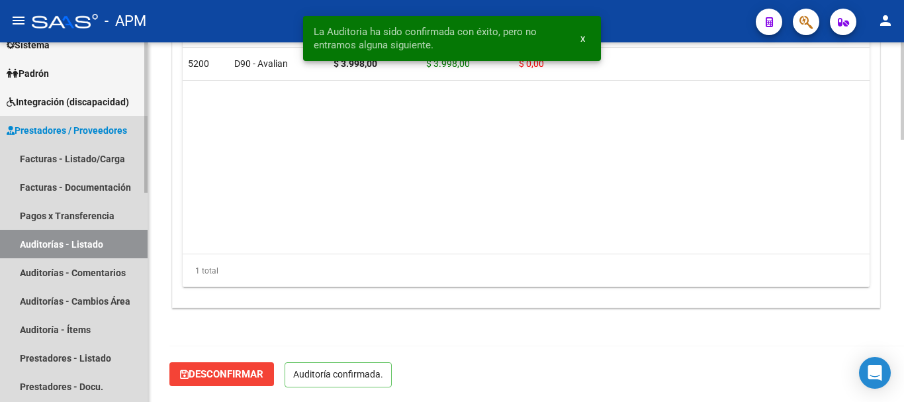
click at [106, 244] on link "Auditorías - Listado" at bounding box center [74, 244] width 148 height 28
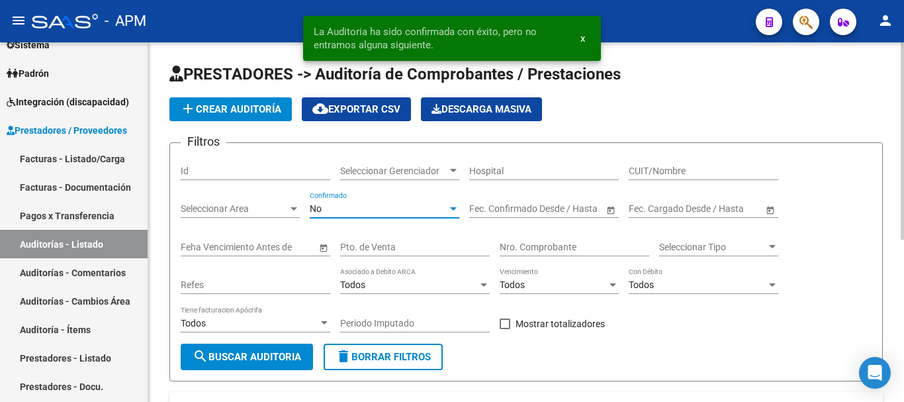
click at [444, 212] on div "No" at bounding box center [379, 208] width 138 height 11
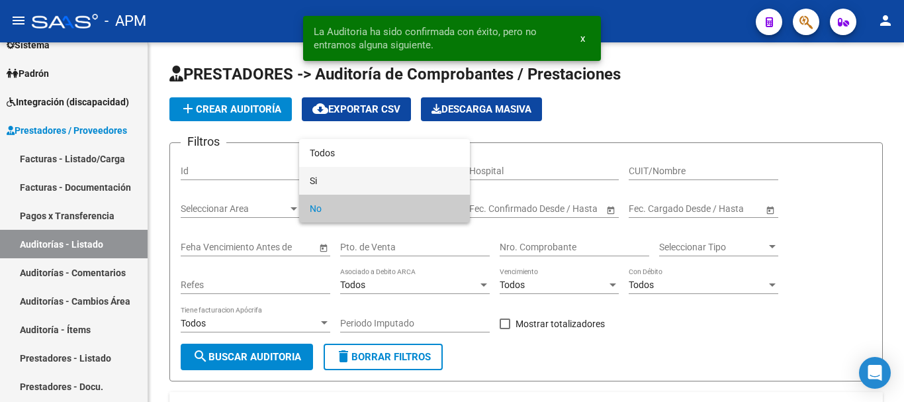
click at [399, 181] on span "Si" at bounding box center [385, 181] width 150 height 28
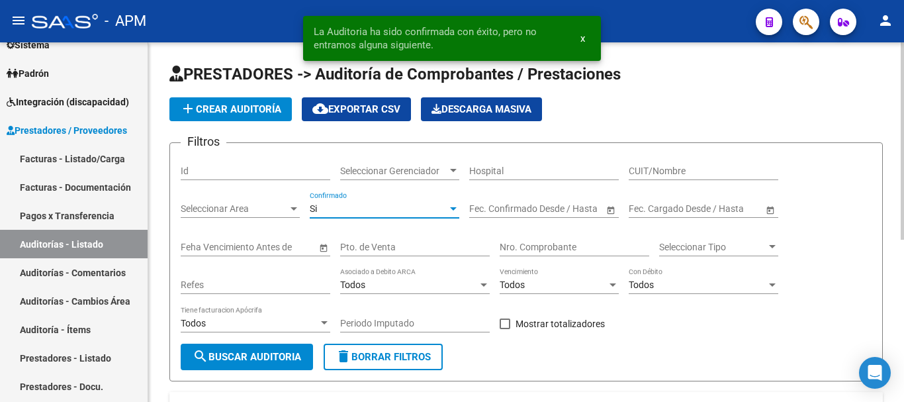
click at [609, 206] on span "Open calendar" at bounding box center [611, 209] width 32 height 32
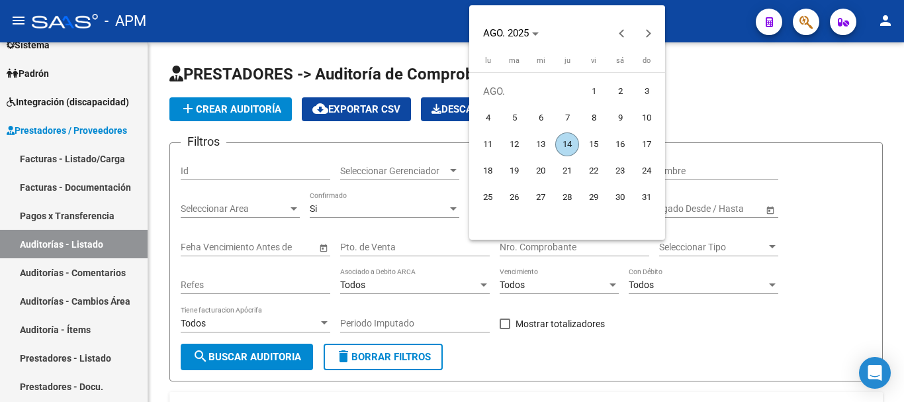
click at [590, 97] on span "1" at bounding box center [594, 91] width 24 height 24
type input "[DATE]"
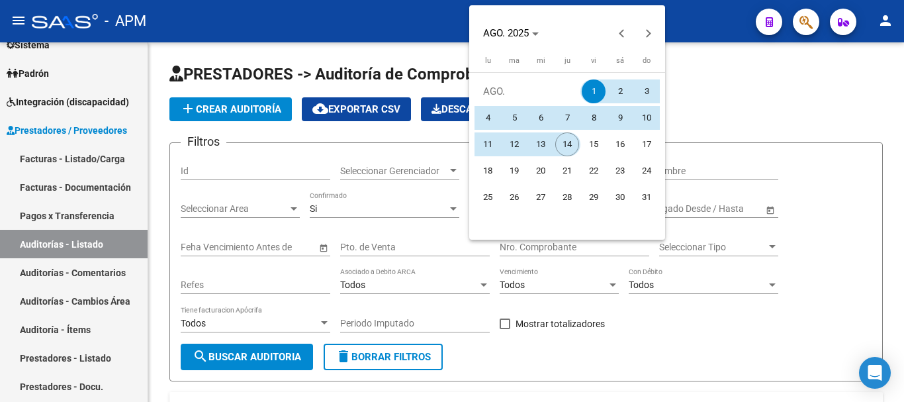
click at [565, 142] on span "14" at bounding box center [567, 144] width 24 height 24
type input "[DATE]"
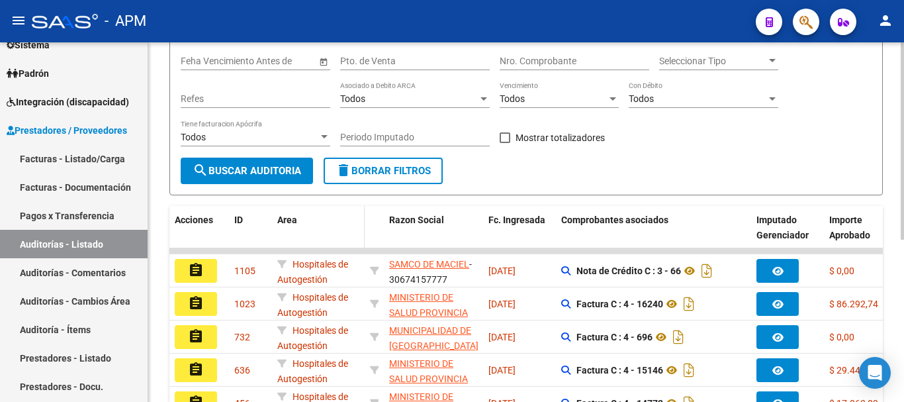
scroll to position [199, 0]
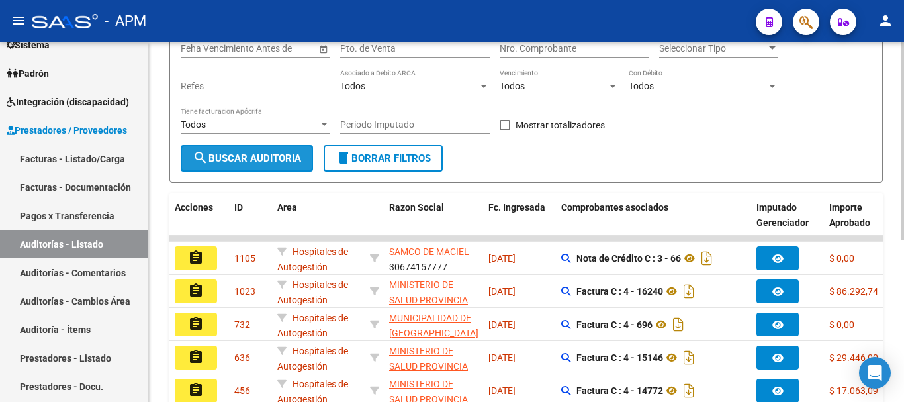
click at [279, 161] on span "search Buscar Auditoria" at bounding box center [247, 158] width 109 height 12
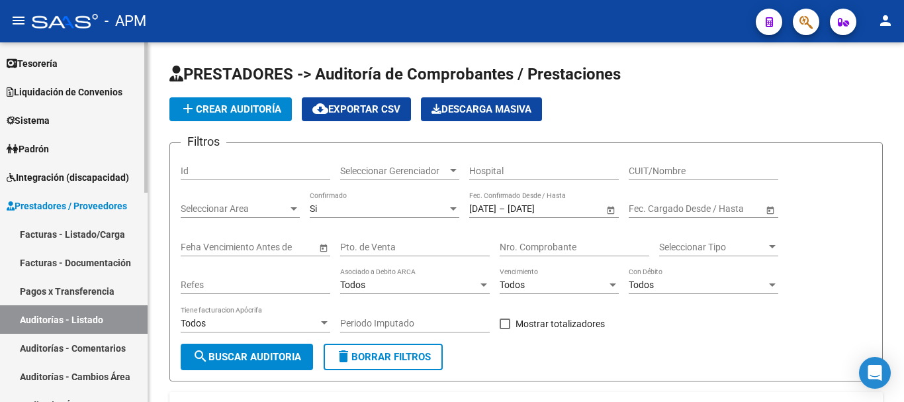
scroll to position [0, 0]
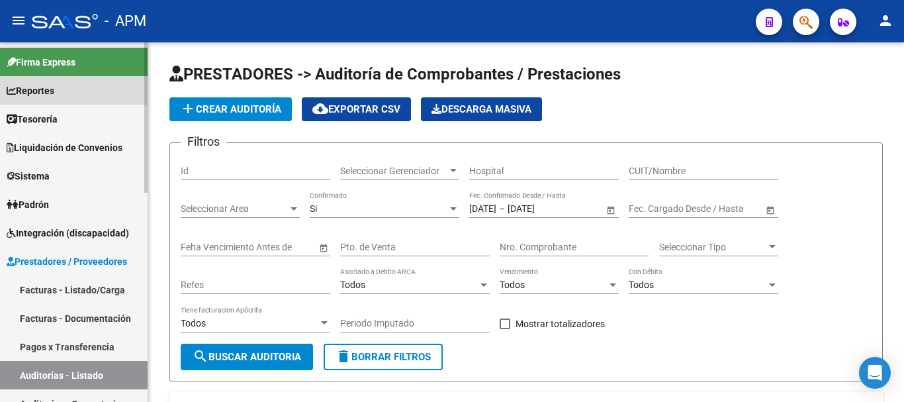
click at [52, 92] on span "Reportes" at bounding box center [31, 90] width 48 height 15
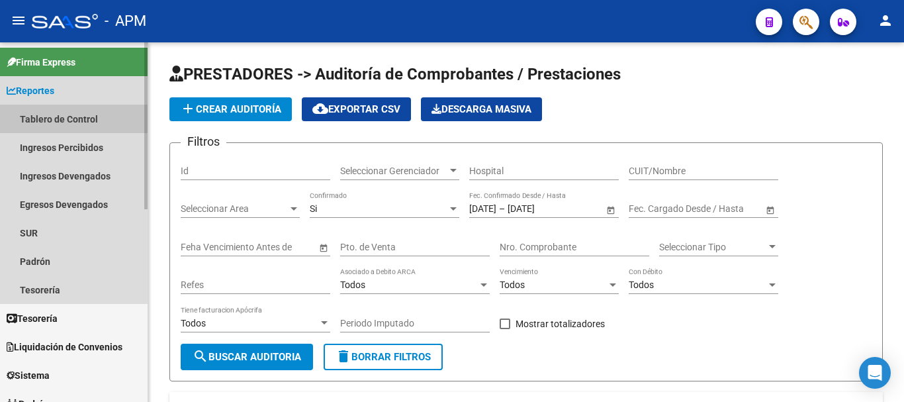
click at [58, 112] on link "Tablero de Control" at bounding box center [74, 119] width 148 height 28
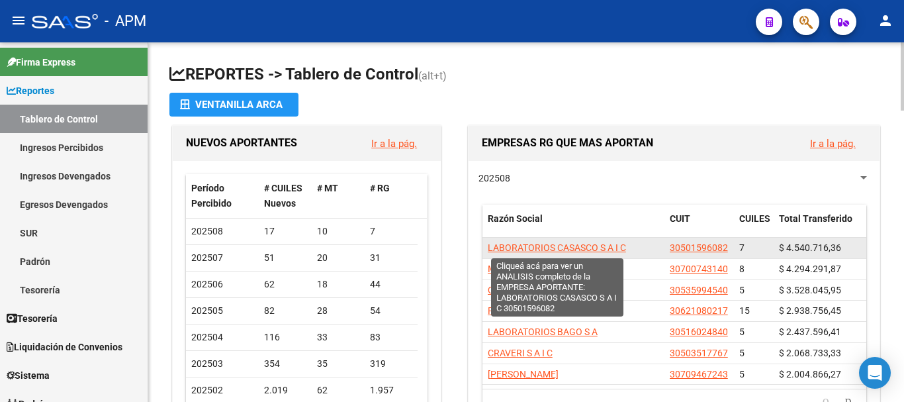
click at [615, 251] on span "LABORATORIOS CASASCO S A I C" at bounding box center [557, 247] width 138 height 11
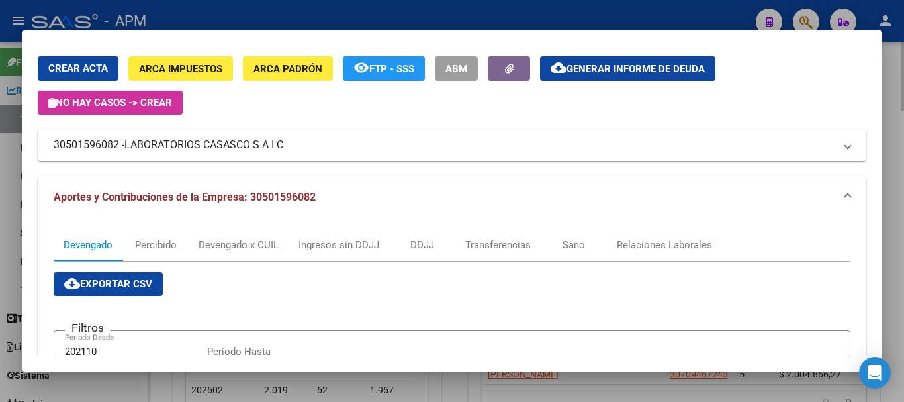
scroll to position [66, 0]
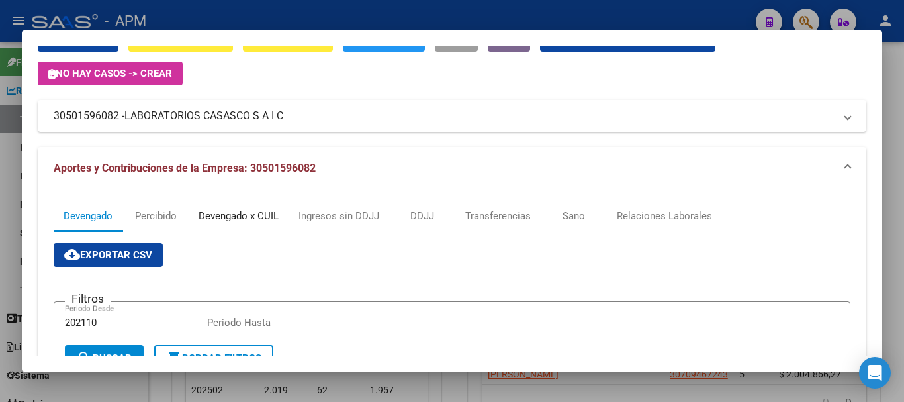
click at [261, 216] on div "Devengado x CUIL" at bounding box center [239, 215] width 80 height 15
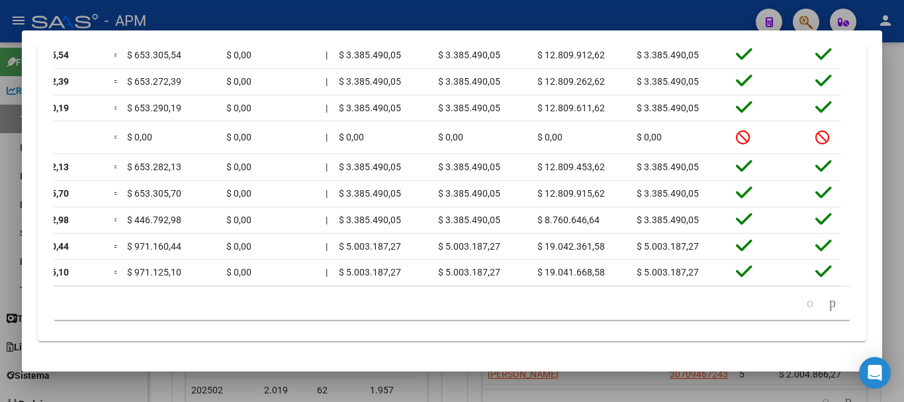
scroll to position [0, 0]
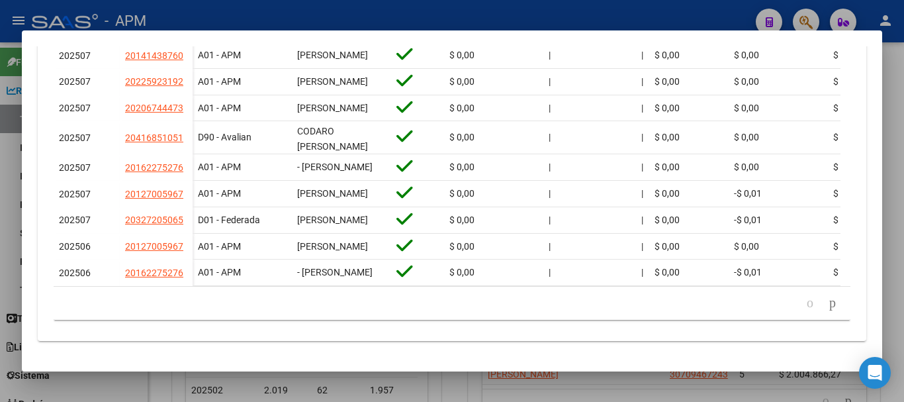
click at [116, 299] on datatable-pager "1 2 3 4 5" at bounding box center [451, 303] width 783 height 22
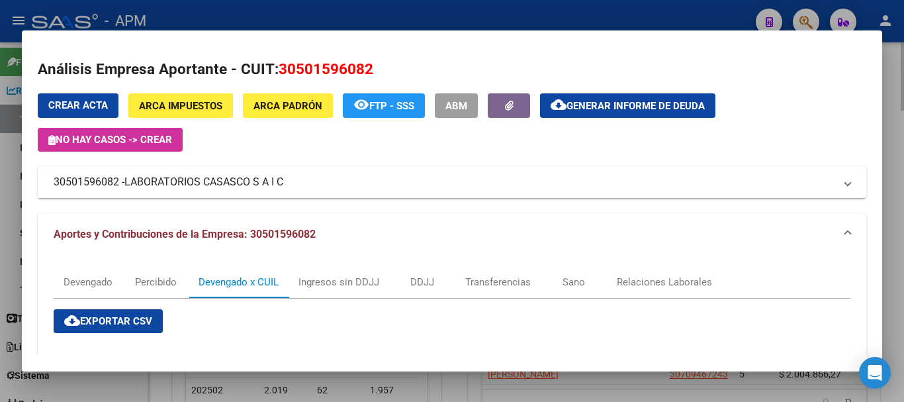
click at [512, 395] on div at bounding box center [452, 201] width 904 height 402
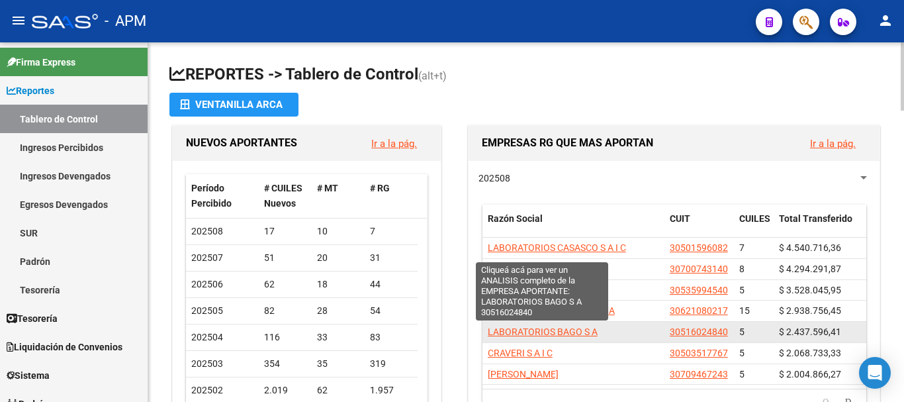
click at [568, 334] on span "LABORATORIOS BAGO S A" at bounding box center [543, 331] width 110 height 11
type textarea "30516024840"
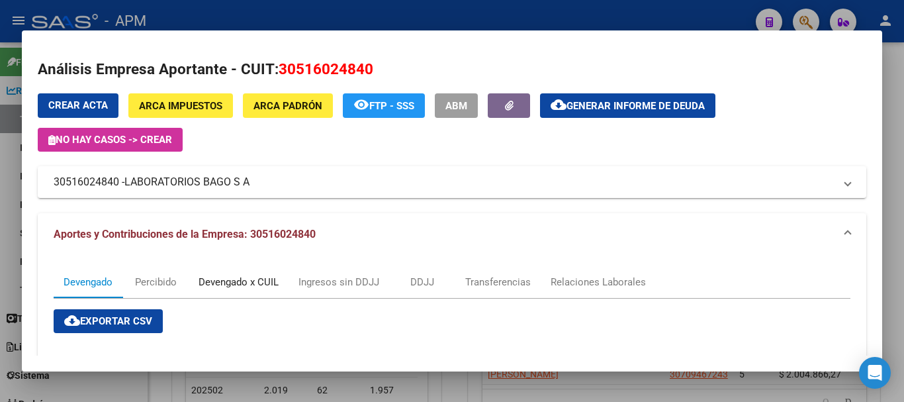
click at [243, 281] on div "Devengado x CUIL" at bounding box center [239, 282] width 80 height 15
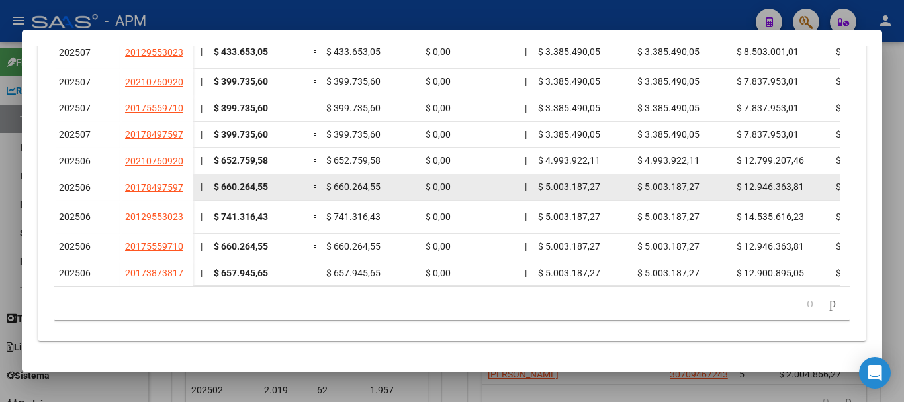
scroll to position [590, 0]
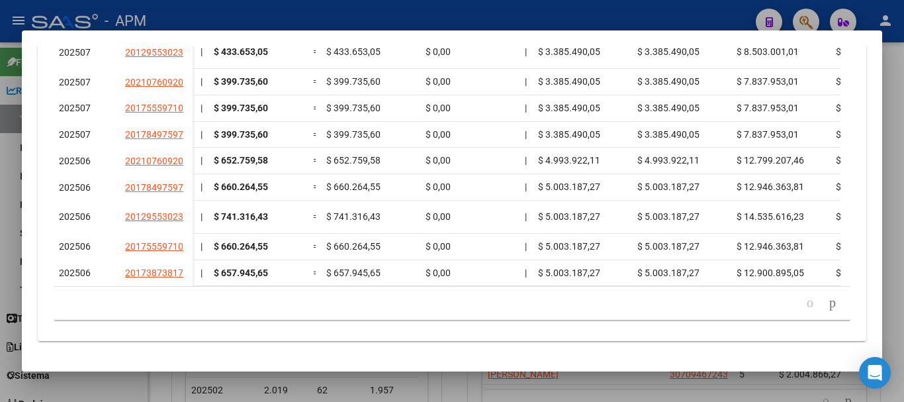
click at [607, 394] on div at bounding box center [452, 201] width 904 height 402
